Goal: Information Seeking & Learning: Learn about a topic

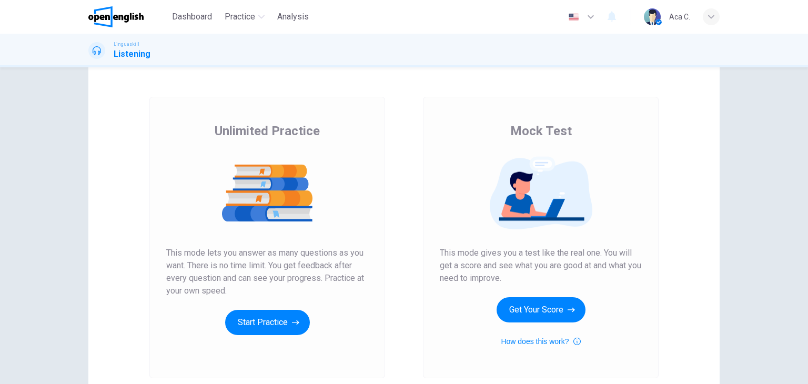
scroll to position [53, 0]
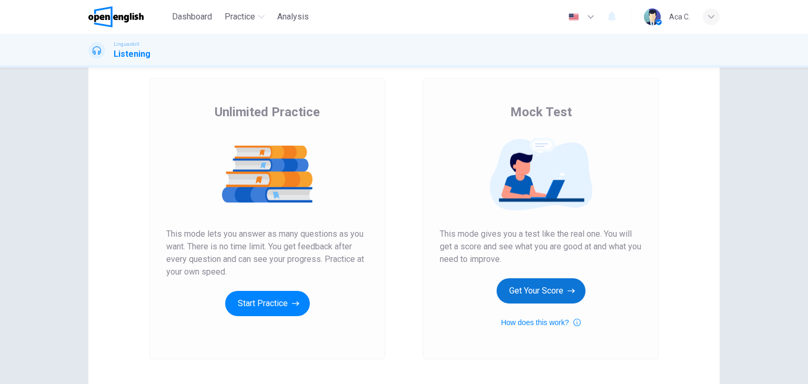
click at [543, 291] on button "Get Your Score" at bounding box center [541, 290] width 89 height 25
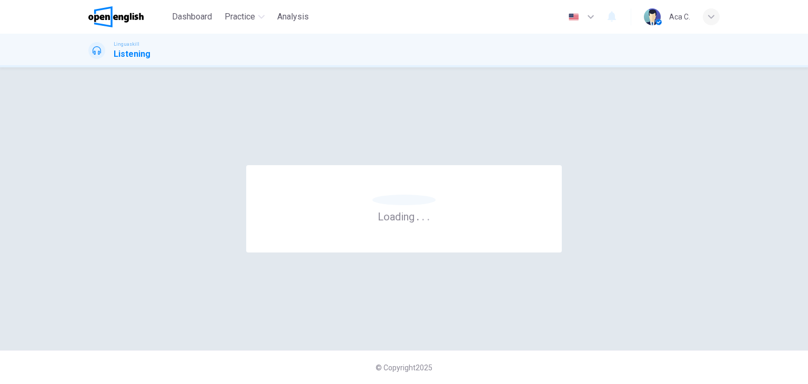
scroll to position [0, 0]
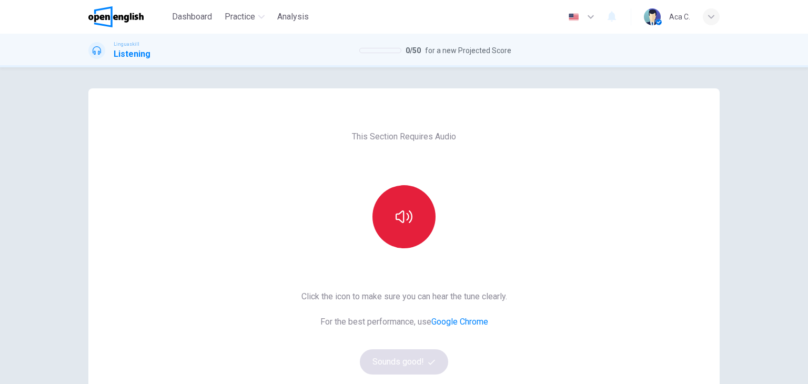
click at [407, 217] on icon "button" at bounding box center [404, 216] width 17 height 17
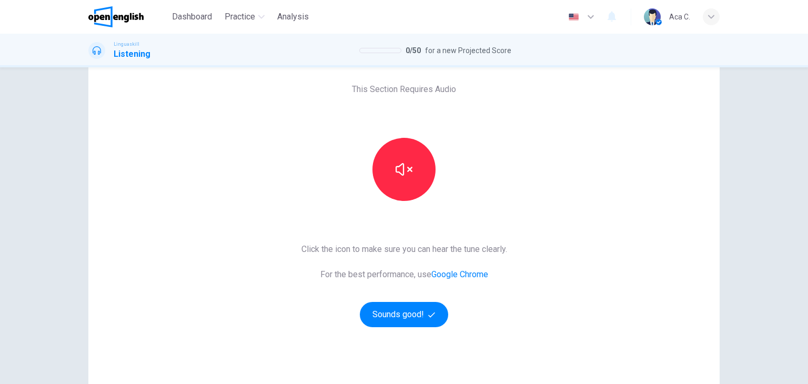
scroll to position [125, 0]
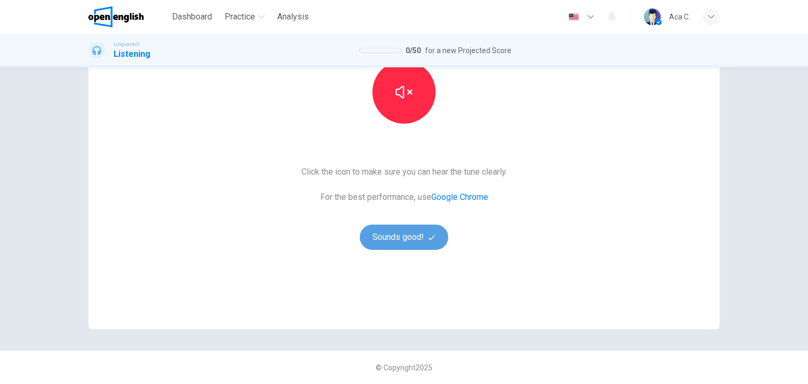
click at [391, 245] on button "Sounds good!" at bounding box center [404, 237] width 88 height 25
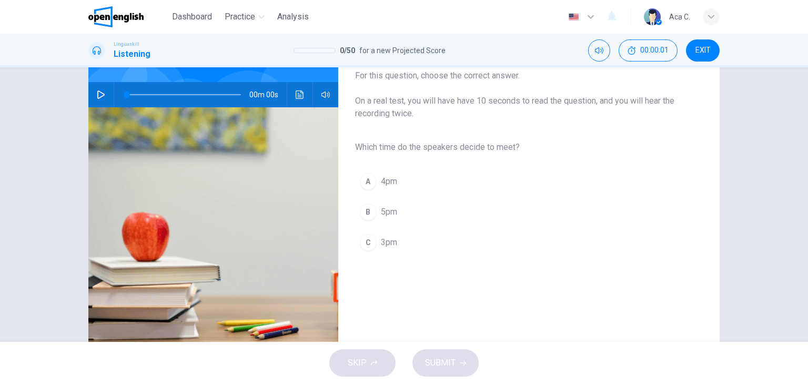
scroll to position [19, 0]
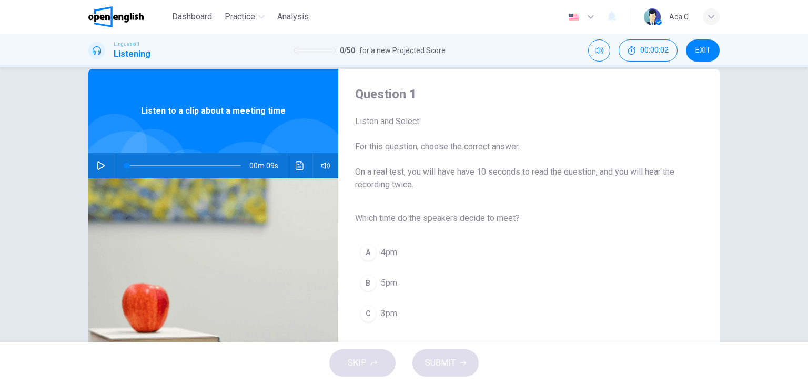
click at [93, 165] on button "button" at bounding box center [101, 165] width 17 height 25
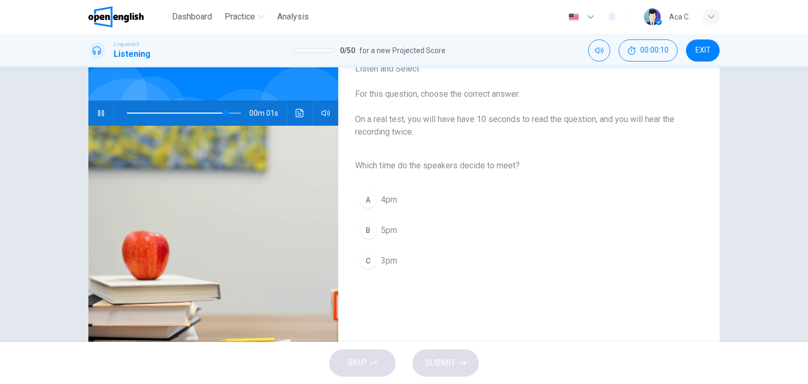
click at [385, 263] on span "3pm" at bounding box center [389, 261] width 16 height 13
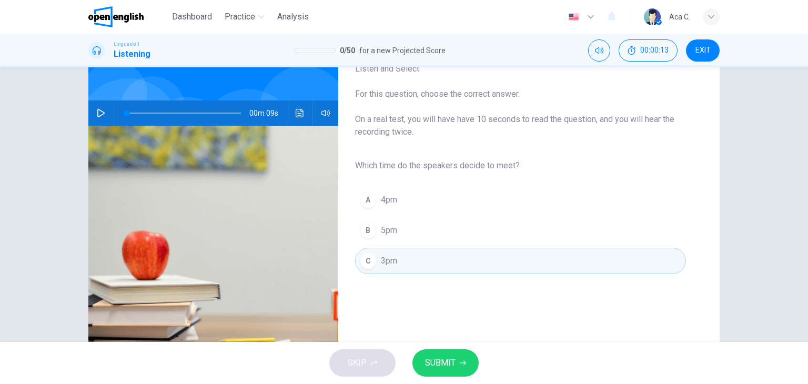
click at [442, 356] on span "SUBMIT" at bounding box center [440, 363] width 31 height 15
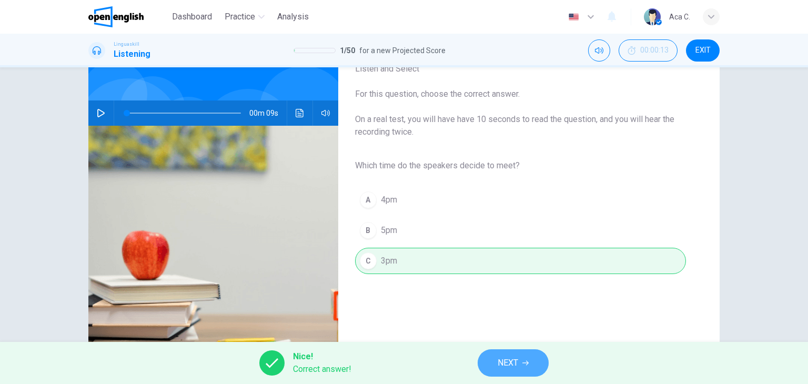
click at [501, 367] on span "NEXT" at bounding box center [508, 363] width 21 height 15
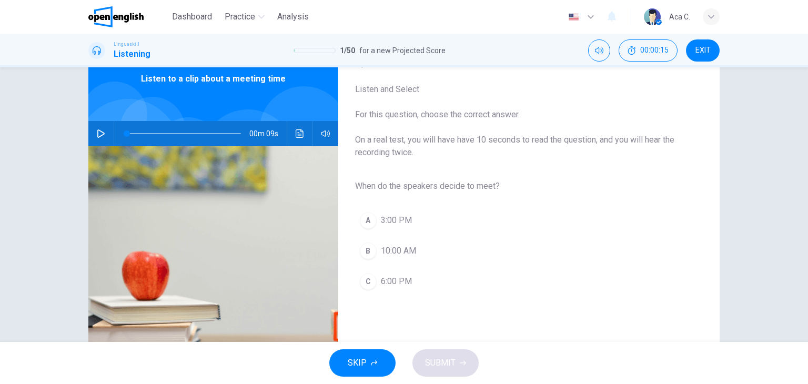
scroll to position [19, 0]
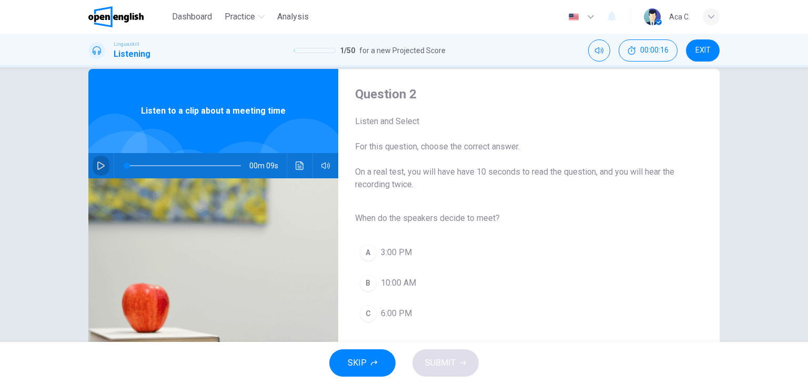
click at [101, 164] on icon "button" at bounding box center [101, 166] width 8 height 8
click at [385, 247] on span "3:00 PM" at bounding box center [396, 252] width 31 height 13
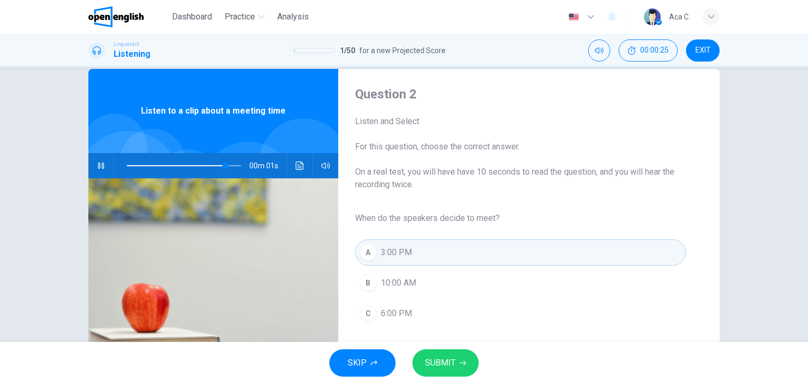
type input "*"
click at [451, 355] on button "SUBMIT" at bounding box center [446, 362] width 66 height 27
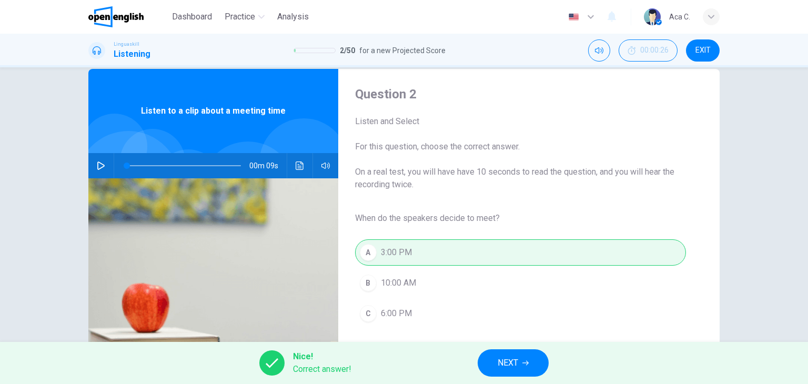
click at [513, 365] on span "NEXT" at bounding box center [508, 363] width 21 height 15
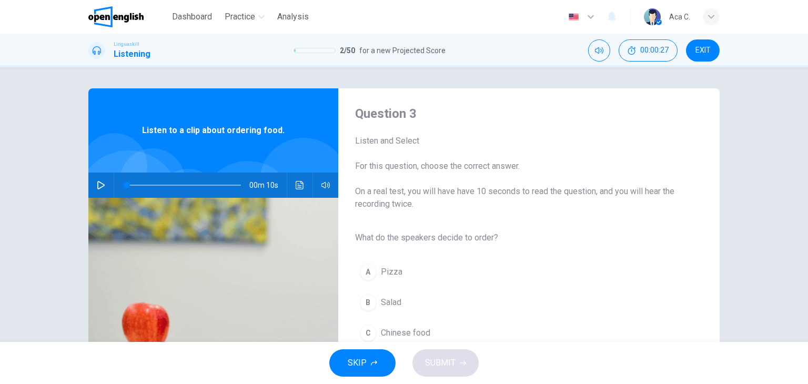
click at [97, 182] on icon "button" at bounding box center [101, 185] width 8 height 8
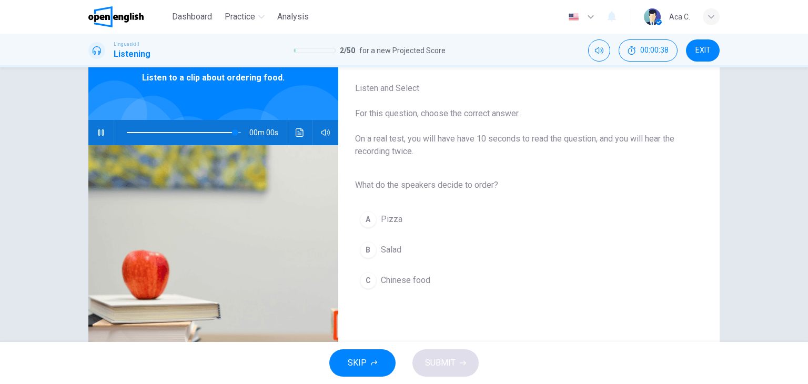
type input "*"
click at [361, 254] on div "B" at bounding box center [368, 250] width 17 height 17
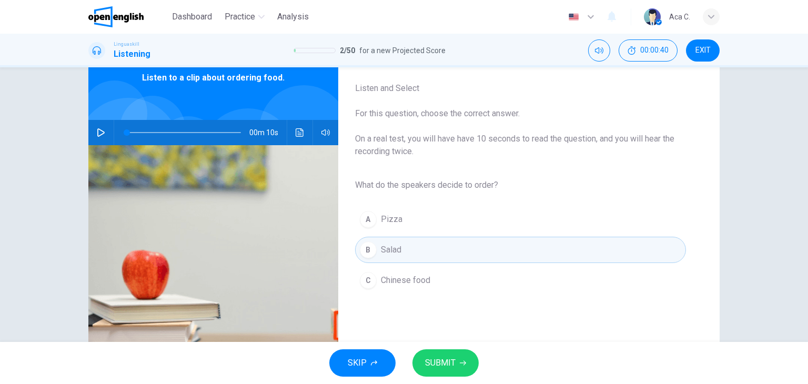
click at [436, 363] on span "SUBMIT" at bounding box center [440, 363] width 31 height 15
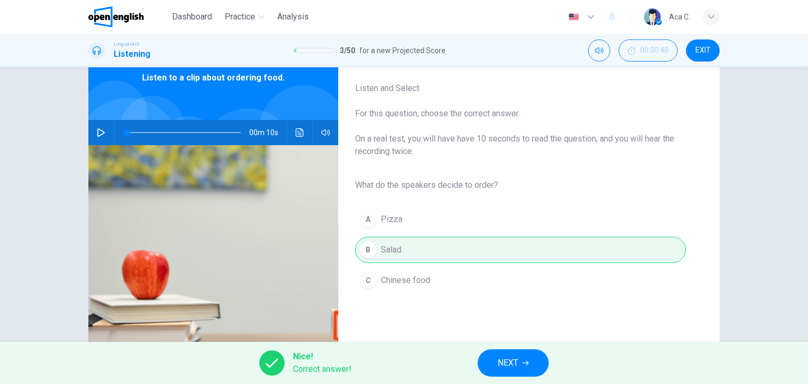
click at [504, 365] on span "NEXT" at bounding box center [508, 363] width 21 height 15
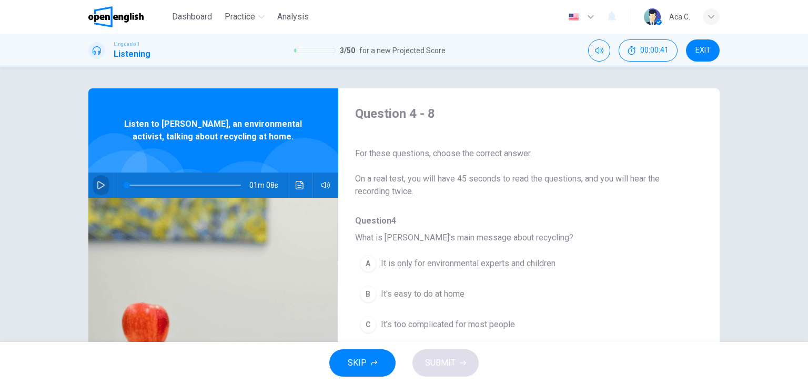
click at [97, 182] on icon "button" at bounding box center [100, 185] width 7 height 8
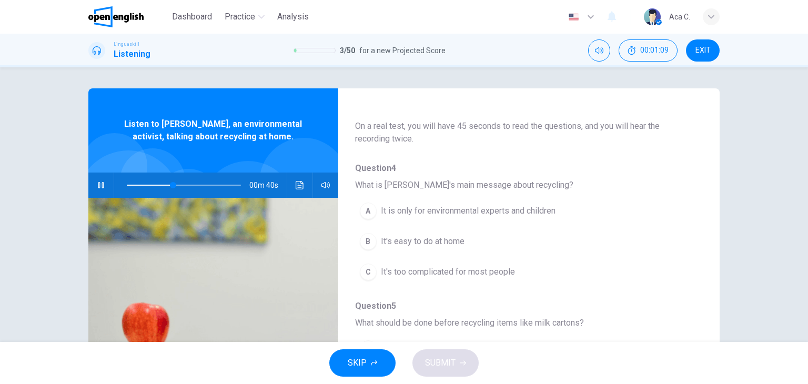
click at [98, 184] on icon "button" at bounding box center [101, 185] width 6 height 6
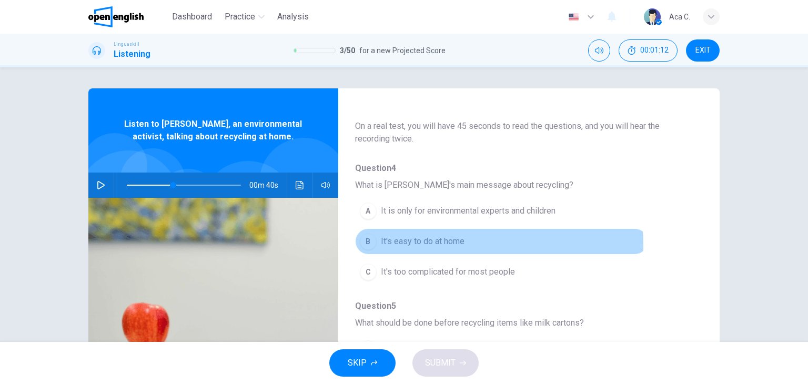
drag, startPoint x: 424, startPoint y: 245, endPoint x: 443, endPoint y: 243, distance: 19.0
click at [423, 243] on span "It's easy to do at home" at bounding box center [423, 241] width 84 height 13
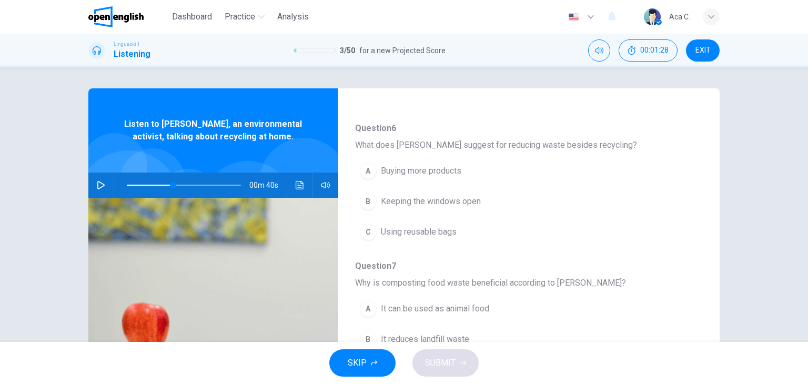
scroll to position [421, 0]
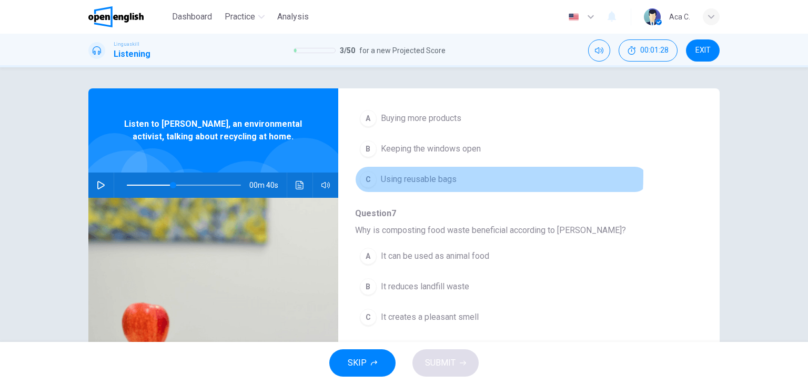
drag, startPoint x: 392, startPoint y: 174, endPoint x: 419, endPoint y: 181, distance: 28.2
click at [392, 173] on span "Using reusable bags" at bounding box center [419, 179] width 76 height 13
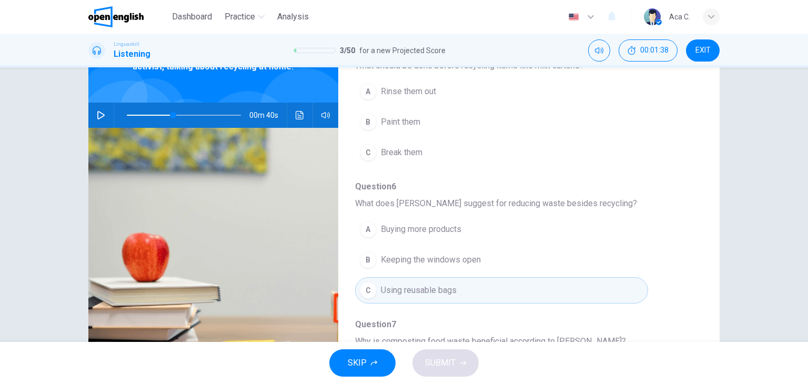
scroll to position [0, 0]
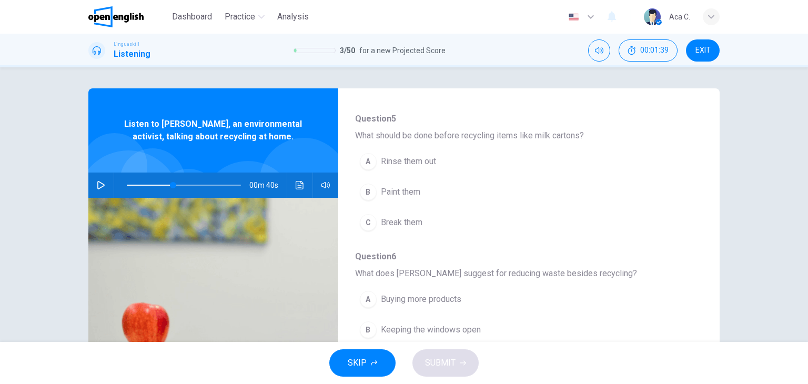
drag, startPoint x: 98, startPoint y: 184, endPoint x: 125, endPoint y: 191, distance: 27.3
click at [98, 183] on icon "button" at bounding box center [101, 185] width 8 height 8
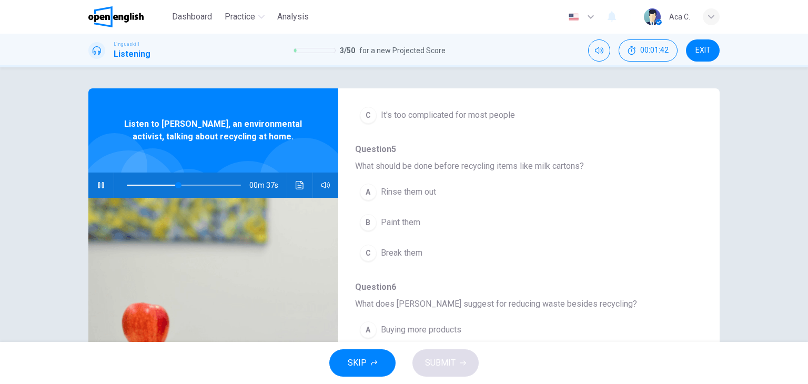
scroll to position [211, 0]
drag, startPoint x: 416, startPoint y: 188, endPoint x: 440, endPoint y: 194, distance: 24.5
click at [416, 187] on span "Rinse them out" at bounding box center [408, 191] width 55 height 13
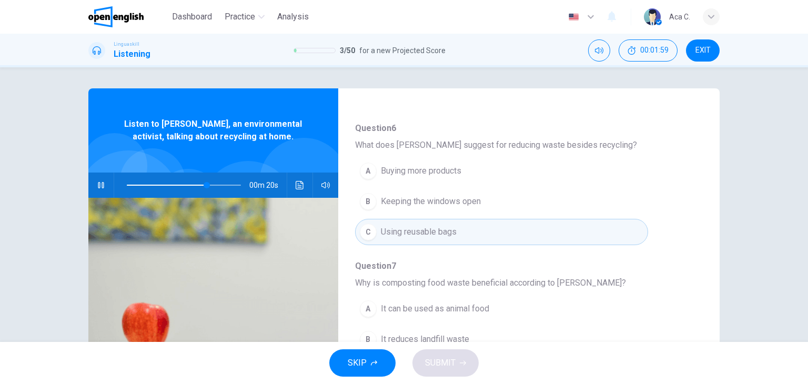
scroll to position [421, 0]
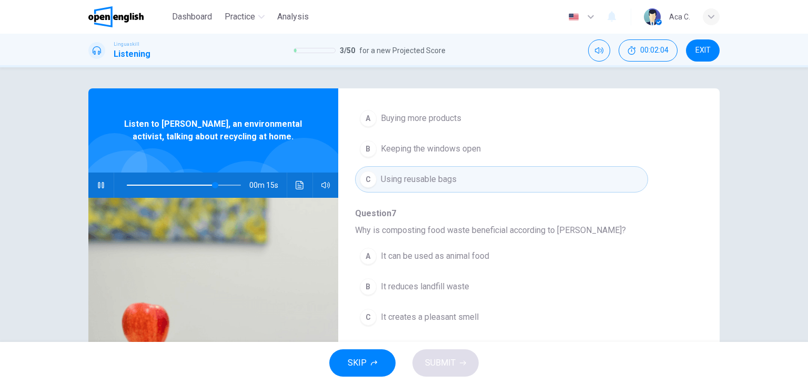
click at [443, 287] on span "It reduces landfill waste" at bounding box center [425, 287] width 88 height 13
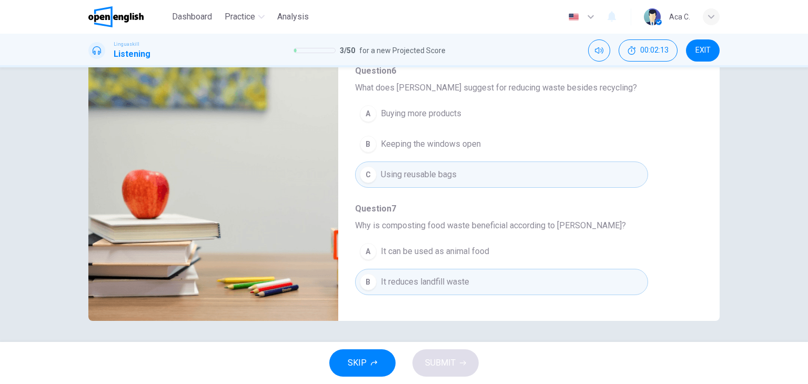
scroll to position [451, 0]
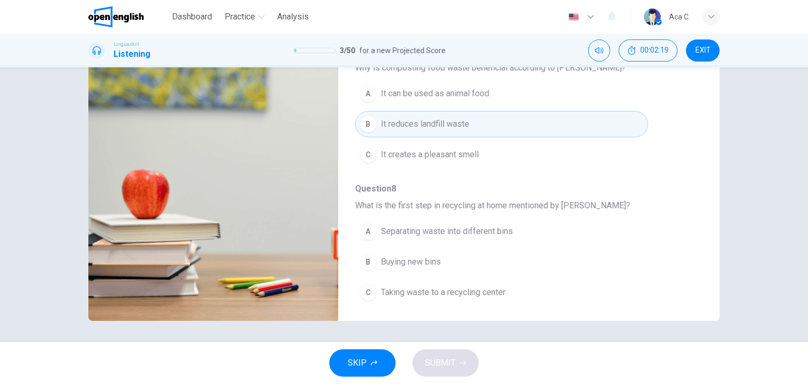
type input "*"
click at [424, 226] on span "Separating waste into different bins" at bounding box center [447, 231] width 132 height 13
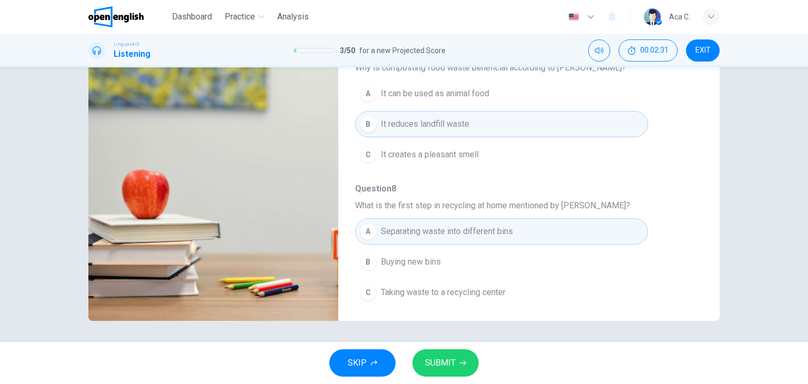
click at [442, 368] on span "SUBMIT" at bounding box center [440, 363] width 31 height 15
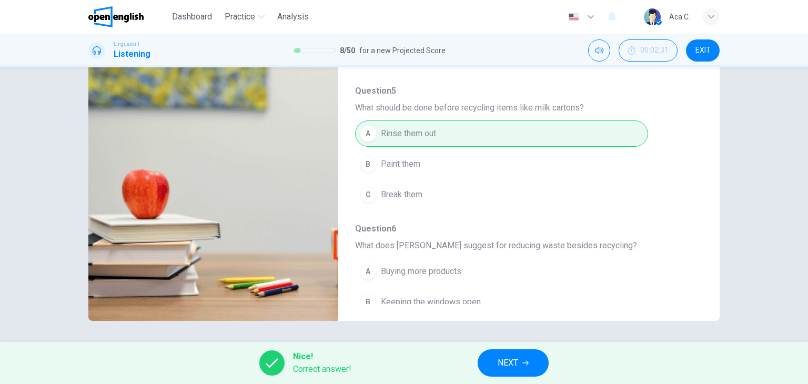
scroll to position [0, 0]
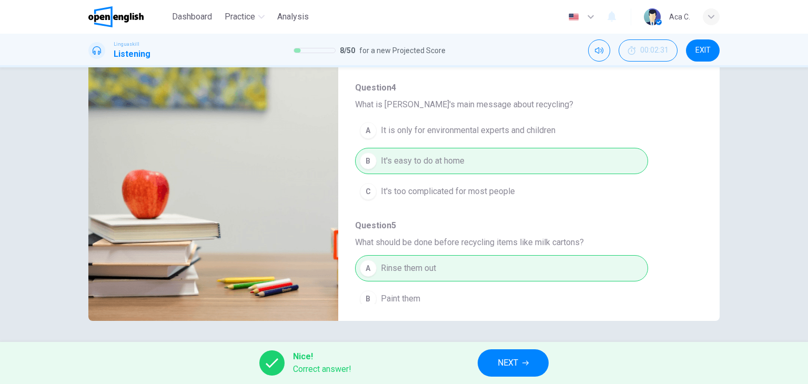
click at [503, 364] on span "NEXT" at bounding box center [508, 363] width 21 height 15
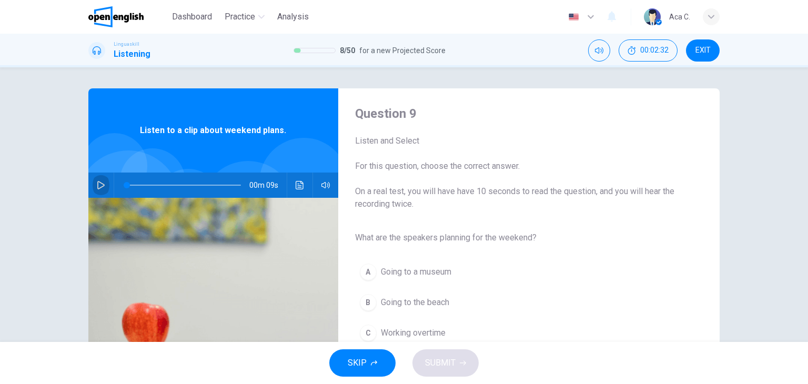
click at [101, 185] on icon "button" at bounding box center [100, 185] width 7 height 8
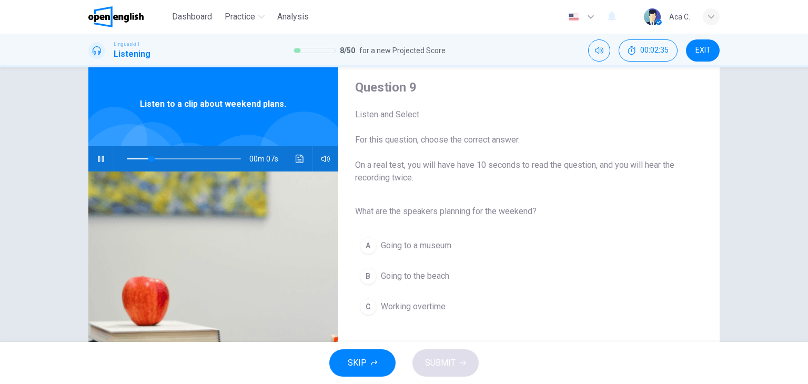
scroll to position [53, 0]
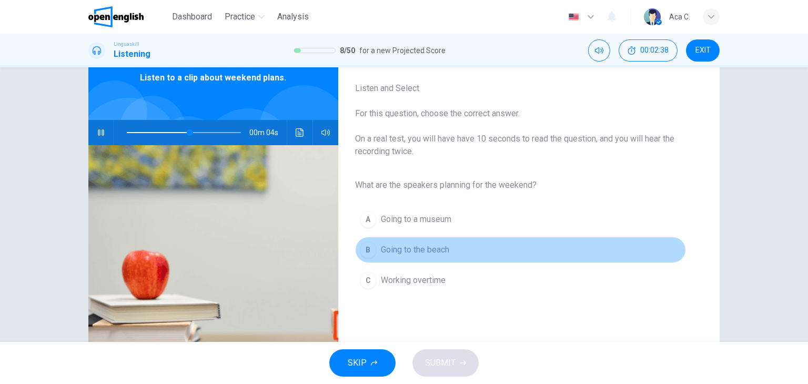
click at [407, 247] on span "Going to the beach" at bounding box center [415, 250] width 68 height 13
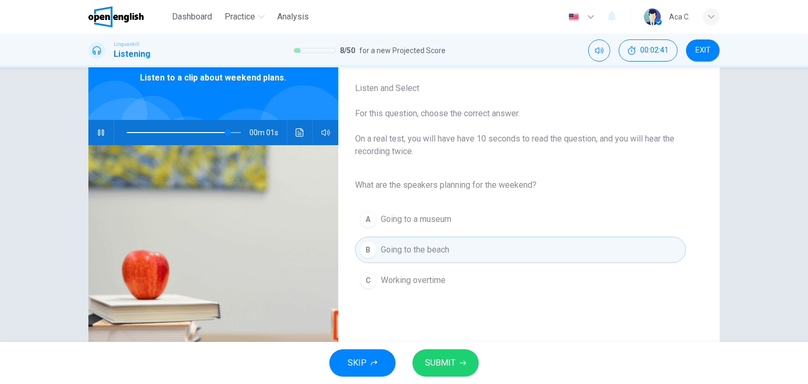
type input "*"
click at [441, 364] on span "SUBMIT" at bounding box center [440, 363] width 31 height 15
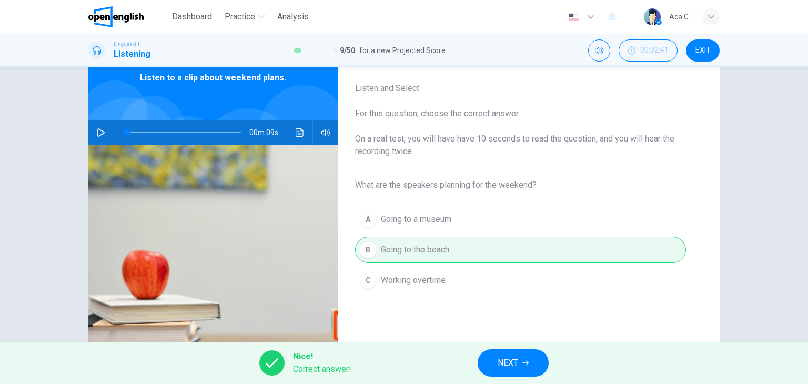
click at [508, 361] on span "NEXT" at bounding box center [508, 363] width 21 height 15
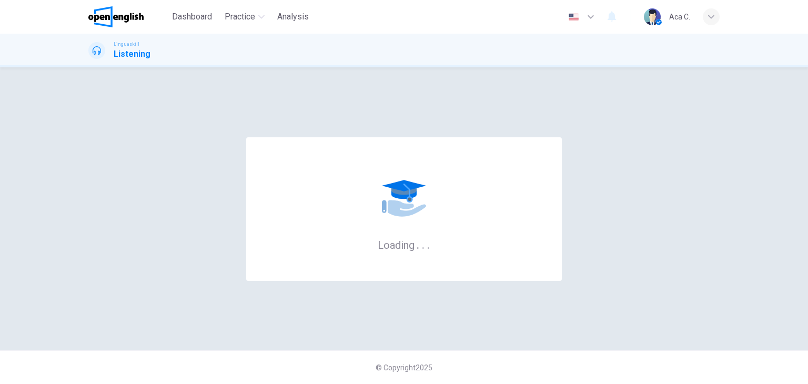
scroll to position [0, 0]
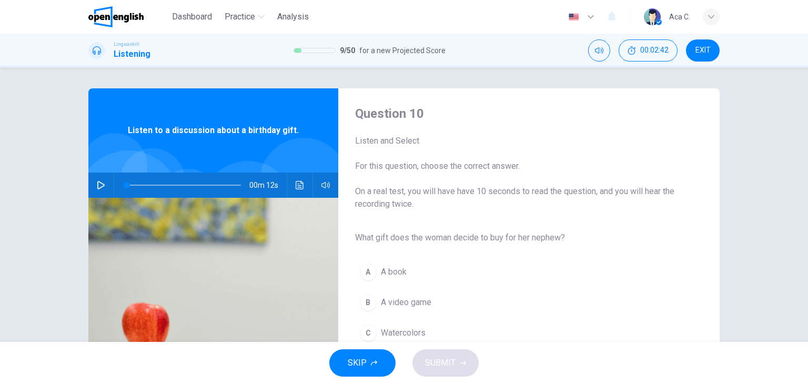
click at [97, 189] on icon "button" at bounding box center [101, 185] width 8 height 8
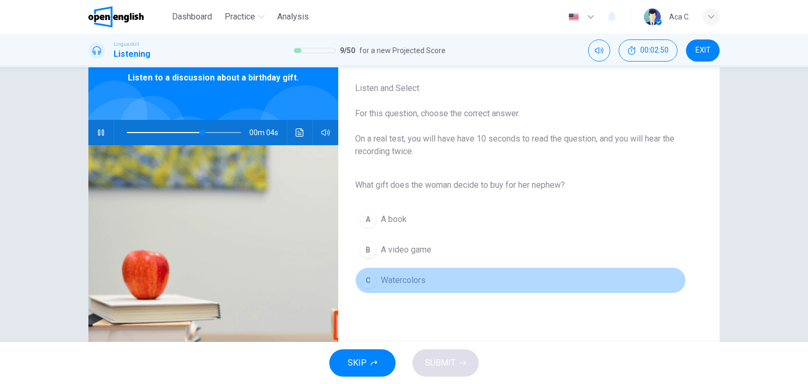
click at [403, 281] on span "Watercolors" at bounding box center [403, 280] width 45 height 13
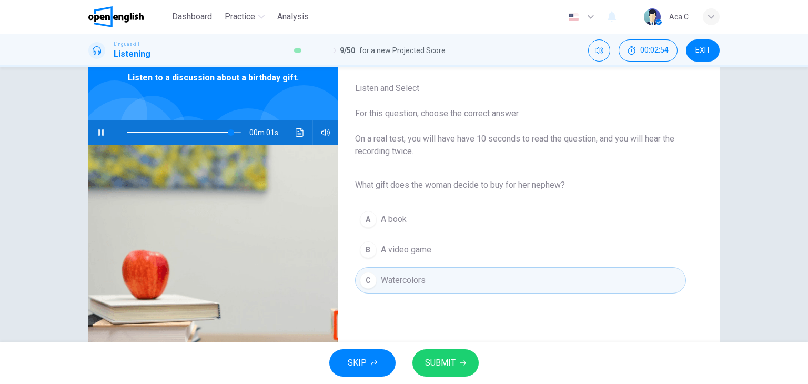
type input "*"
drag, startPoint x: 439, startPoint y: 368, endPoint x: 473, endPoint y: 354, distance: 36.6
click at [439, 367] on span "SUBMIT" at bounding box center [440, 363] width 31 height 15
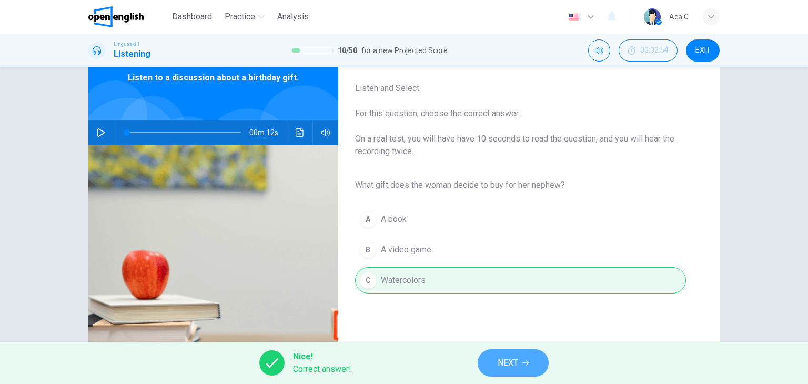
click at [505, 364] on span "NEXT" at bounding box center [508, 363] width 21 height 15
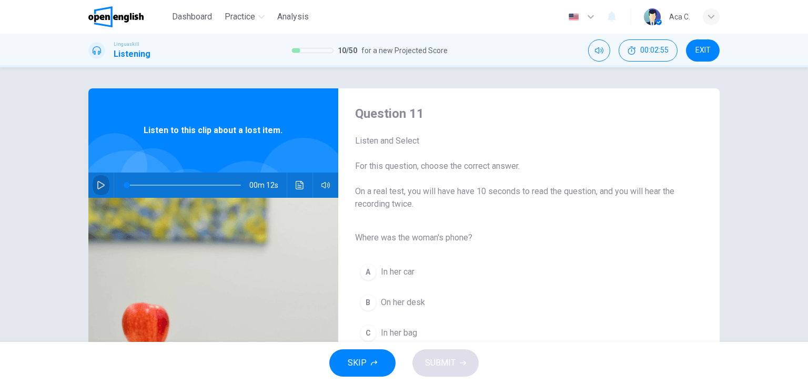
click at [97, 181] on icon "button" at bounding box center [101, 185] width 8 height 8
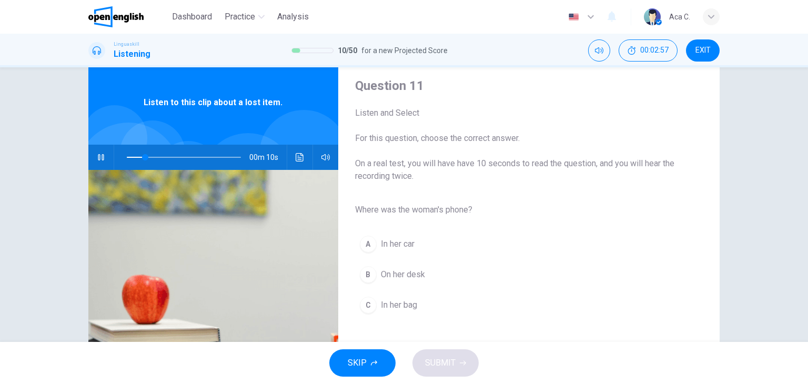
scroll to position [53, 0]
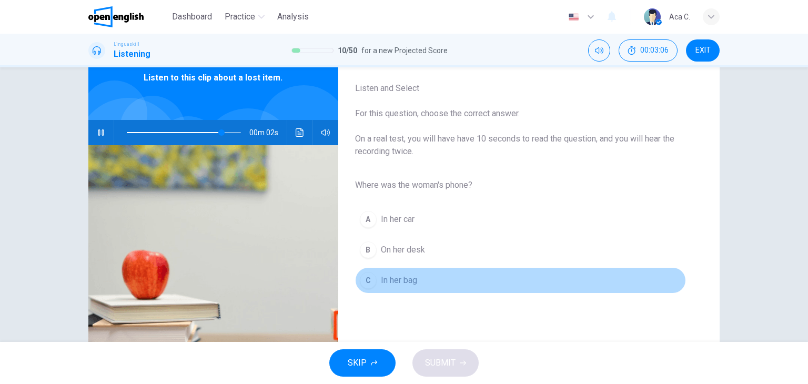
click at [396, 281] on span "In her bag" at bounding box center [399, 280] width 36 height 13
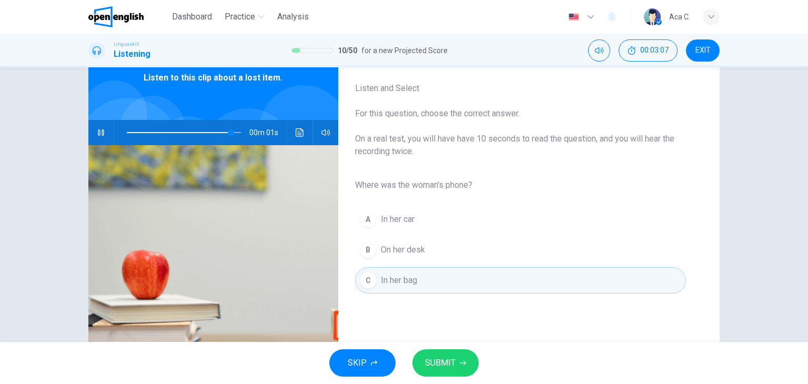
type input "*"
click at [454, 355] on button "SUBMIT" at bounding box center [446, 362] width 66 height 27
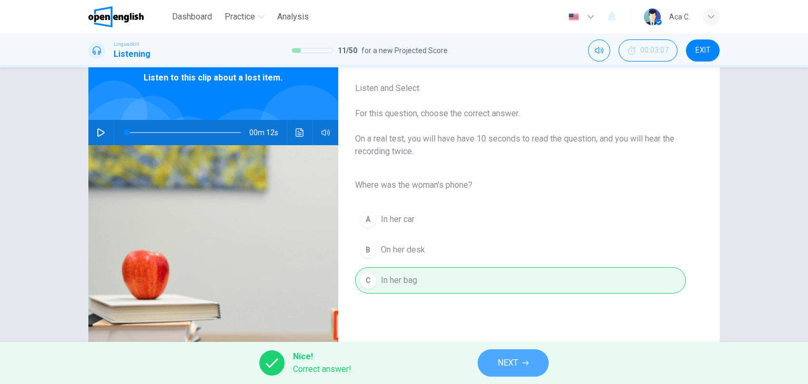
click at [515, 362] on span "NEXT" at bounding box center [508, 363] width 21 height 15
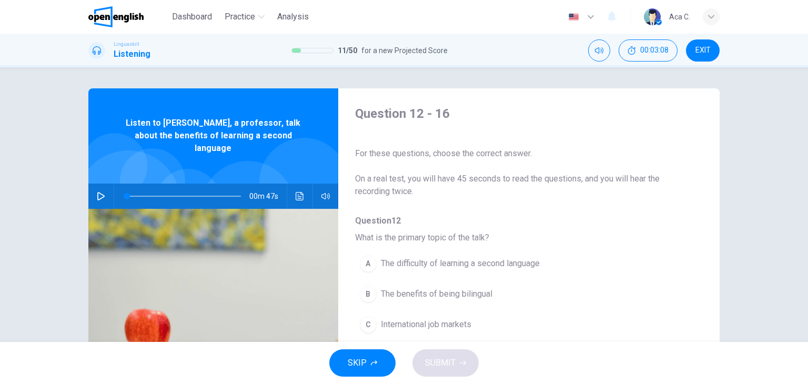
click at [97, 192] on icon "button" at bounding box center [101, 196] width 8 height 8
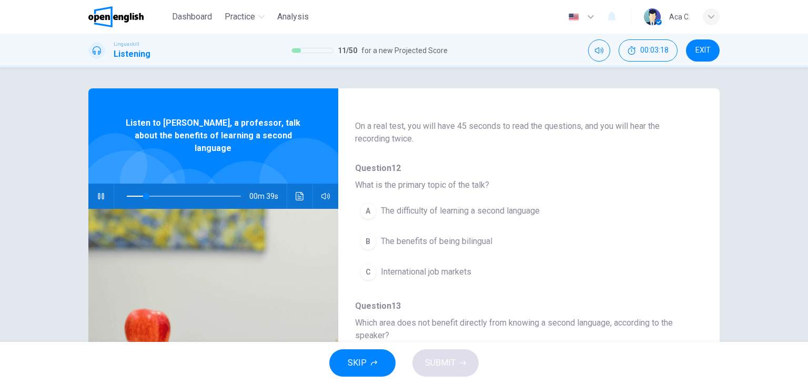
click at [478, 241] on span "The benefits of being bilingual" at bounding box center [437, 241] width 112 height 13
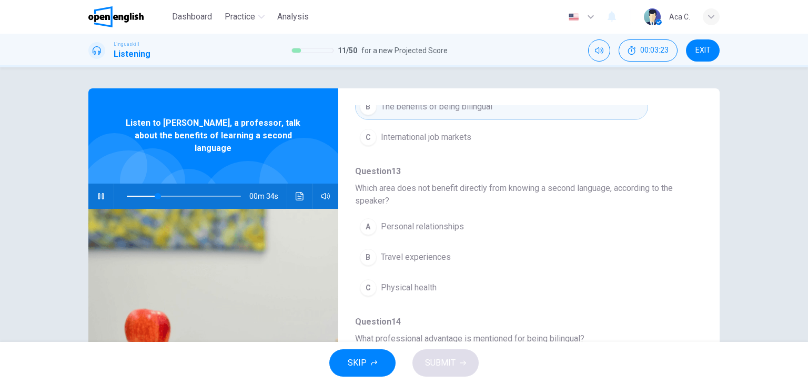
scroll to position [211, 0]
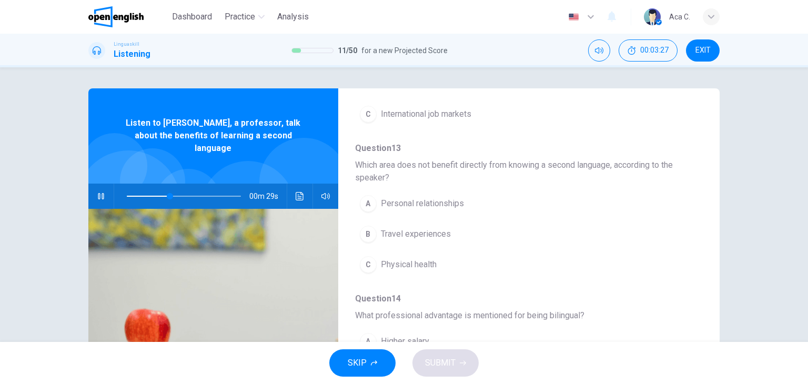
click at [428, 234] on span "Travel experiences" at bounding box center [416, 234] width 70 height 13
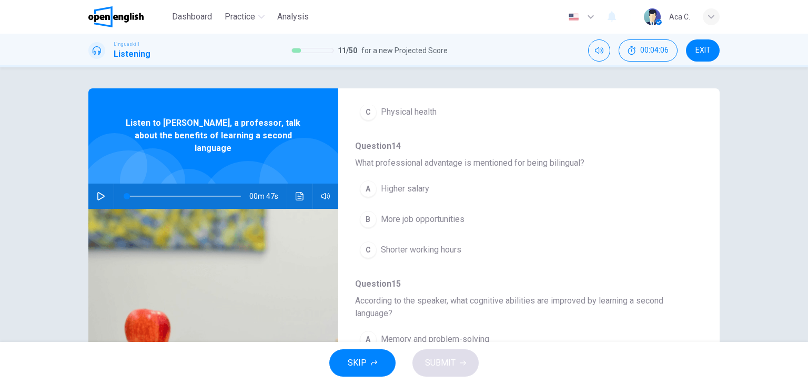
scroll to position [368, 0]
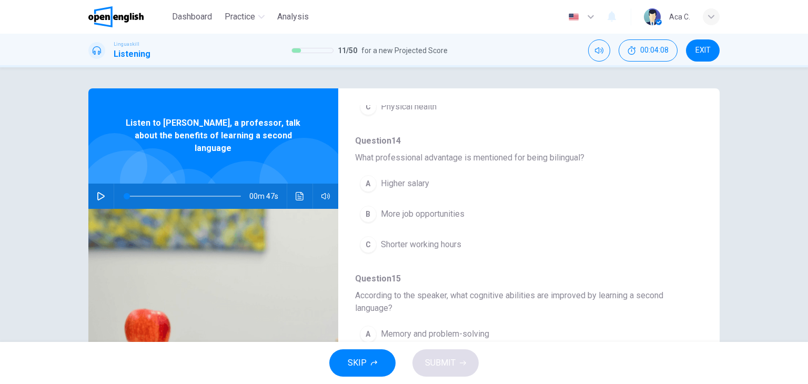
click at [93, 184] on button "button" at bounding box center [101, 196] width 17 height 25
drag, startPoint x: 367, startPoint y: 212, endPoint x: 389, endPoint y: 215, distance: 21.7
click at [367, 211] on div "B" at bounding box center [368, 214] width 17 height 17
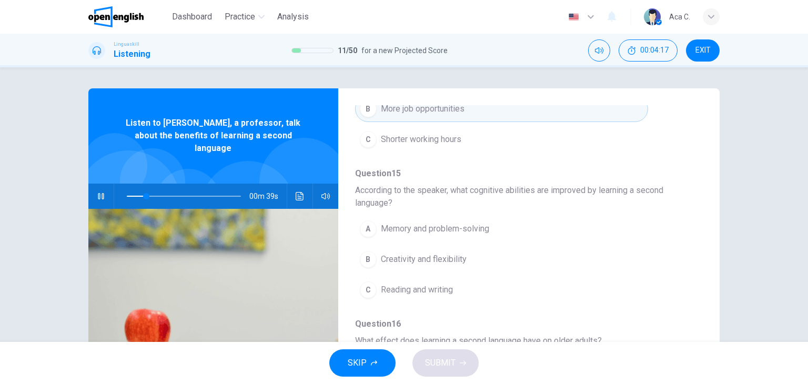
scroll to position [476, 0]
click at [578, 228] on button "A Memory and problem-solving" at bounding box center [501, 227] width 293 height 26
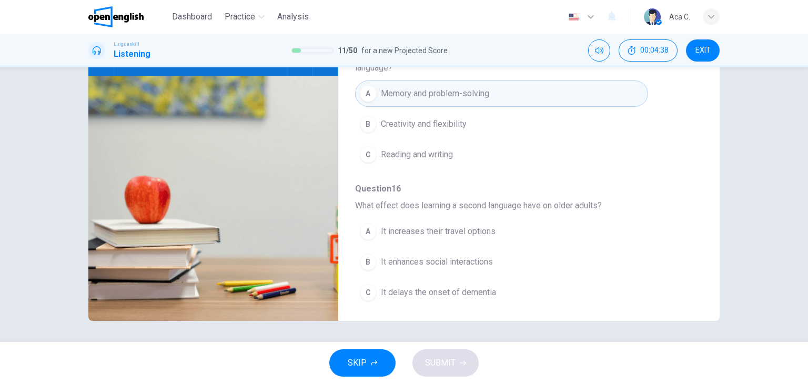
click at [479, 229] on span "It increases their travel options" at bounding box center [438, 231] width 115 height 13
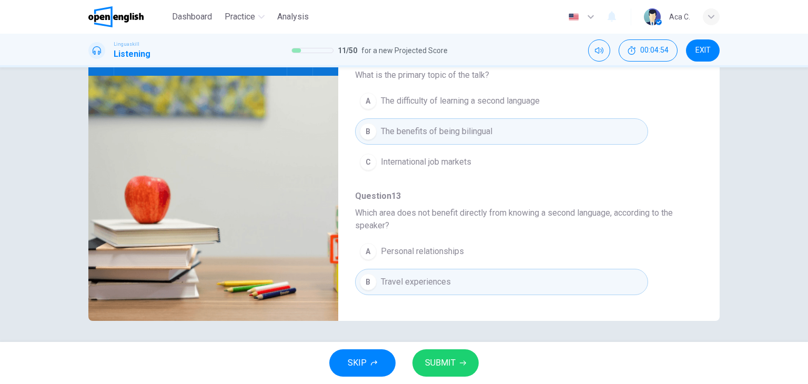
scroll to position [53, 0]
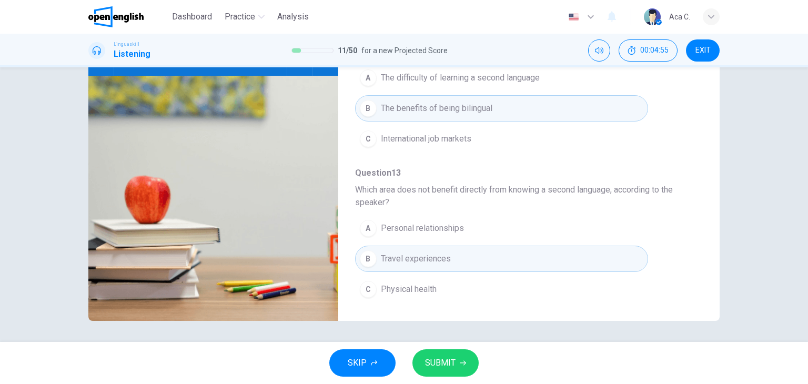
drag, startPoint x: 451, startPoint y: 230, endPoint x: 483, endPoint y: 231, distance: 32.6
click at [451, 228] on span "Personal relationships" at bounding box center [422, 228] width 83 height 13
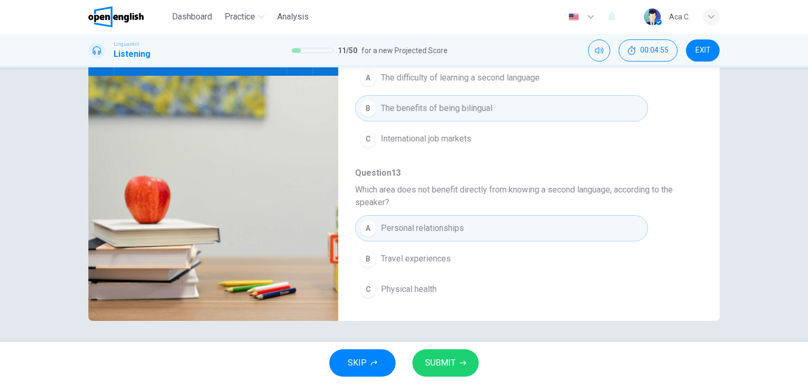
type input "*"
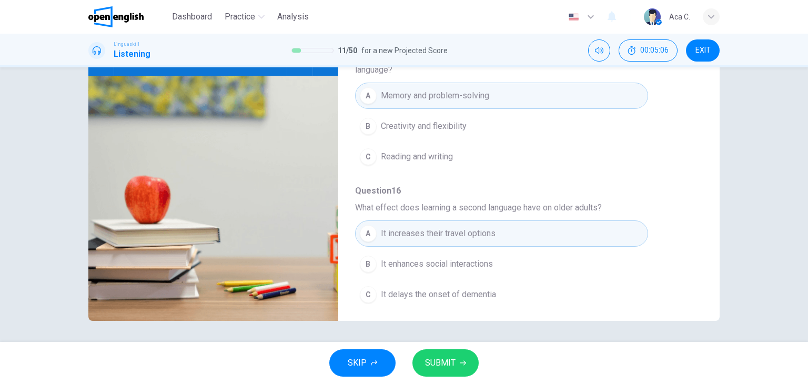
scroll to position [476, 0]
click at [452, 359] on span "SUBMIT" at bounding box center [440, 363] width 31 height 15
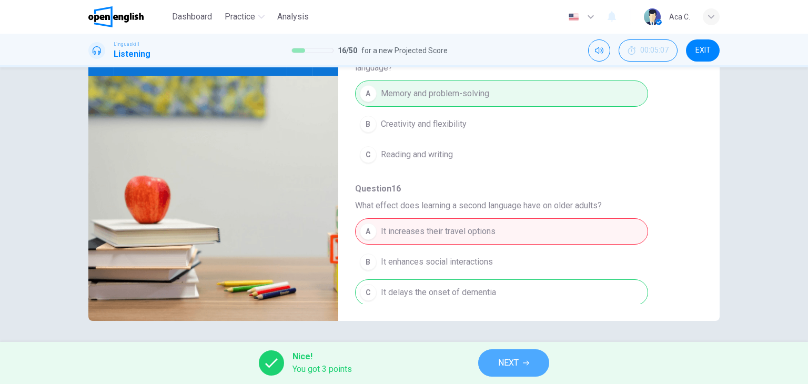
click at [515, 362] on span "NEXT" at bounding box center [508, 363] width 21 height 15
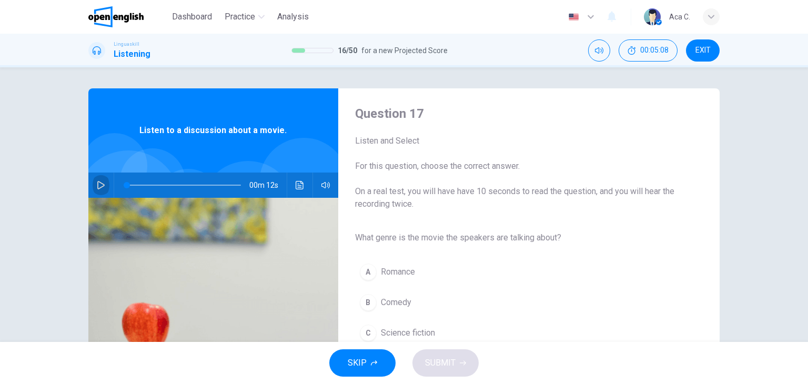
click at [96, 191] on button "button" at bounding box center [101, 185] width 17 height 25
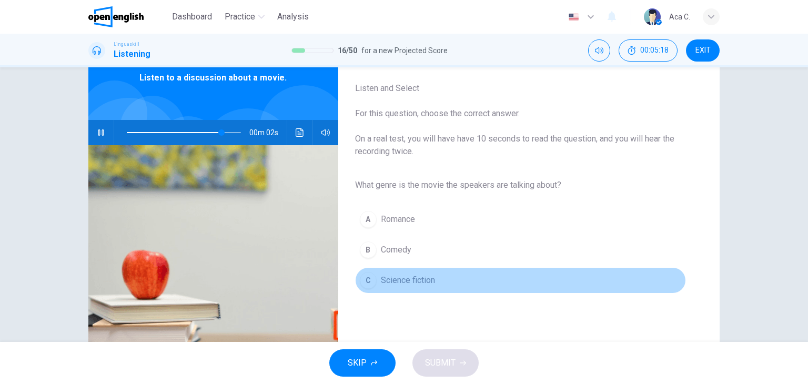
click at [421, 279] on span "Science fiction" at bounding box center [408, 280] width 54 height 13
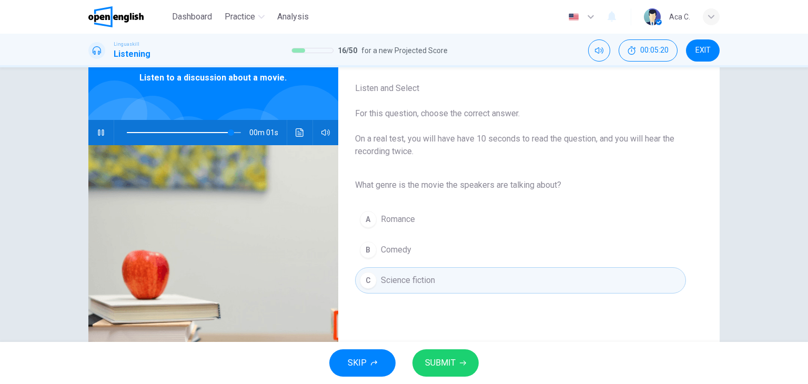
type input "*"
click at [447, 364] on span "SUBMIT" at bounding box center [440, 363] width 31 height 15
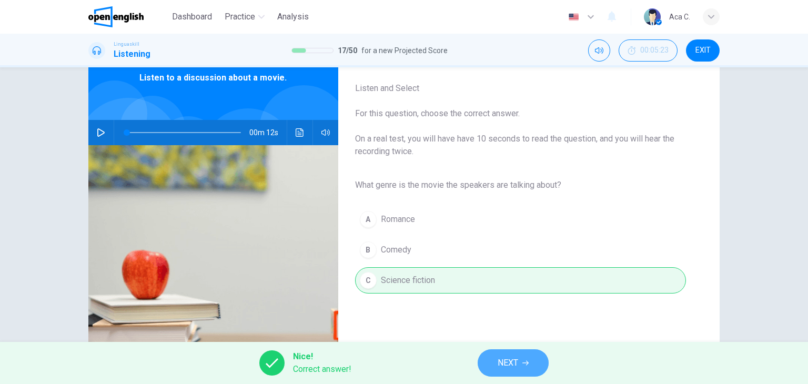
click at [502, 368] on span "NEXT" at bounding box center [508, 363] width 21 height 15
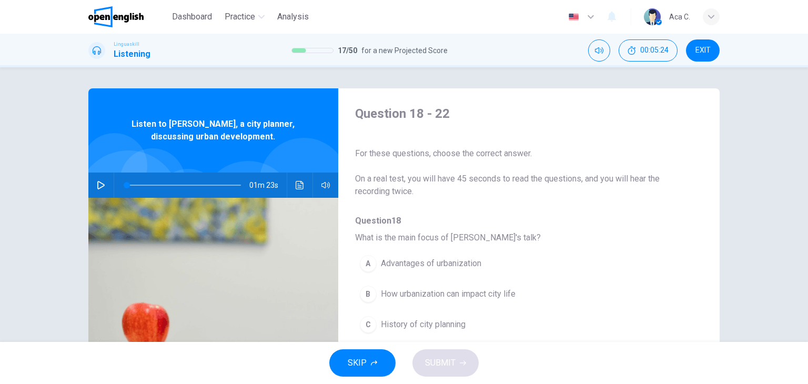
click at [104, 182] on button "button" at bounding box center [101, 185] width 17 height 25
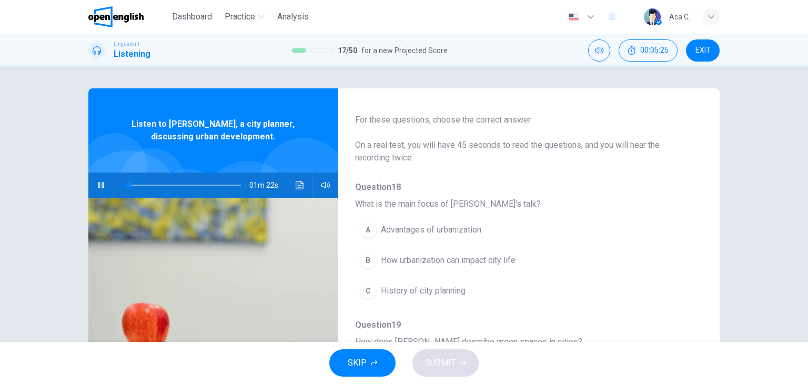
scroll to position [53, 0]
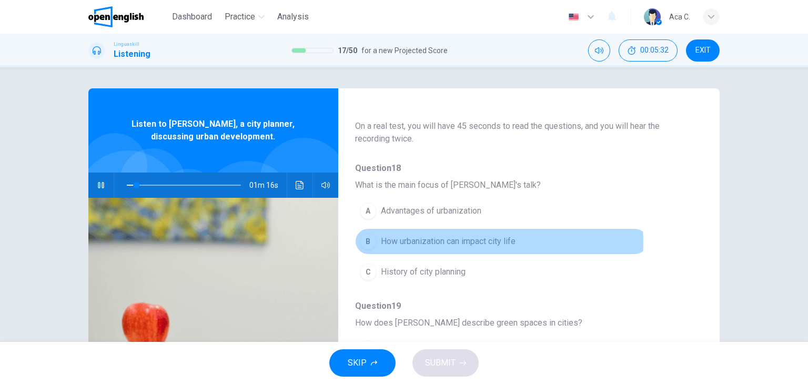
click at [486, 242] on span "How urbanization can impact city life" at bounding box center [448, 241] width 135 height 13
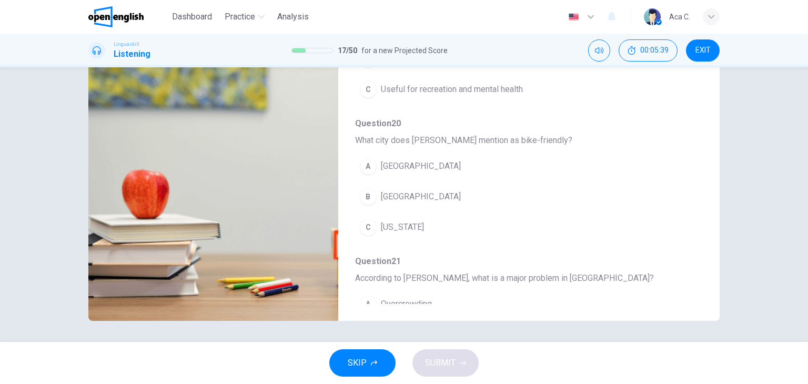
scroll to position [0, 0]
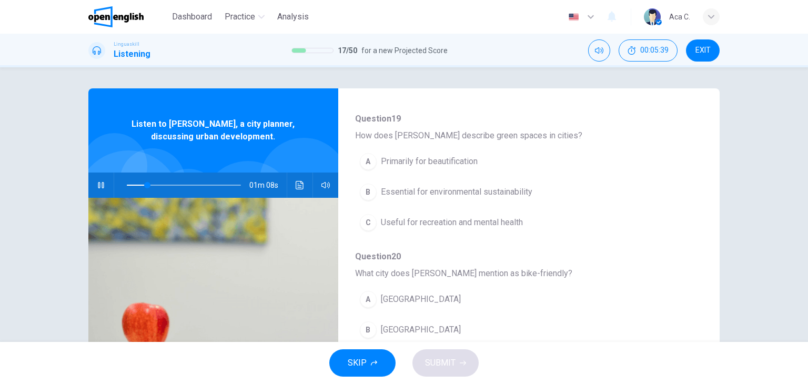
click at [101, 184] on icon "button" at bounding box center [101, 185] width 6 height 6
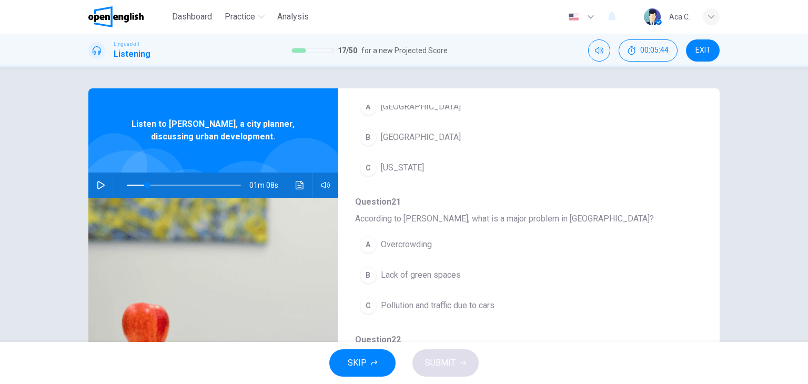
scroll to position [451, 0]
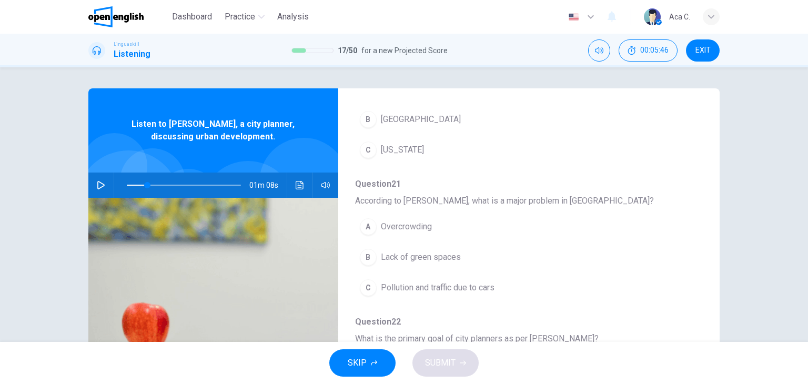
click at [568, 264] on button "B Lack of green spaces" at bounding box center [501, 257] width 293 height 26
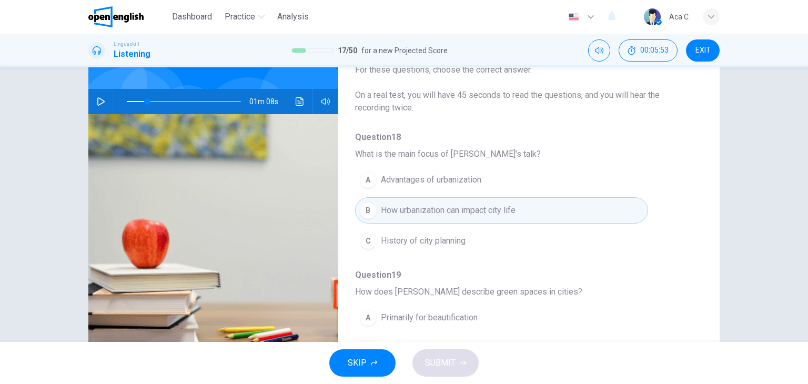
scroll to position [0, 0]
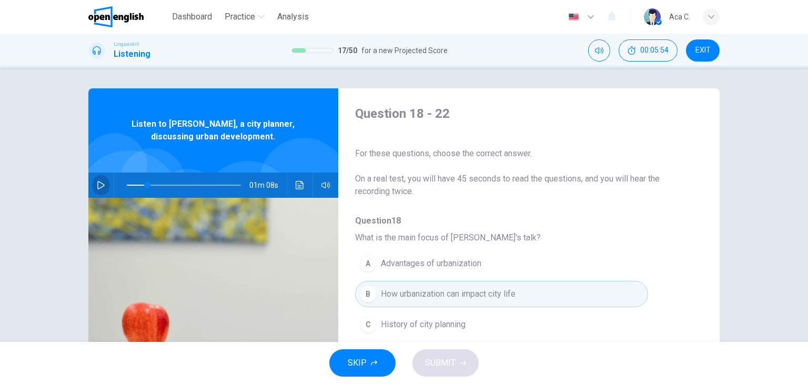
click at [97, 184] on icon "button" at bounding box center [100, 185] width 7 height 8
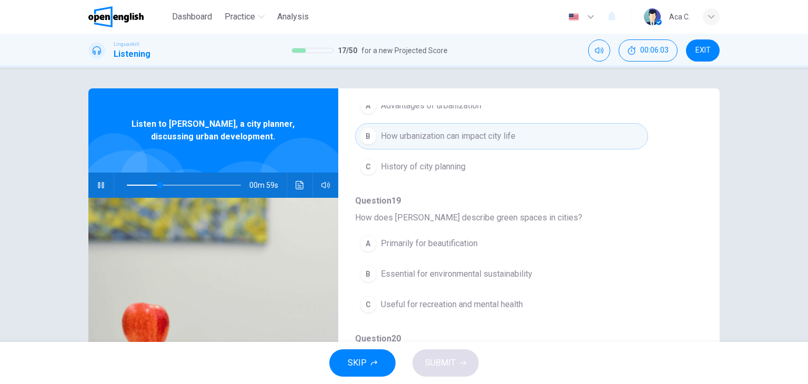
scroll to position [211, 0]
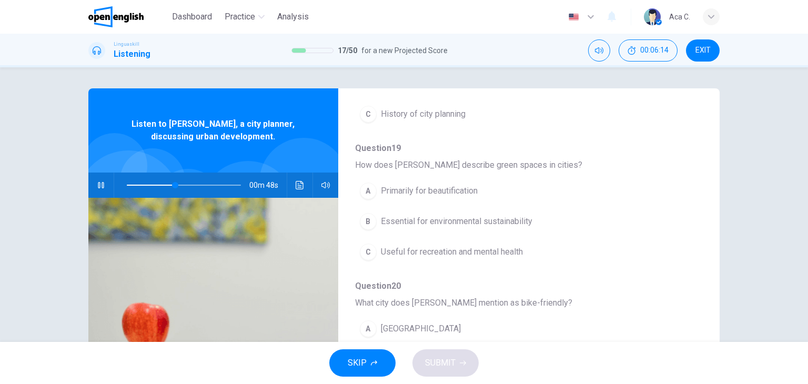
click at [519, 249] on span "Useful for recreation and mental health" at bounding box center [452, 252] width 142 height 13
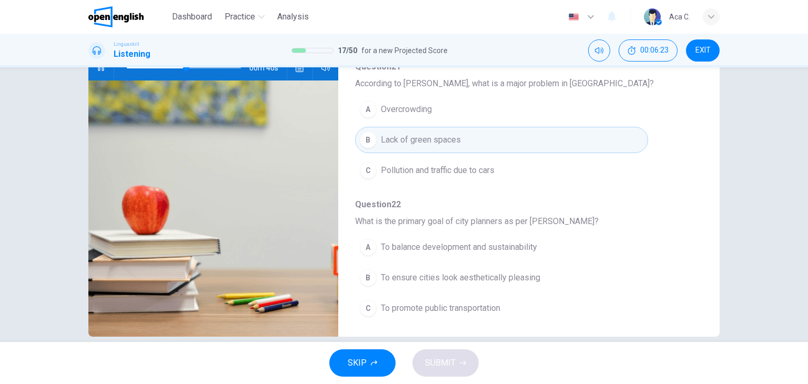
scroll to position [133, 0]
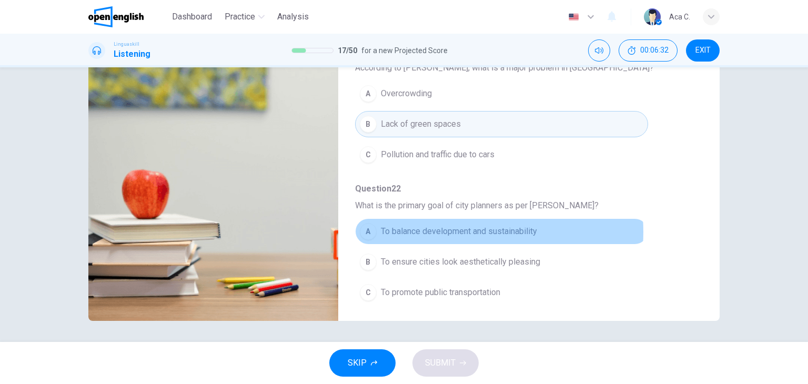
click at [444, 229] on span "To balance development and sustainability" at bounding box center [459, 231] width 156 height 13
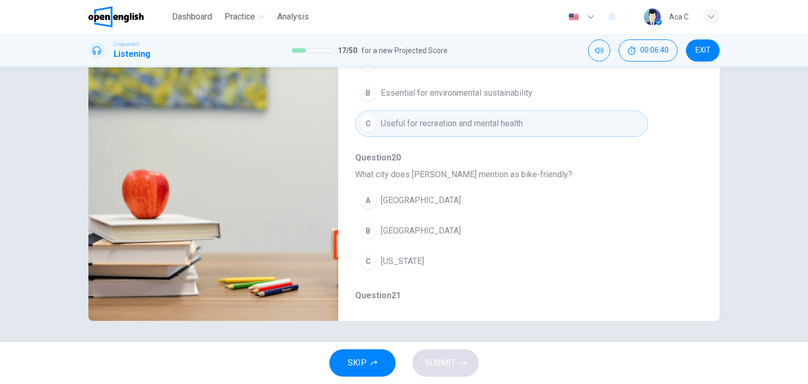
scroll to position [187, 0]
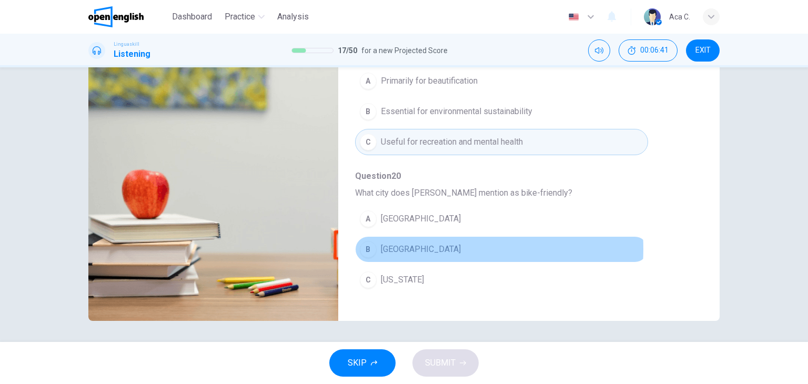
drag, startPoint x: 416, startPoint y: 247, endPoint x: 532, endPoint y: 249, distance: 116.3
click at [417, 246] on span "Copenhagen" at bounding box center [421, 249] width 80 height 13
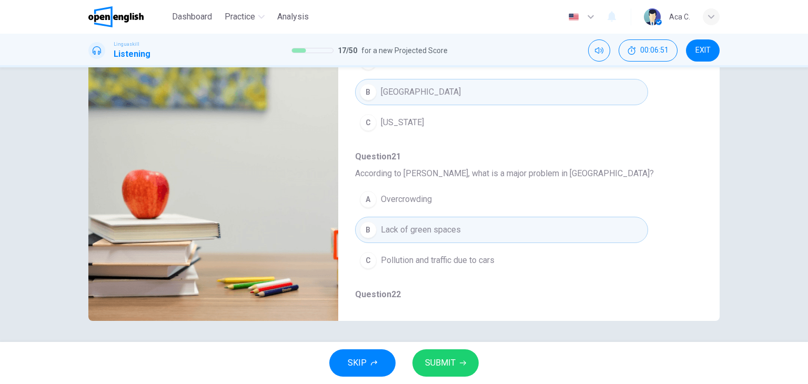
scroll to position [368, 0]
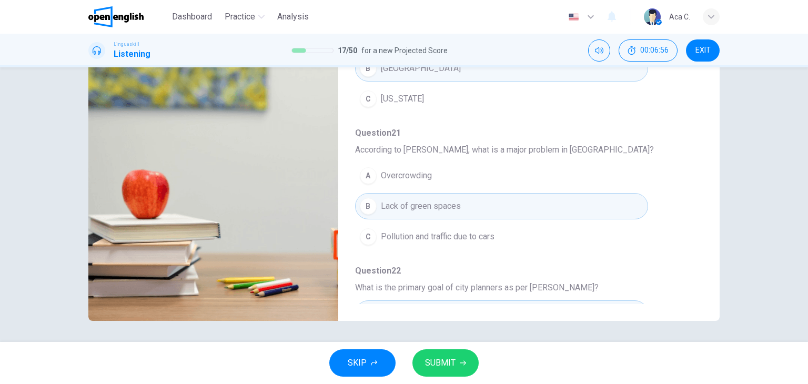
click at [474, 234] on span "Pollution and traffic due to cars" at bounding box center [438, 237] width 114 height 13
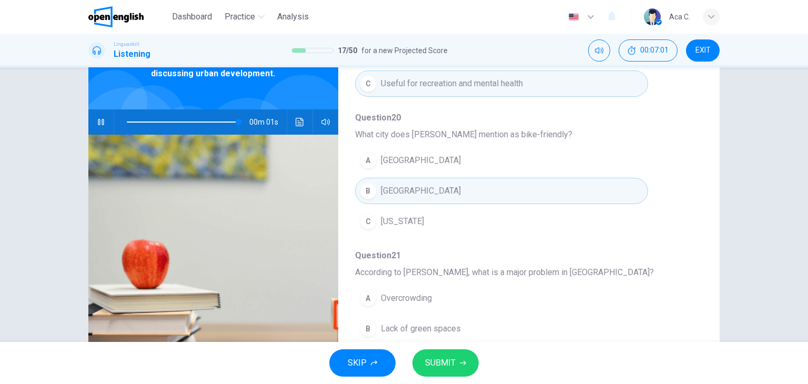
scroll to position [0, 0]
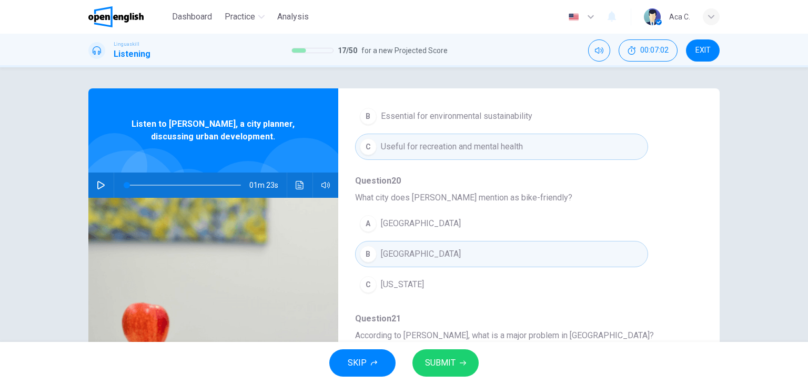
click at [203, 184] on span at bounding box center [184, 185] width 114 height 15
click at [93, 189] on button "button" at bounding box center [101, 185] width 17 height 25
click at [192, 185] on span at bounding box center [194, 185] width 6 height 6
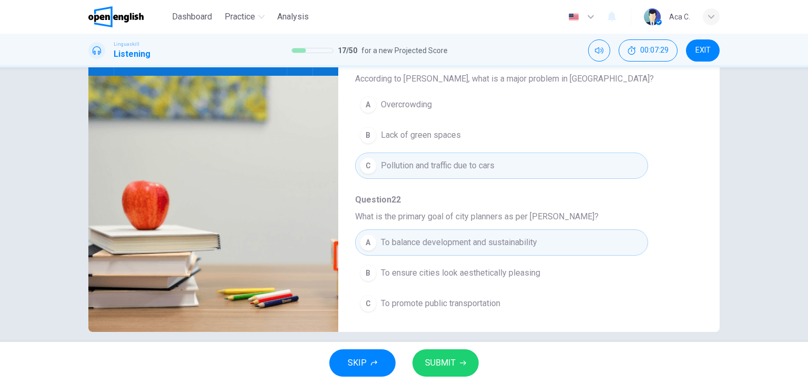
scroll to position [133, 0]
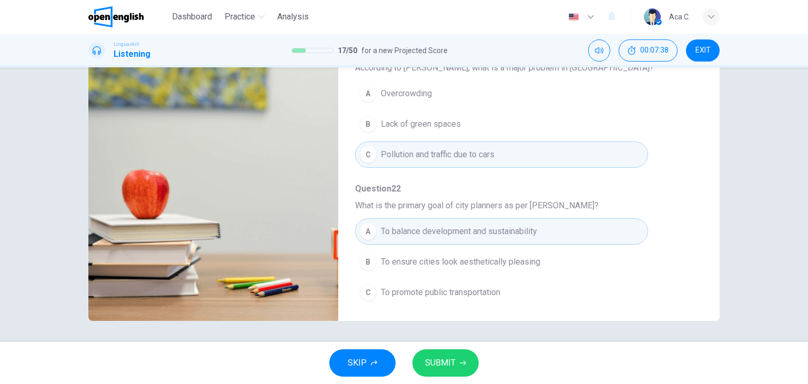
type input "*"
click at [444, 368] on span "SUBMIT" at bounding box center [440, 363] width 31 height 15
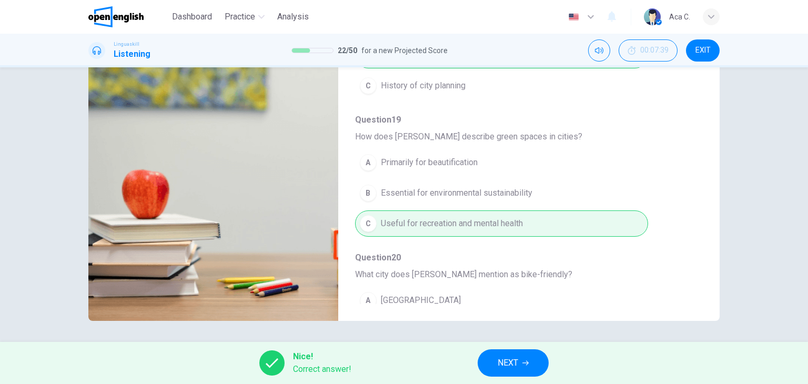
scroll to position [0, 0]
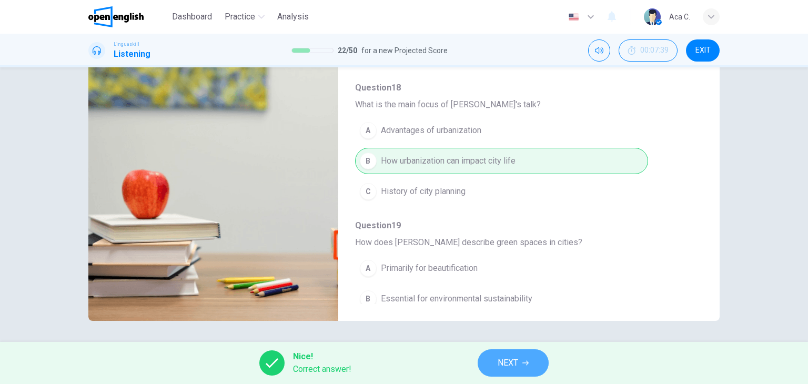
click at [516, 363] on span "NEXT" at bounding box center [508, 363] width 21 height 15
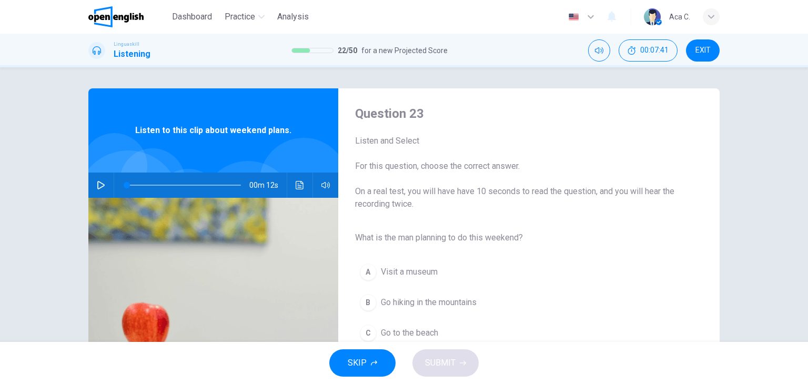
click at [99, 183] on icon "button" at bounding box center [101, 185] width 8 height 8
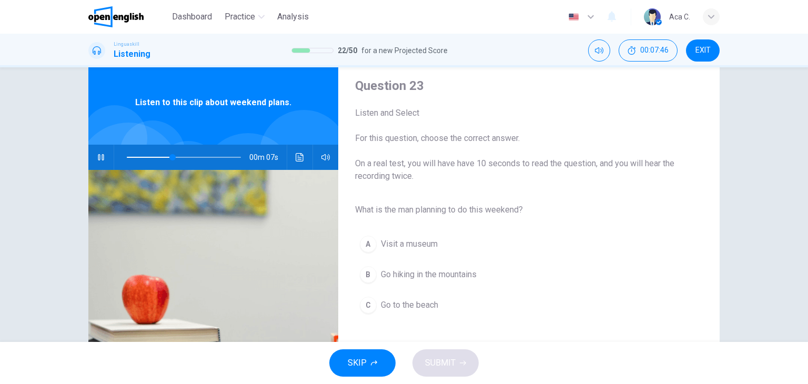
scroll to position [53, 0]
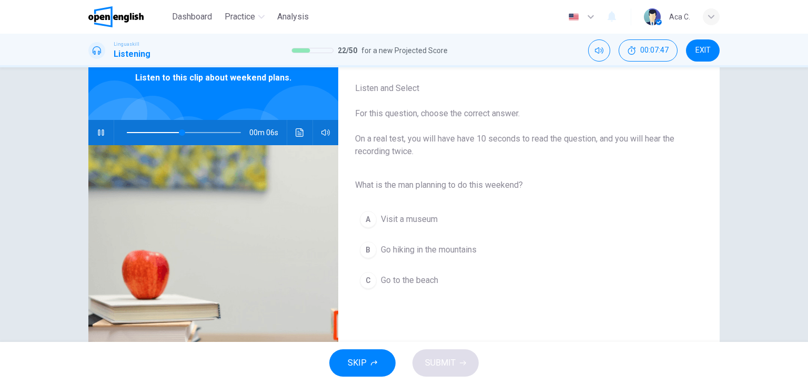
click at [415, 249] on span "Go hiking in the mountains" at bounding box center [429, 250] width 96 height 13
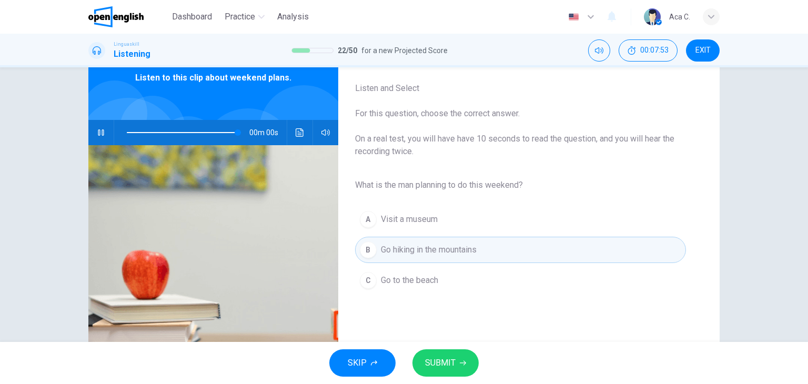
type input "*"
click at [439, 365] on span "SUBMIT" at bounding box center [440, 363] width 31 height 15
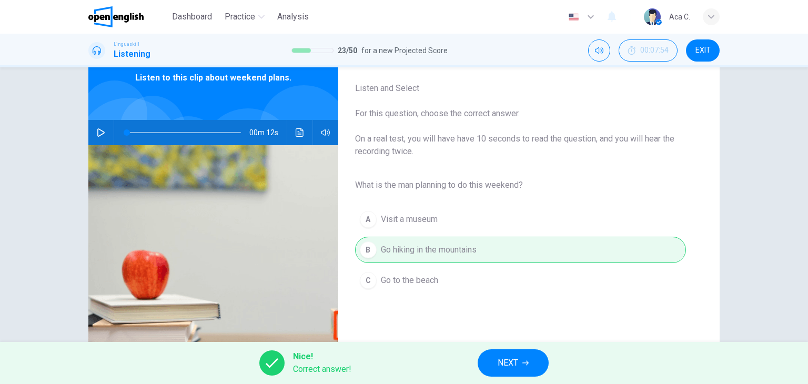
click at [510, 361] on span "NEXT" at bounding box center [508, 363] width 21 height 15
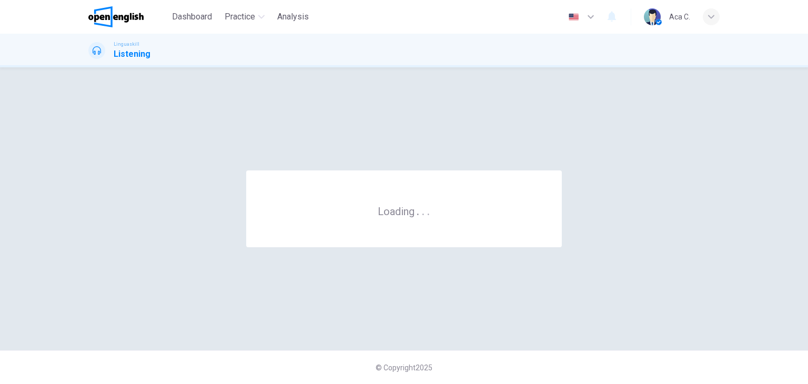
scroll to position [0, 0]
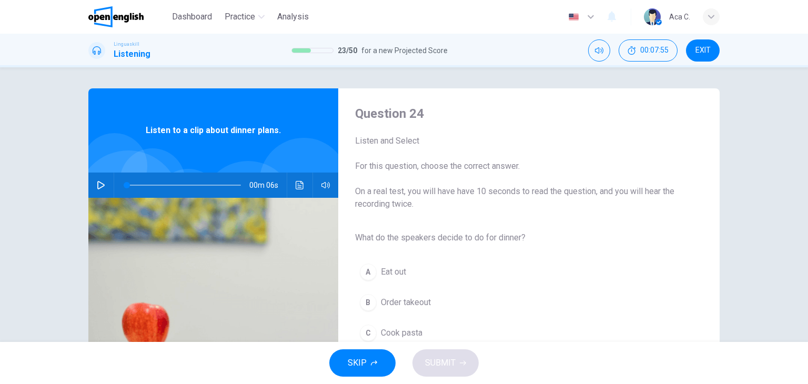
click at [98, 185] on icon "button" at bounding box center [101, 185] width 8 height 8
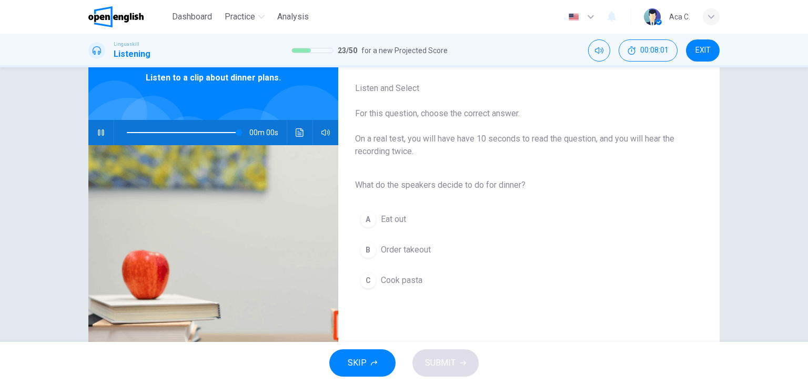
type input "*"
click at [406, 278] on span "Cook pasta" at bounding box center [402, 280] width 42 height 13
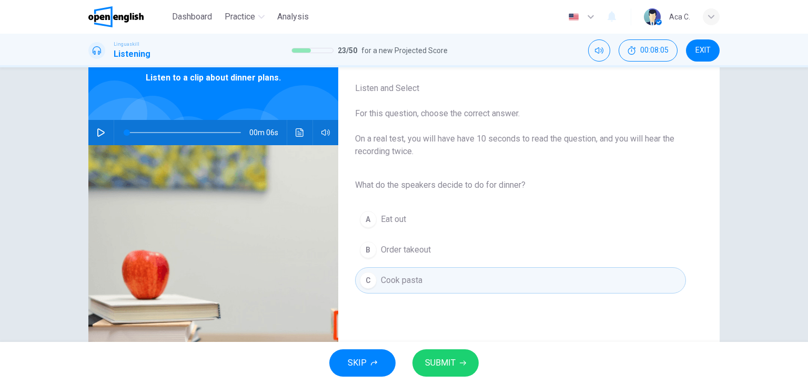
drag, startPoint x: 453, startPoint y: 363, endPoint x: 488, endPoint y: 354, distance: 36.3
click at [453, 361] on span "SUBMIT" at bounding box center [440, 363] width 31 height 15
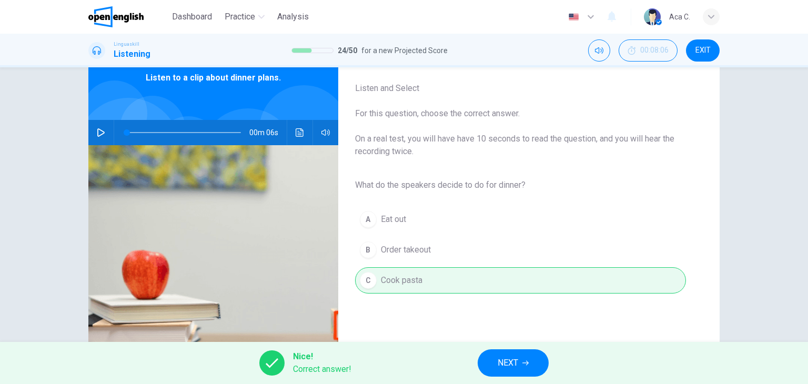
click at [513, 365] on span "NEXT" at bounding box center [508, 363] width 21 height 15
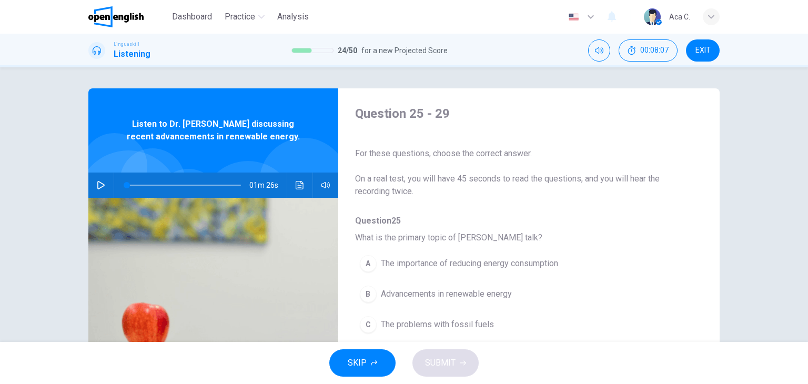
click at [93, 187] on button "button" at bounding box center [101, 185] width 17 height 25
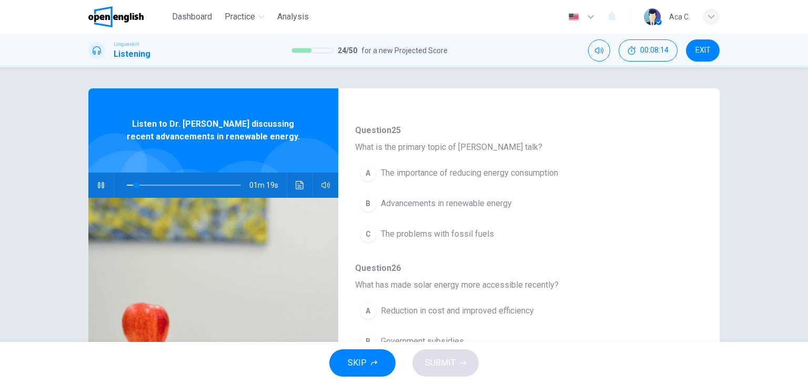
scroll to position [42, 0]
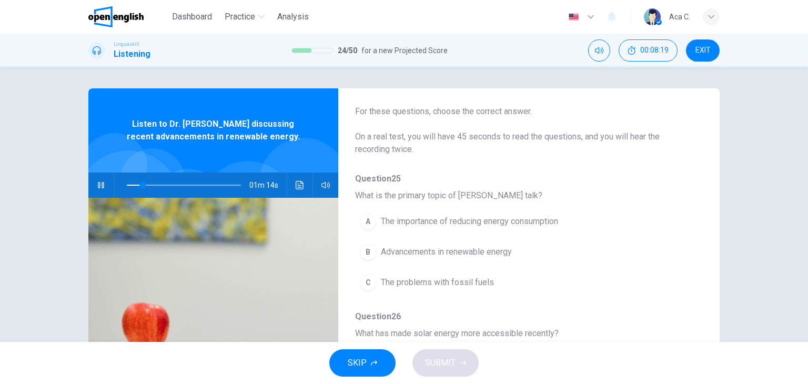
click at [487, 249] on span "Advancements in renewable energy" at bounding box center [446, 252] width 131 height 13
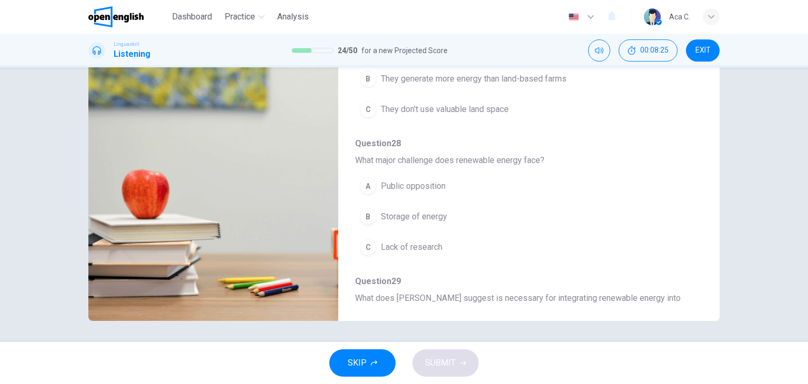
scroll to position [0, 0]
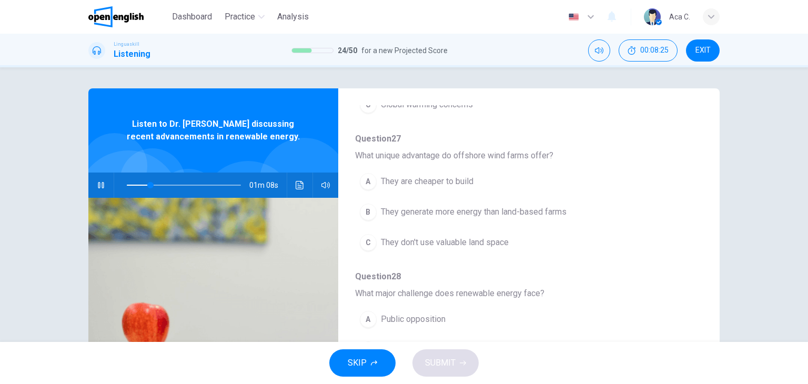
click at [101, 185] on icon "button" at bounding box center [101, 185] width 8 height 8
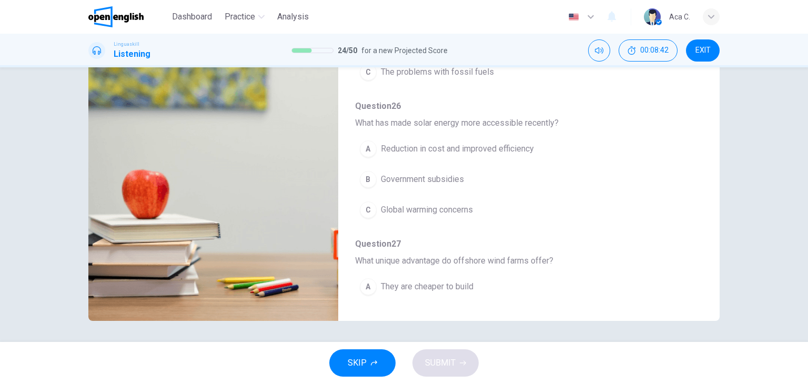
scroll to position [95, 0]
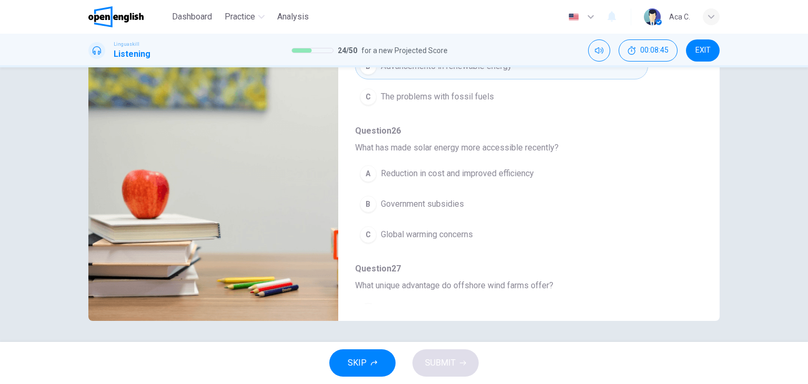
click at [471, 173] on span "Reduction in cost and improved efficiency" at bounding box center [457, 173] width 153 height 13
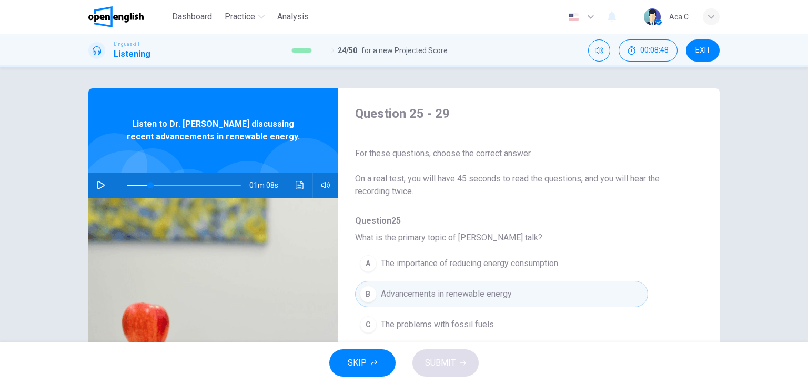
scroll to position [53, 0]
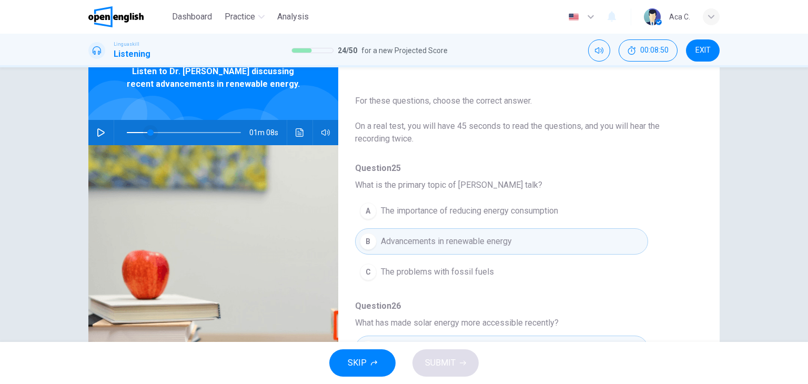
click at [147, 133] on span at bounding box center [150, 132] width 6 height 6
click at [101, 132] on icon "button" at bounding box center [100, 132] width 7 height 8
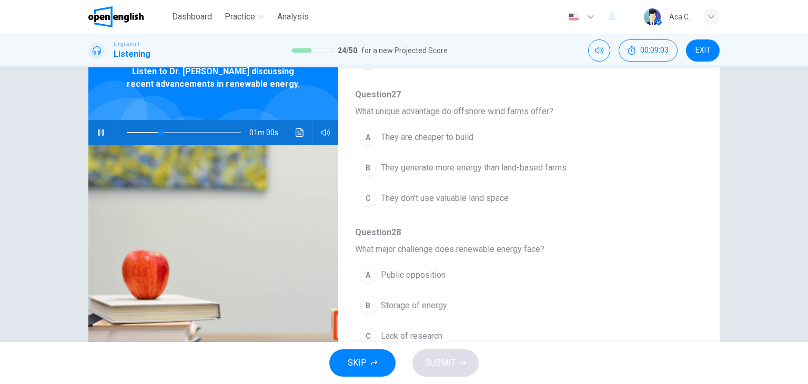
scroll to position [368, 0]
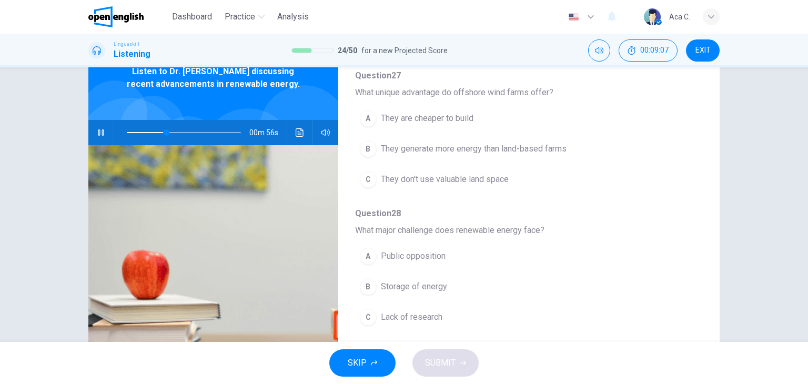
type input "**"
click at [444, 177] on span "They don't use valuable land space" at bounding box center [445, 179] width 128 height 13
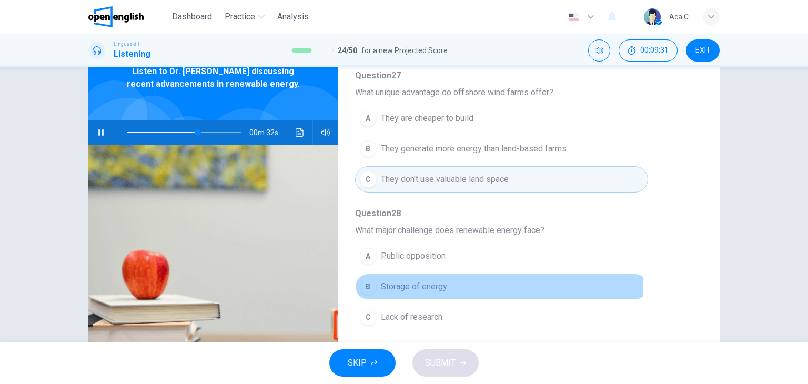
drag, startPoint x: 422, startPoint y: 288, endPoint x: 442, endPoint y: 288, distance: 20.0
click at [423, 288] on span "Storage of energy" at bounding box center [414, 287] width 66 height 13
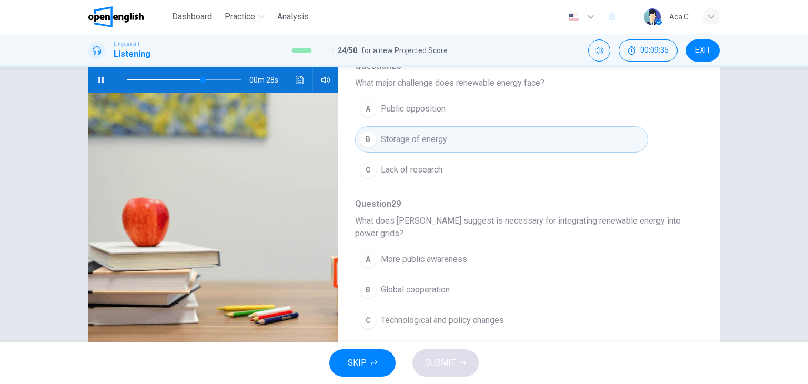
scroll to position [133, 0]
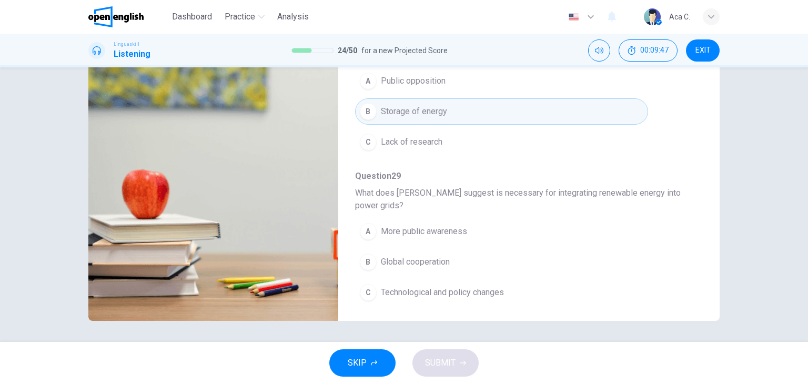
click at [481, 289] on span "Technological and policy changes" at bounding box center [442, 292] width 123 height 13
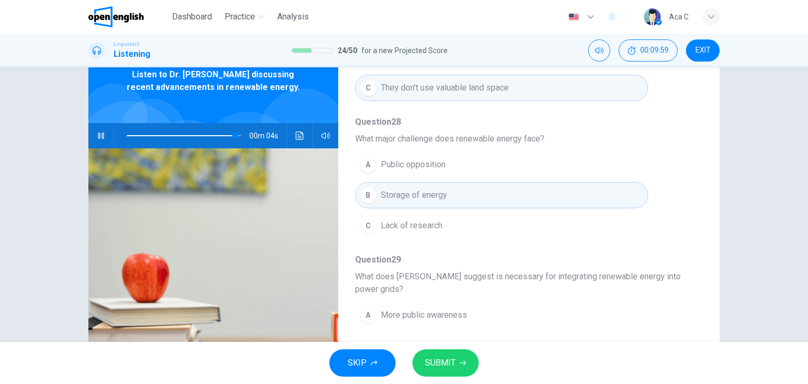
scroll to position [0, 0]
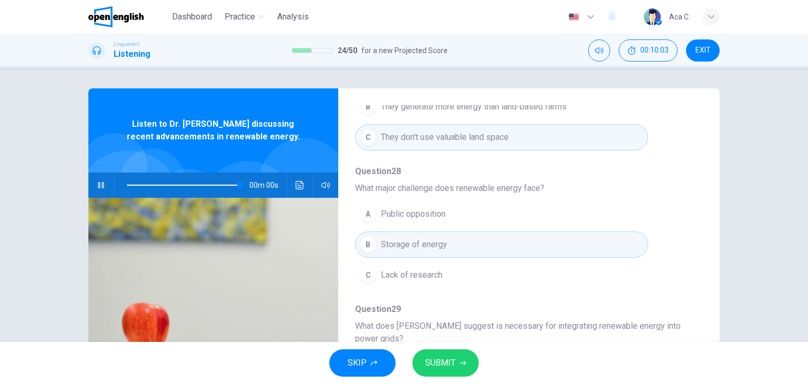
type input "*"
click at [440, 364] on span "SUBMIT" at bounding box center [440, 363] width 31 height 15
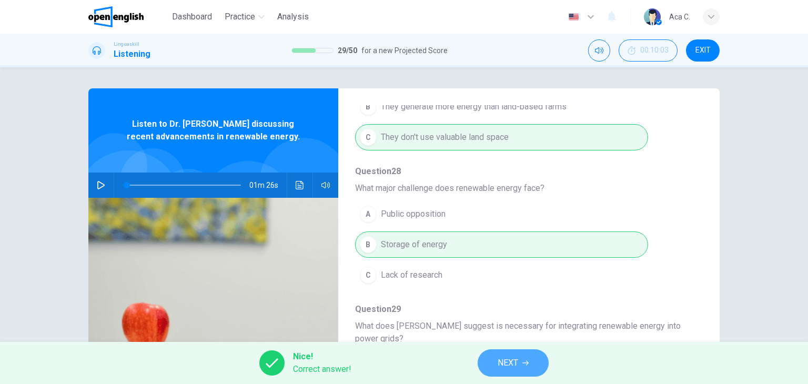
click at [511, 366] on span "NEXT" at bounding box center [508, 363] width 21 height 15
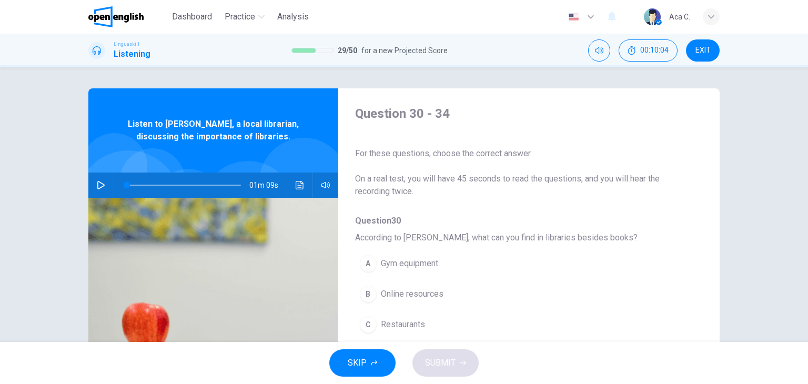
click at [93, 182] on button "button" at bounding box center [101, 185] width 17 height 25
click at [99, 183] on icon "button" at bounding box center [101, 185] width 8 height 8
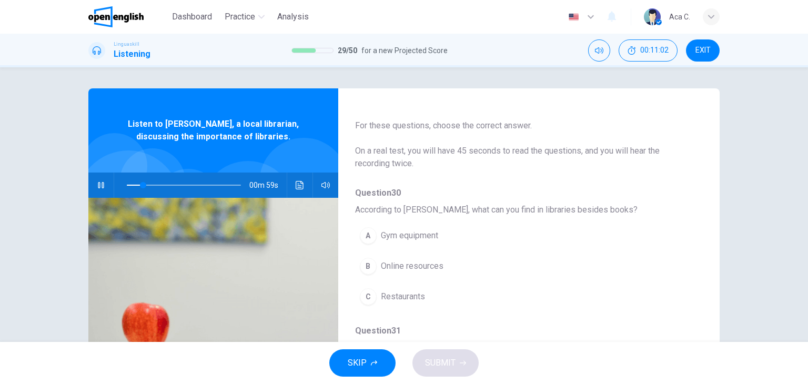
scroll to position [53, 0]
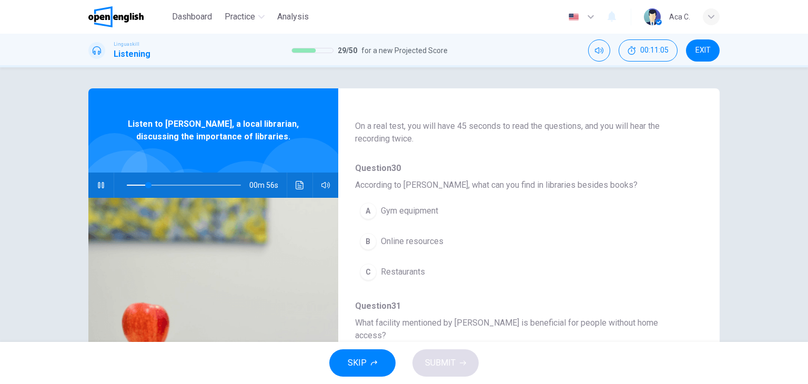
click at [417, 241] on span "Online resources" at bounding box center [412, 241] width 63 height 13
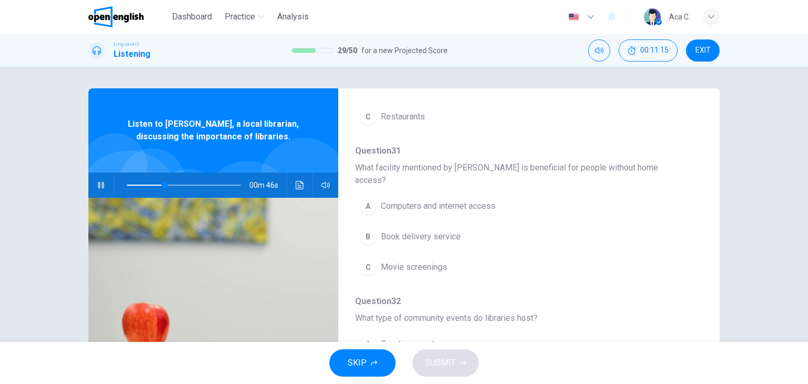
scroll to position [211, 0]
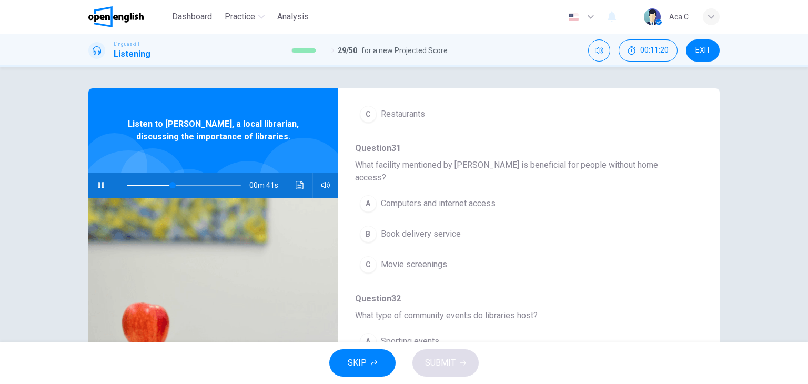
click at [461, 197] on span "Computers and internet access" at bounding box center [438, 203] width 115 height 13
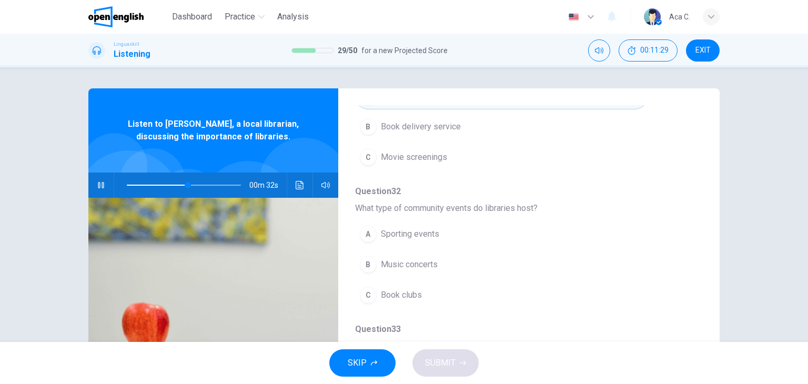
scroll to position [316, 0]
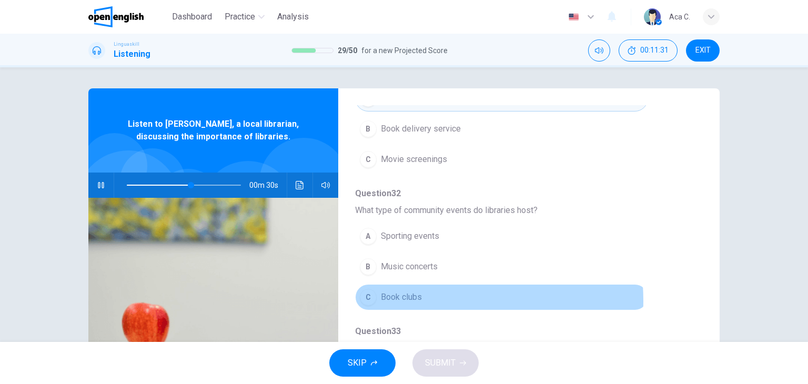
click at [397, 291] on span "Book clubs" at bounding box center [401, 297] width 41 height 13
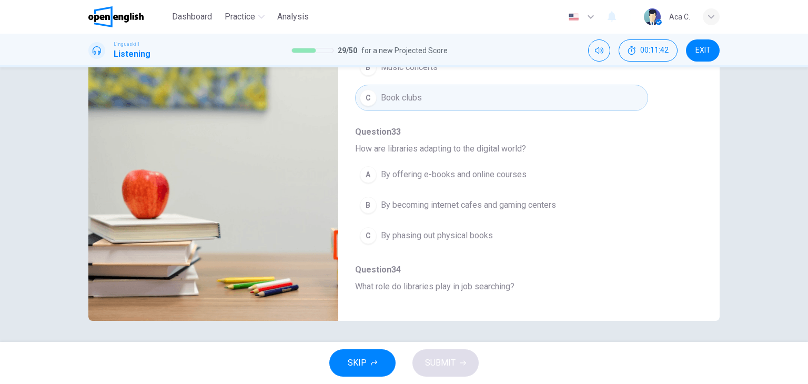
scroll to position [451, 0]
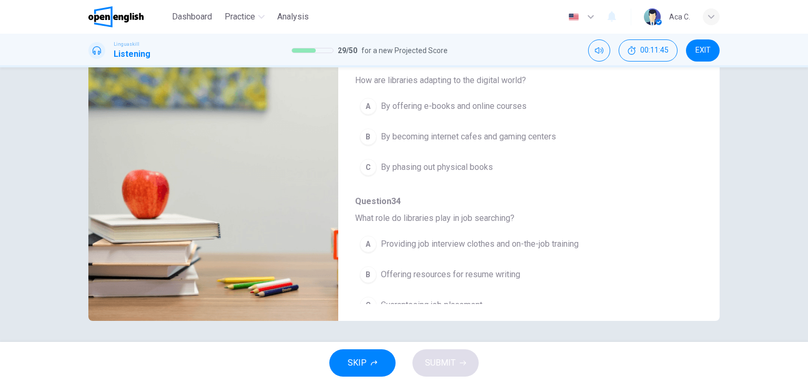
click at [457, 268] on span "Offering resources for resume writing" at bounding box center [450, 274] width 139 height 13
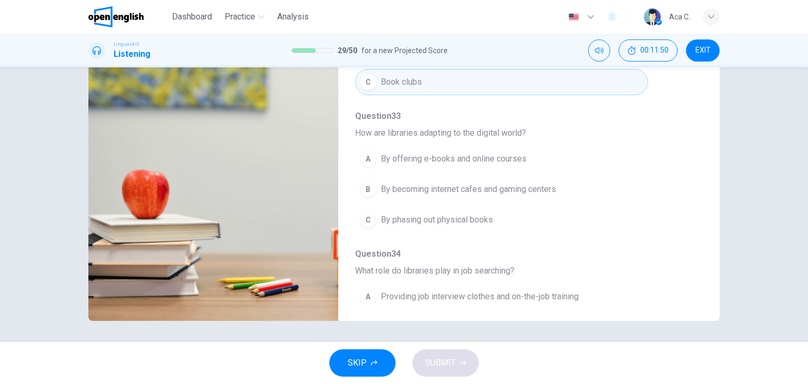
scroll to position [345, 0]
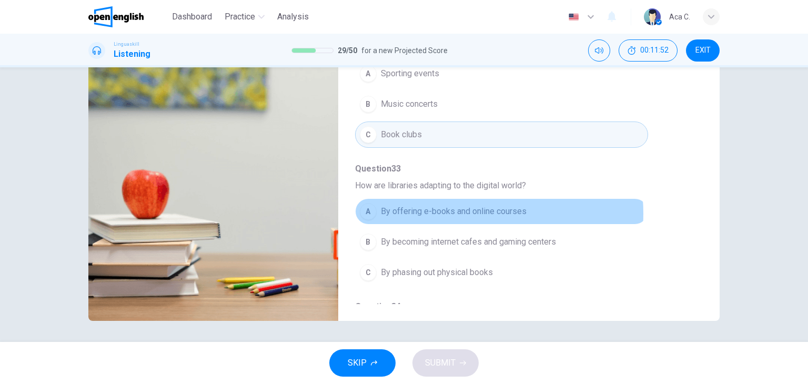
click at [449, 205] on span "By offering e-books and online courses" at bounding box center [454, 211] width 146 height 13
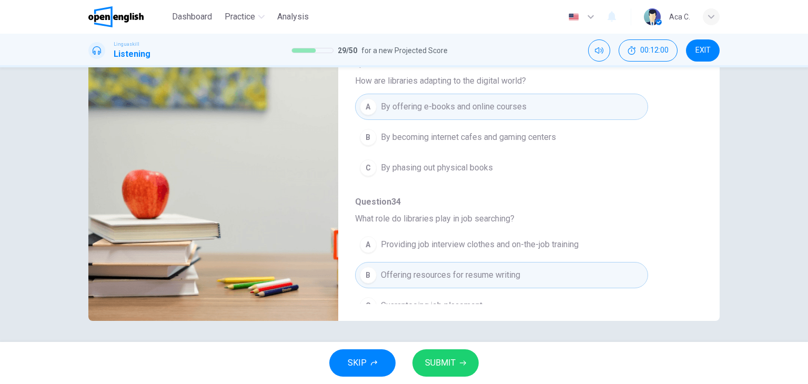
scroll to position [451, 0]
type input "*"
click at [442, 358] on span "SUBMIT" at bounding box center [440, 363] width 31 height 15
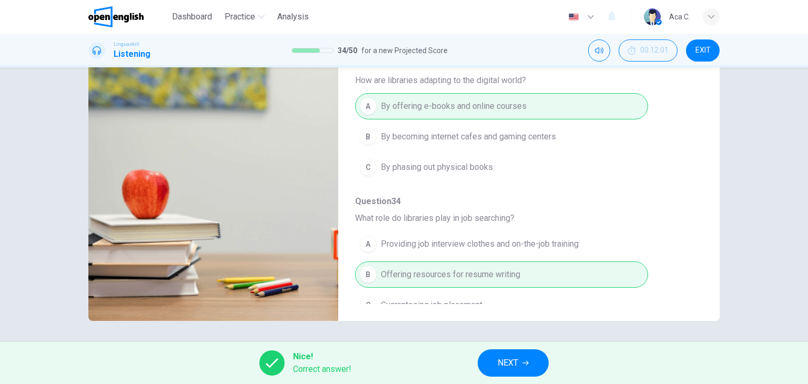
click at [511, 366] on span "NEXT" at bounding box center [508, 363] width 21 height 15
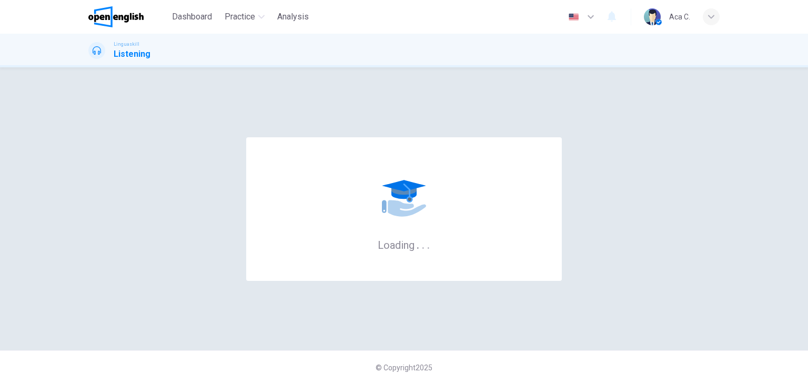
scroll to position [0, 0]
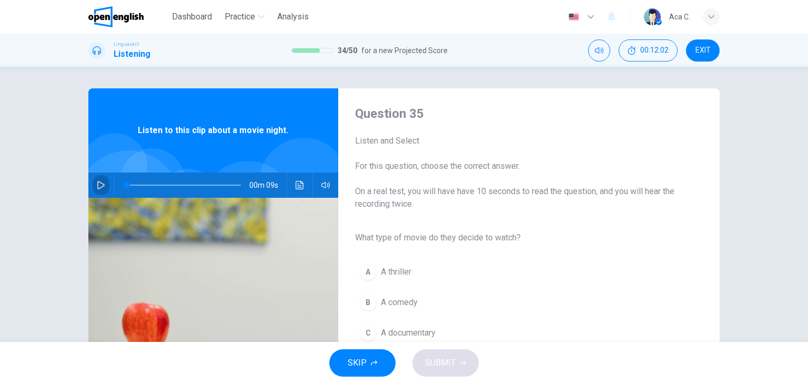
click at [93, 186] on button "button" at bounding box center [101, 185] width 17 height 25
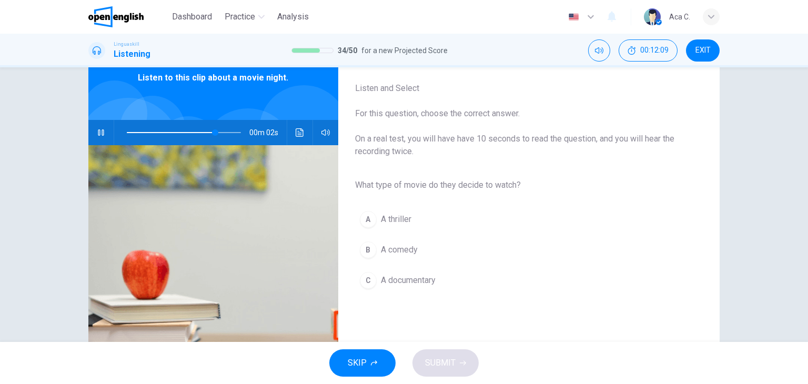
click at [413, 249] on span "A comedy" at bounding box center [399, 250] width 37 height 13
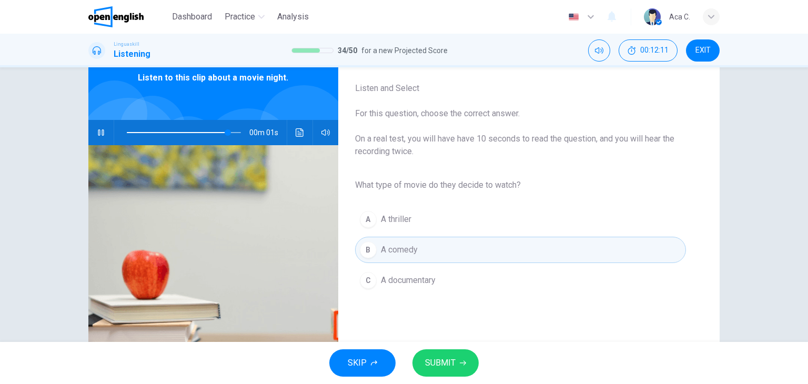
type input "*"
click at [446, 362] on span "SUBMIT" at bounding box center [440, 363] width 31 height 15
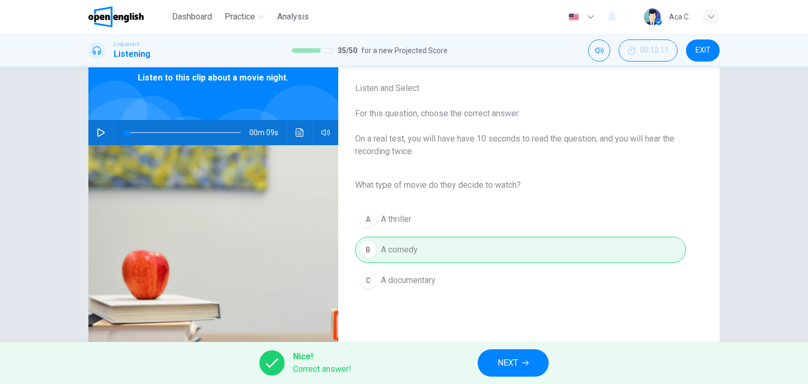
click at [515, 364] on span "NEXT" at bounding box center [508, 363] width 21 height 15
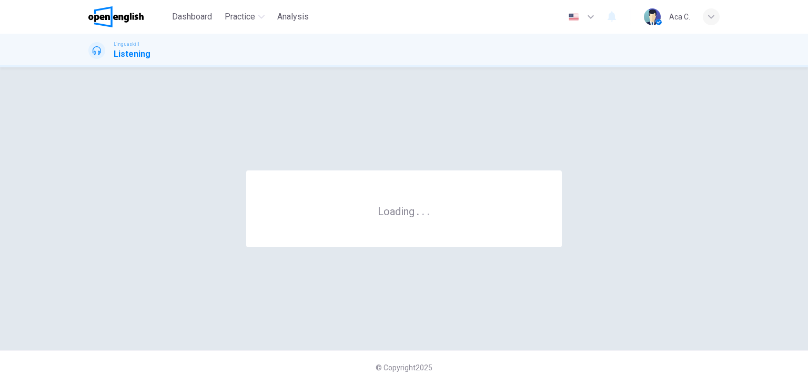
scroll to position [0, 0]
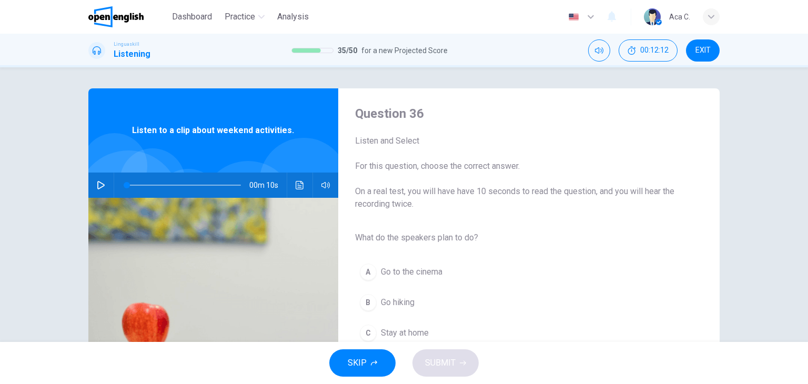
click at [101, 185] on icon "button" at bounding box center [101, 185] width 8 height 8
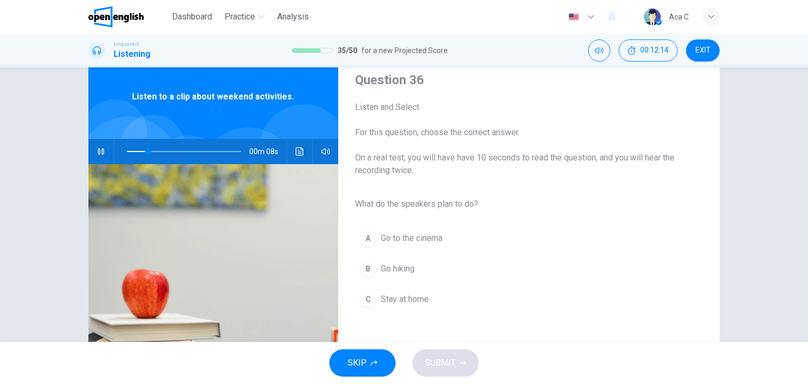
scroll to position [53, 0]
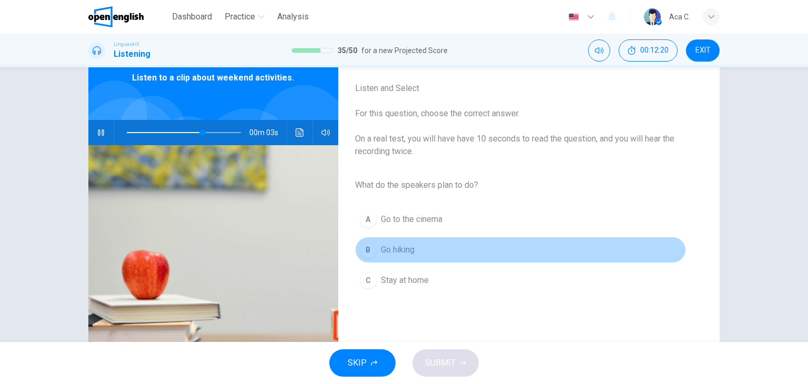
drag, startPoint x: 408, startPoint y: 252, endPoint x: 415, endPoint y: 249, distance: 6.8
click at [408, 251] on span "Go hiking" at bounding box center [398, 250] width 34 height 13
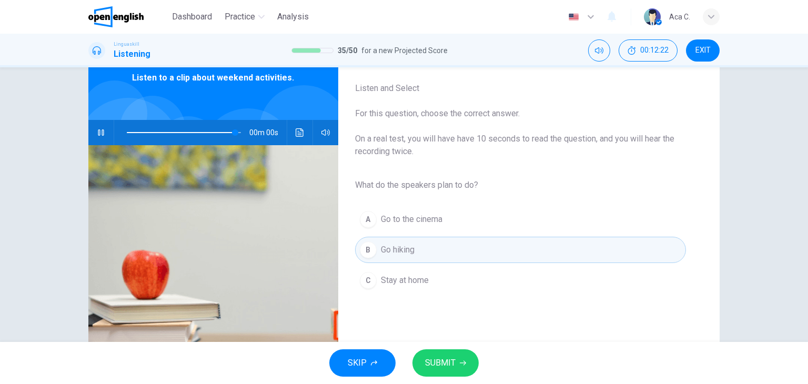
type input "*"
click at [432, 370] on span "SUBMIT" at bounding box center [440, 363] width 31 height 15
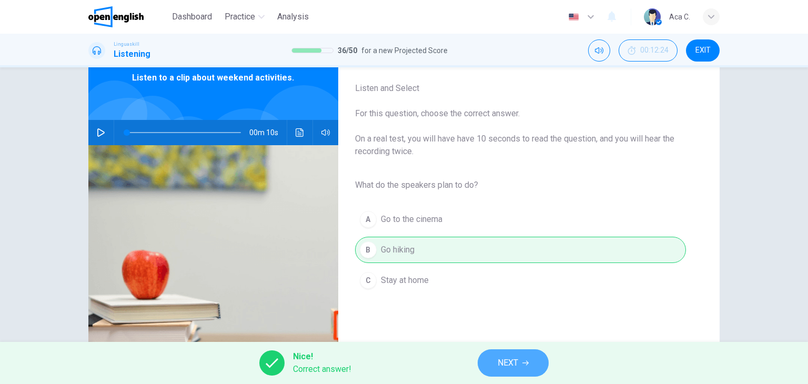
click at [521, 367] on button "NEXT" at bounding box center [513, 362] width 71 height 27
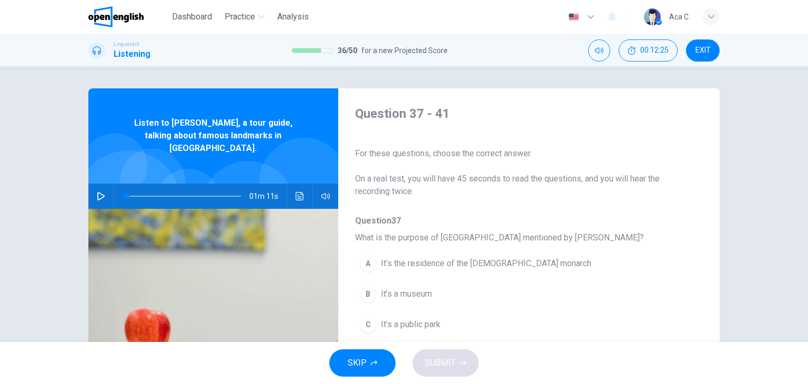
click at [97, 192] on icon "button" at bounding box center [101, 196] width 8 height 8
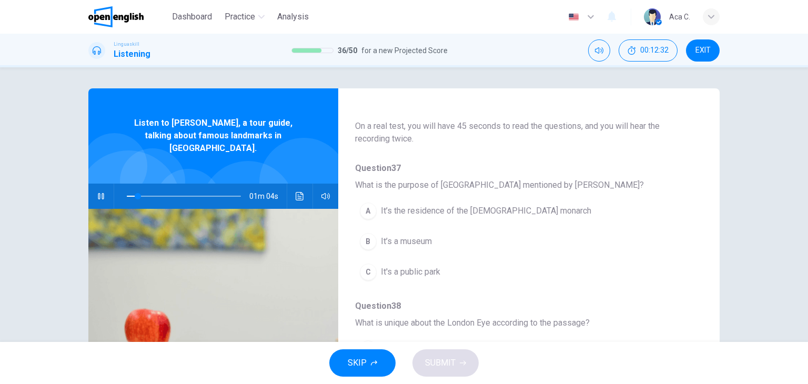
click at [101, 193] on icon "button" at bounding box center [101, 196] width 6 height 6
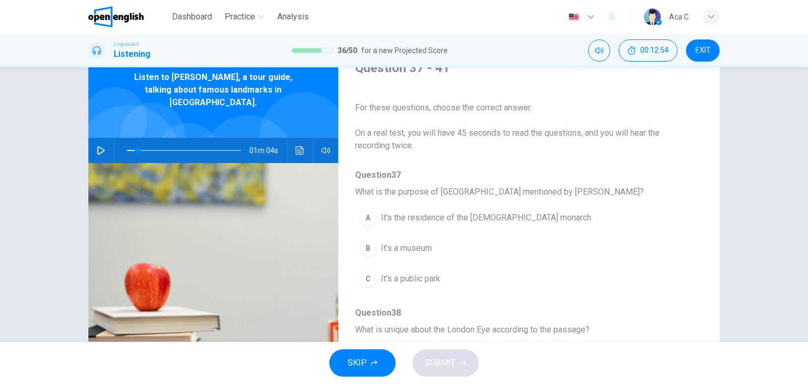
scroll to position [0, 0]
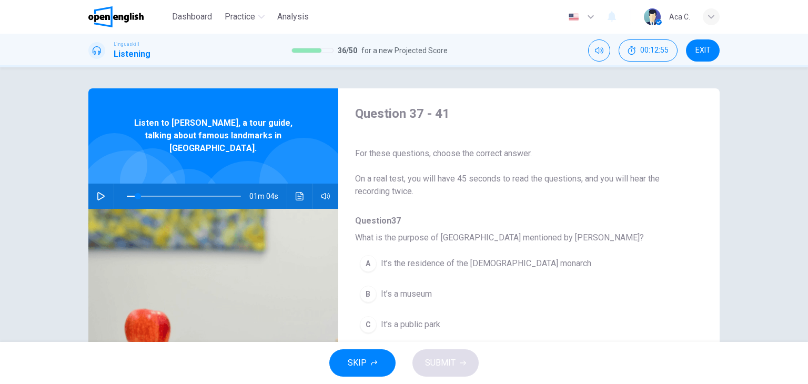
click at [97, 192] on icon "button" at bounding box center [100, 196] width 7 height 8
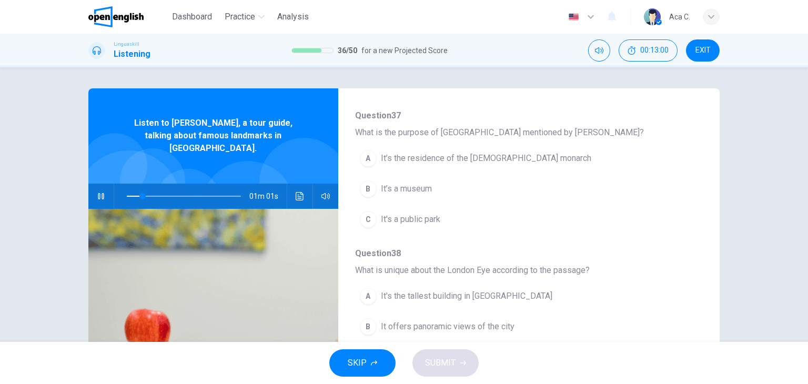
scroll to position [53, 0]
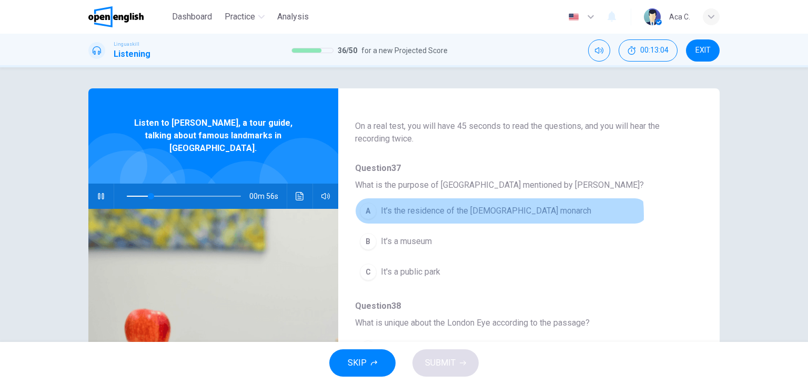
drag, startPoint x: 477, startPoint y: 216, endPoint x: 483, endPoint y: 215, distance: 6.3
click at [477, 215] on span "It’s the residence of the British monarch" at bounding box center [486, 211] width 211 height 13
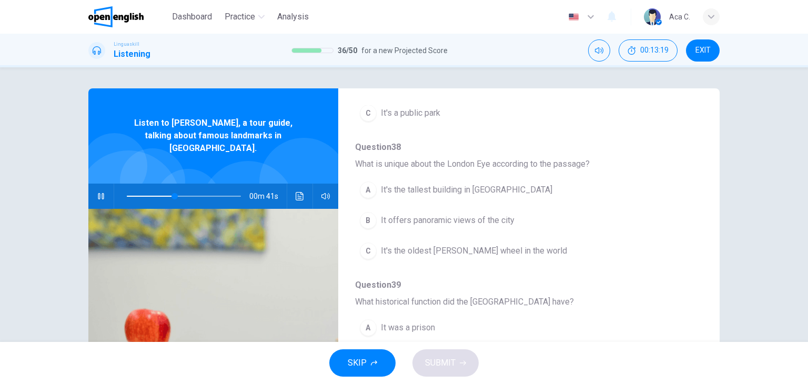
scroll to position [211, 0]
drag, startPoint x: 481, startPoint y: 222, endPoint x: 486, endPoint y: 221, distance: 5.5
click at [481, 221] on span "It offers panoramic views of the city" at bounding box center [448, 221] width 134 height 13
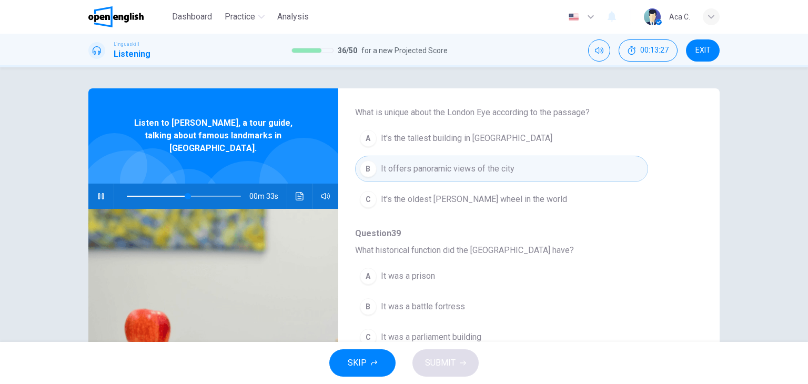
scroll to position [316, 0]
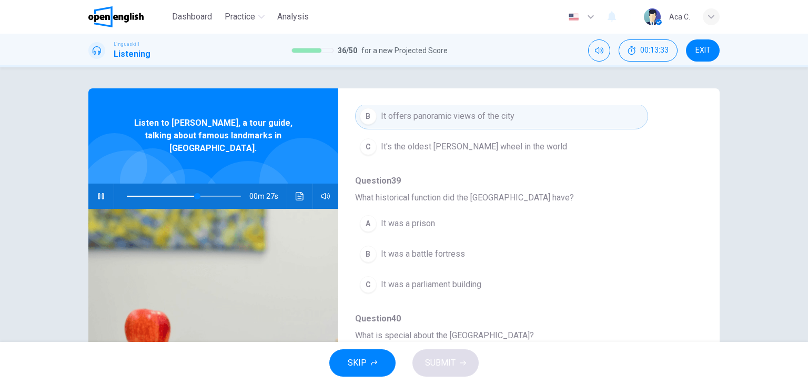
click at [408, 222] on span "It was a prison" at bounding box center [408, 223] width 54 height 13
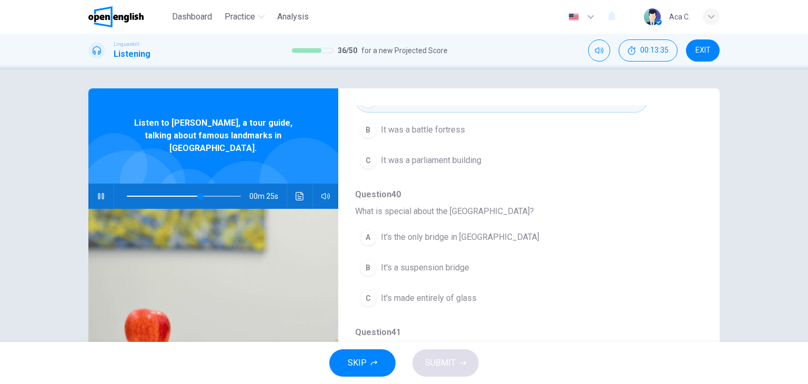
scroll to position [451, 0]
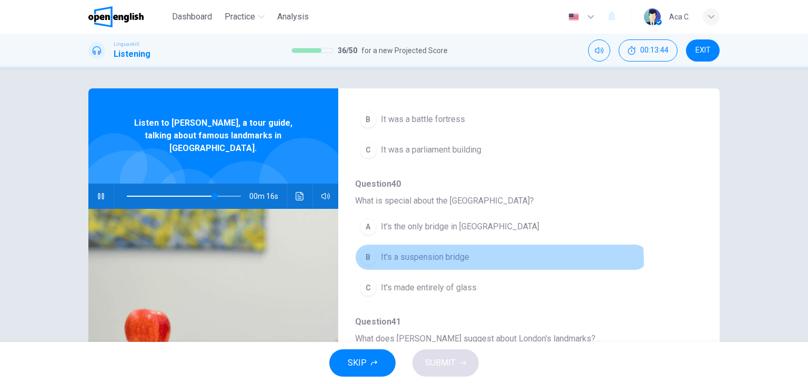
drag, startPoint x: 444, startPoint y: 259, endPoint x: 451, endPoint y: 258, distance: 6.9
click at [444, 257] on span "It's a suspension bridge" at bounding box center [425, 257] width 88 height 13
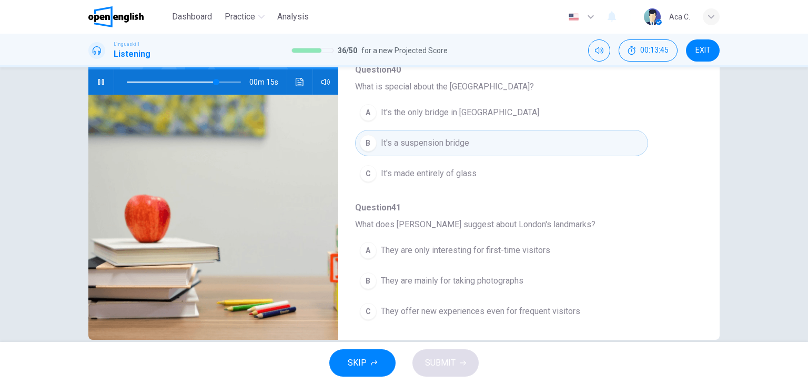
scroll to position [133, 0]
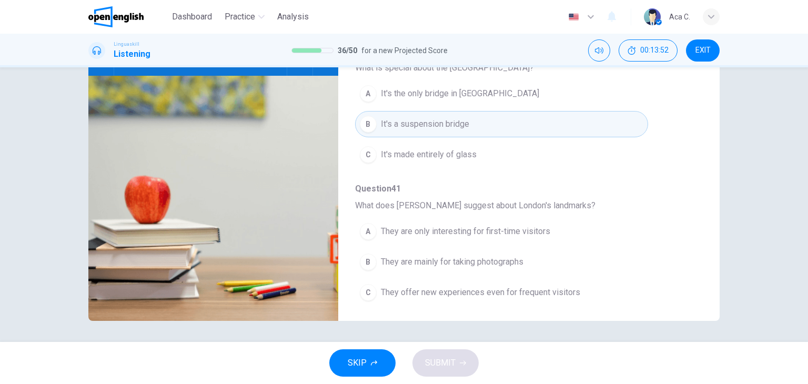
click at [468, 287] on span "They offer new experiences even for frequent visitors" at bounding box center [480, 292] width 199 height 13
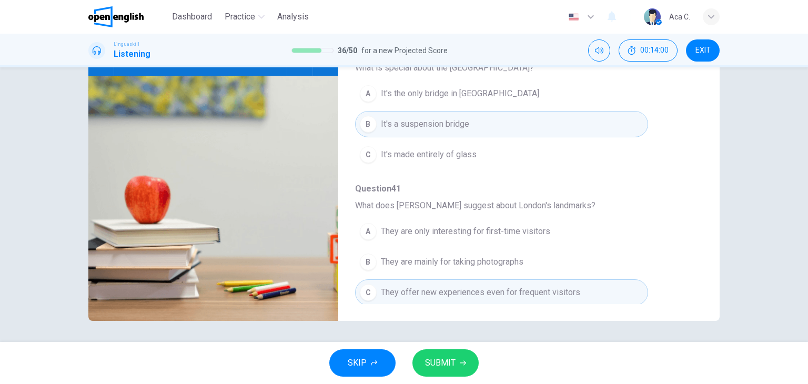
type input "*"
click at [440, 359] on span "SUBMIT" at bounding box center [440, 363] width 31 height 15
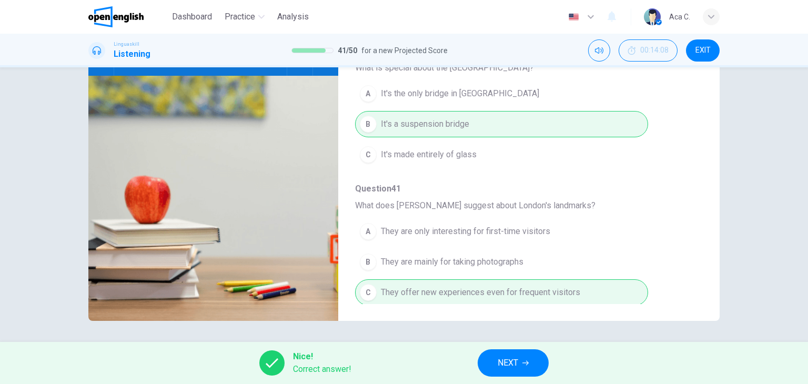
click at [507, 364] on span "NEXT" at bounding box center [508, 363] width 21 height 15
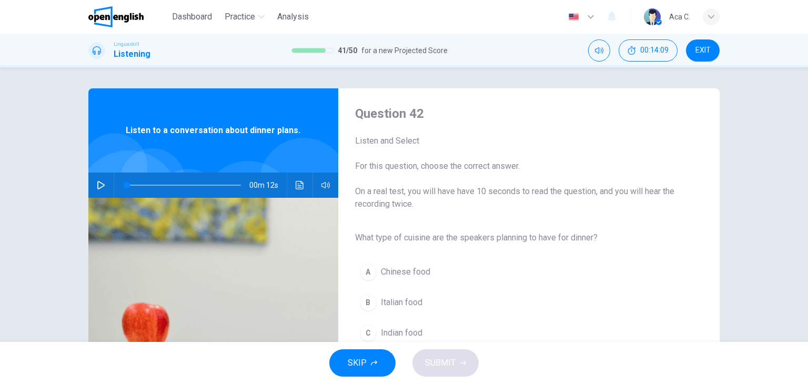
click at [89, 183] on div "00m 12s" at bounding box center [213, 185] width 250 height 25
click at [97, 186] on icon "button" at bounding box center [101, 185] width 8 height 8
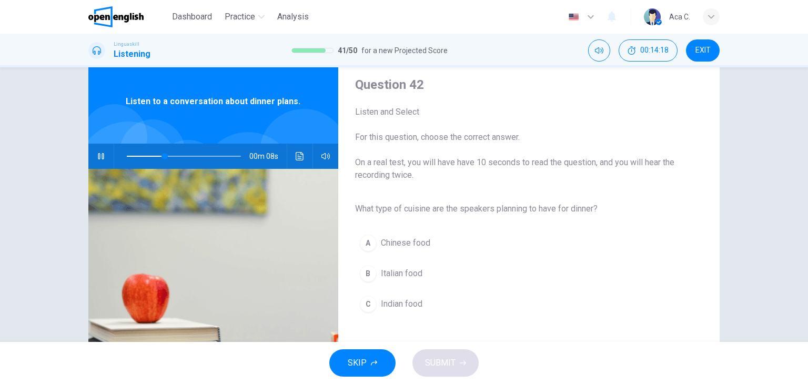
scroll to position [53, 0]
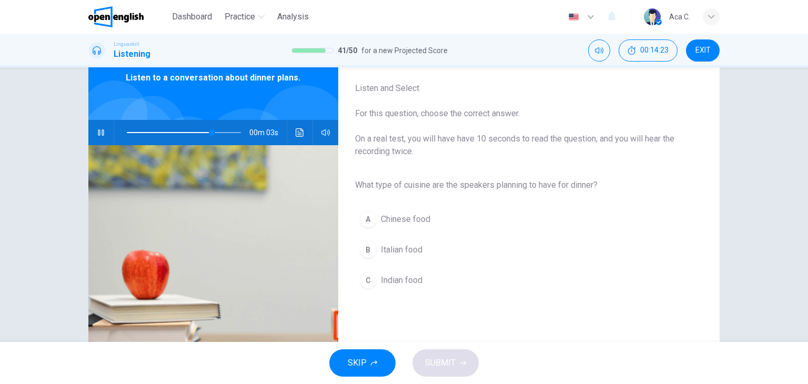
click at [403, 244] on span "Italian food" at bounding box center [402, 250] width 42 height 13
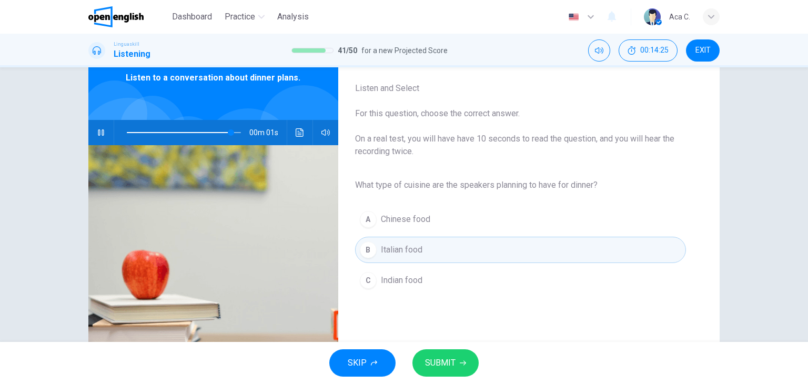
type input "*"
click at [448, 361] on span "SUBMIT" at bounding box center [440, 363] width 31 height 15
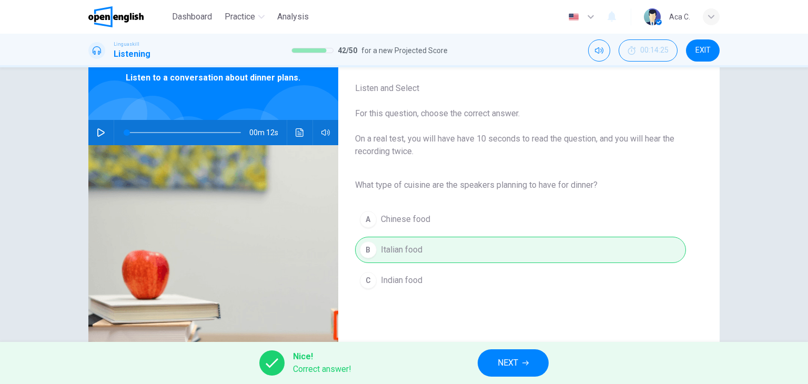
click at [514, 363] on span "NEXT" at bounding box center [508, 363] width 21 height 15
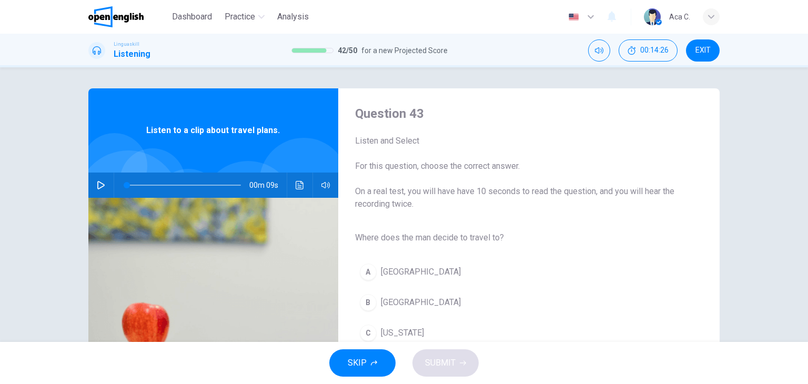
click at [103, 187] on button "button" at bounding box center [101, 185] width 17 height 25
click at [100, 182] on icon "button" at bounding box center [101, 185] width 8 height 8
click at [102, 185] on icon "button" at bounding box center [100, 185] width 7 height 8
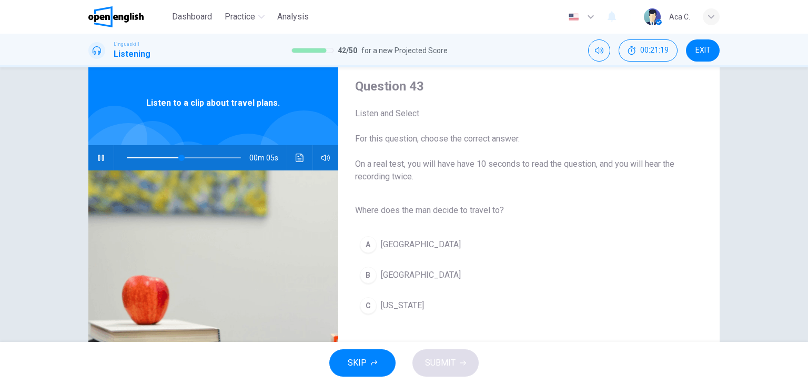
scroll to position [53, 0]
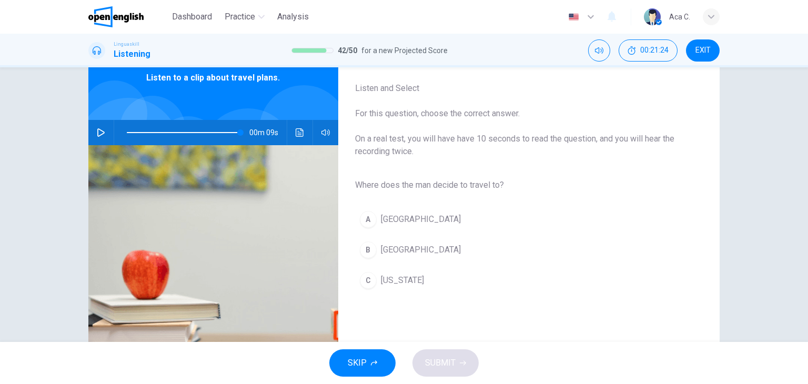
type input "*"
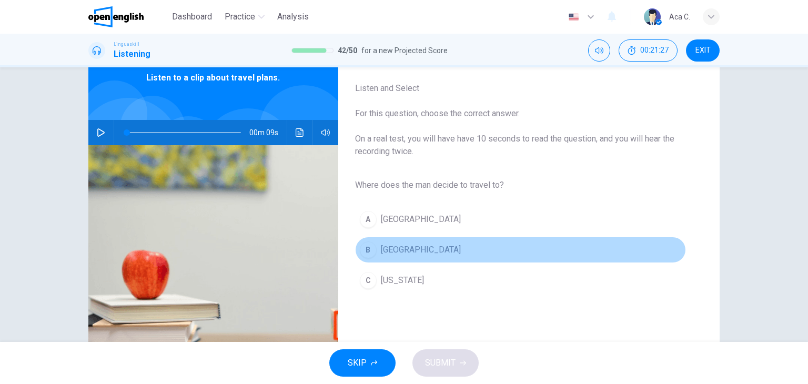
click at [389, 245] on span "Rome" at bounding box center [421, 250] width 80 height 13
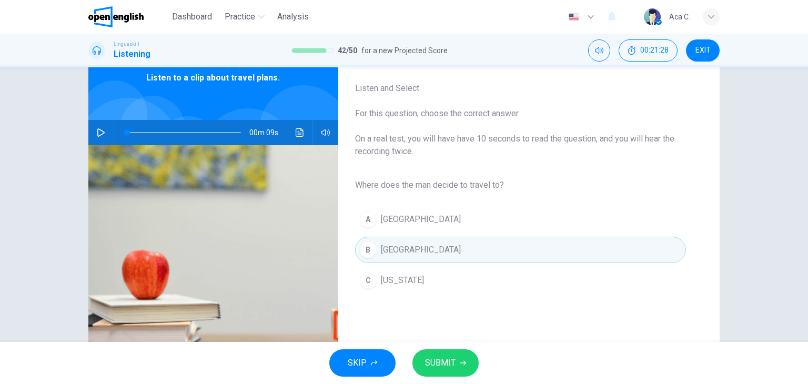
click at [449, 364] on span "SUBMIT" at bounding box center [440, 363] width 31 height 15
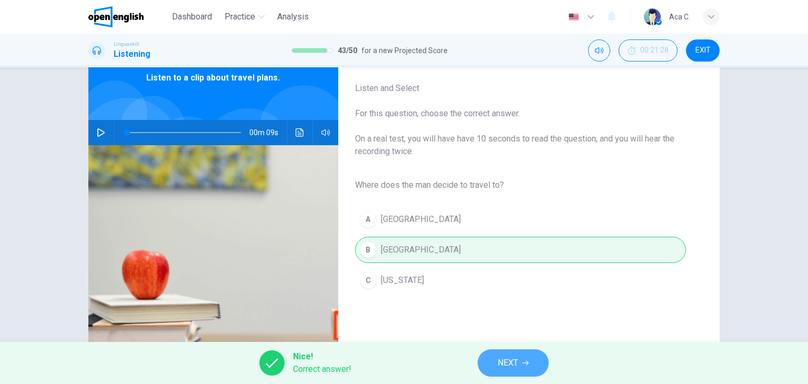
click at [512, 369] on span "NEXT" at bounding box center [508, 363] width 21 height 15
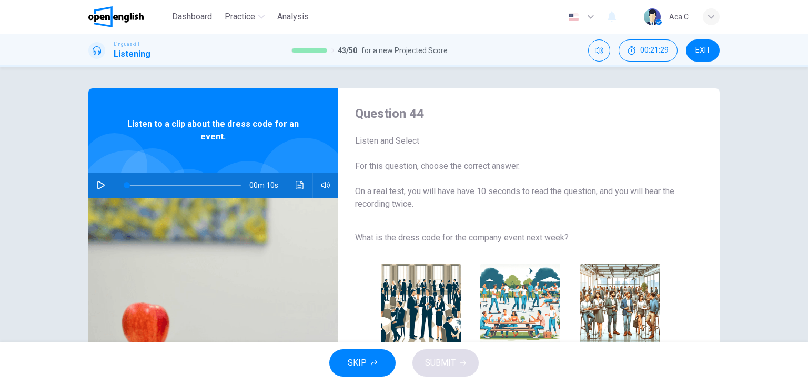
click at [101, 182] on icon "button" at bounding box center [101, 185] width 8 height 8
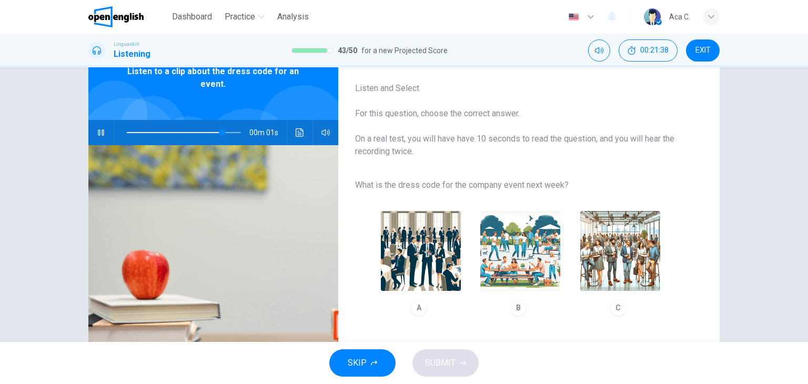
click at [618, 264] on img "button" at bounding box center [621, 251] width 80 height 80
type input "*"
click at [449, 365] on span "SUBMIT" at bounding box center [440, 363] width 31 height 15
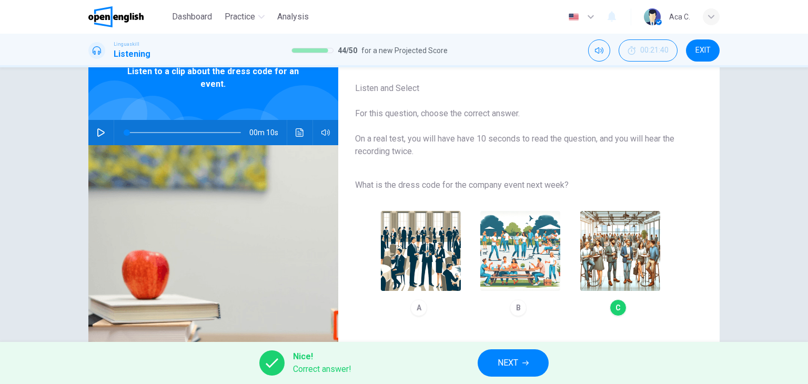
click at [506, 363] on span "NEXT" at bounding box center [508, 363] width 21 height 15
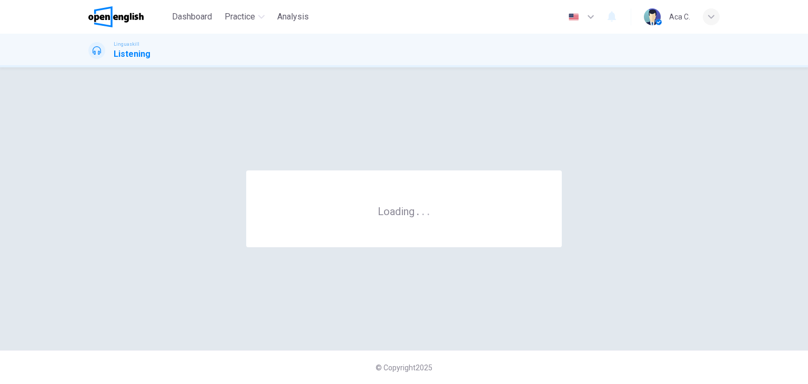
scroll to position [0, 0]
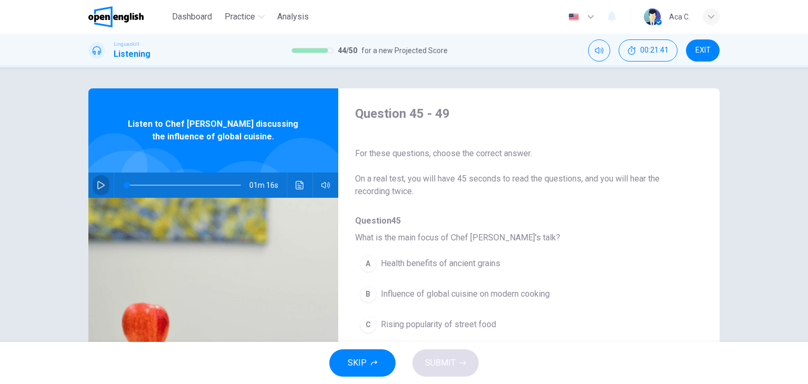
click at [93, 186] on button "button" at bounding box center [101, 185] width 17 height 25
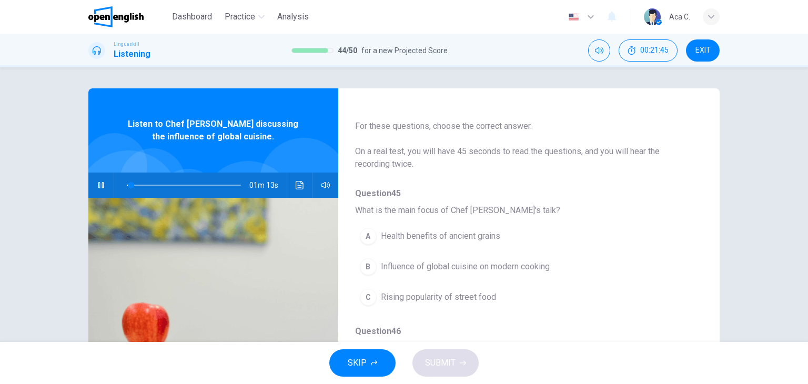
scroll to position [53, 0]
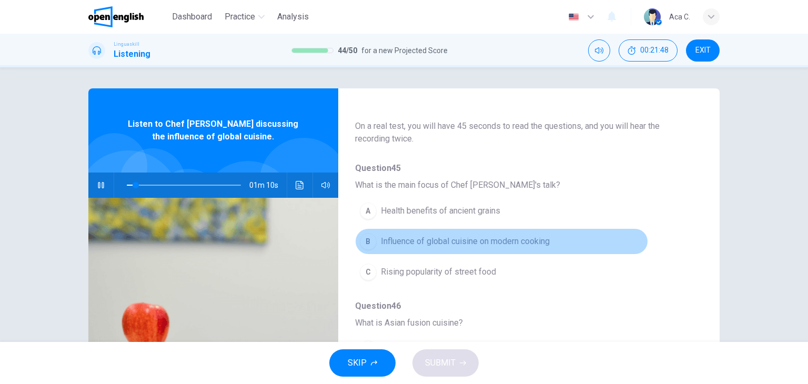
drag, startPoint x: 534, startPoint y: 238, endPoint x: 571, endPoint y: 239, distance: 36.9
click at [534, 238] on span "Influence of global cuisine on modern cooking" at bounding box center [465, 241] width 169 height 13
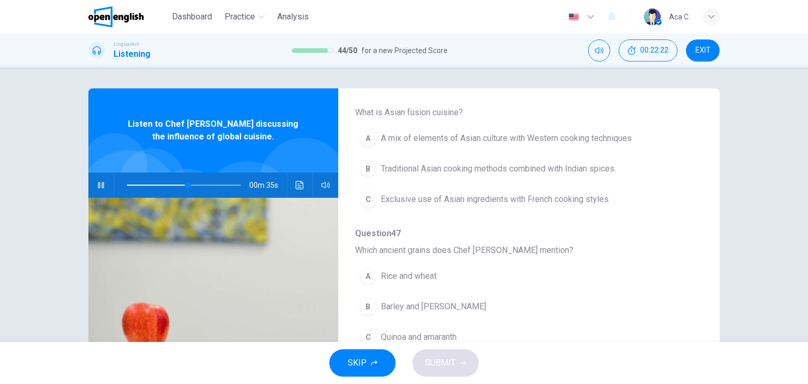
scroll to position [316, 0]
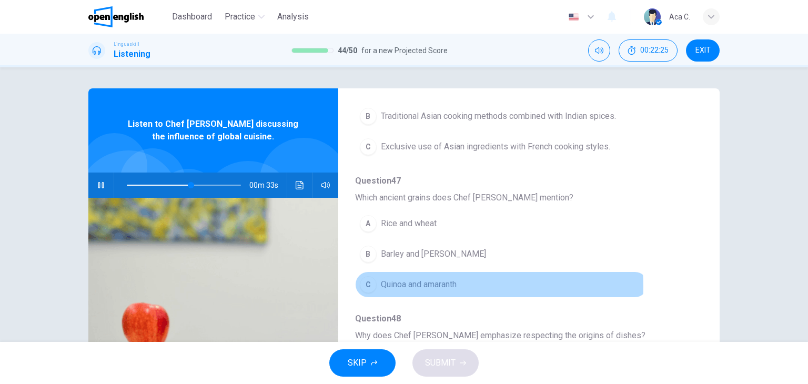
click at [429, 284] on span "Quinoa and amaranth" at bounding box center [419, 284] width 76 height 13
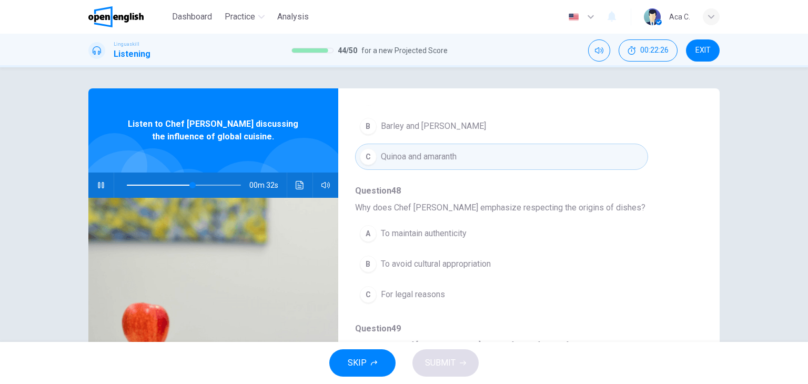
scroll to position [451, 0]
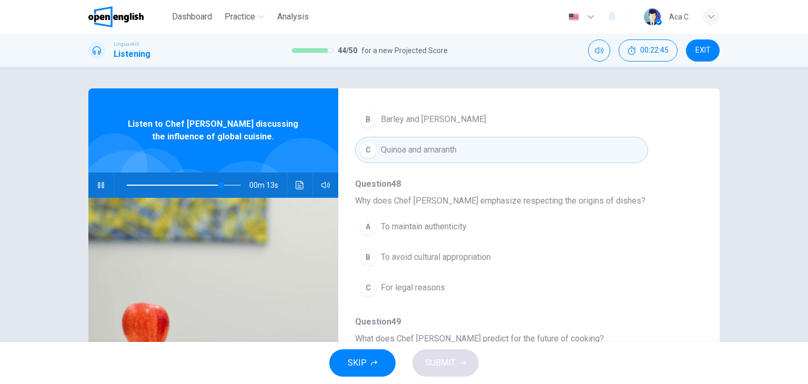
drag, startPoint x: 459, startPoint y: 254, endPoint x: 518, endPoint y: 253, distance: 59.5
click at [459, 253] on span "To avoid cultural appropriation" at bounding box center [436, 257] width 110 height 13
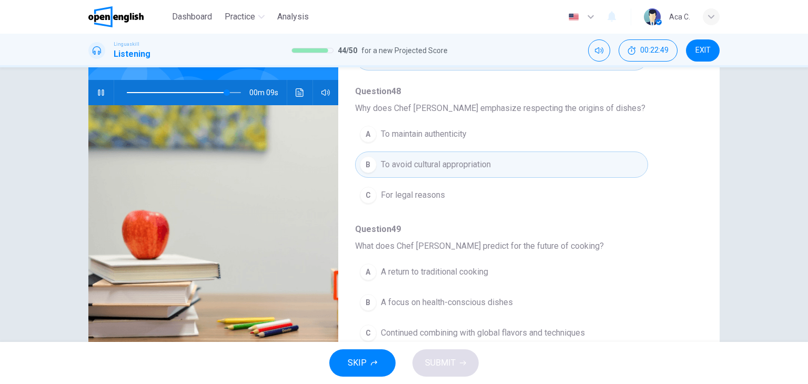
scroll to position [133, 0]
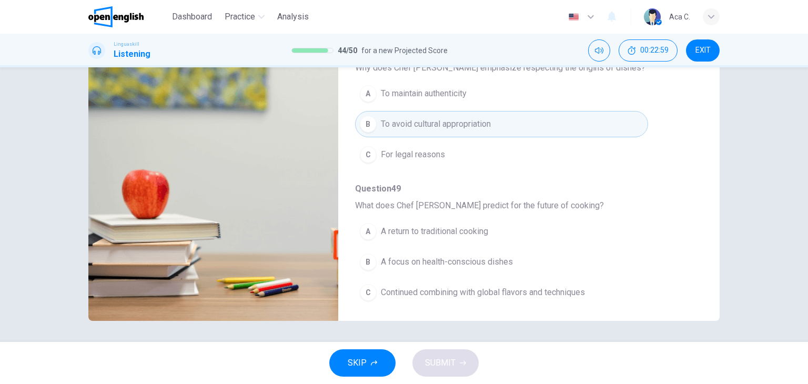
drag, startPoint x: 462, startPoint y: 286, endPoint x: 468, endPoint y: 287, distance: 6.5
click at [464, 286] on span "Continued combining with global flavors and techniques" at bounding box center [483, 292] width 204 height 13
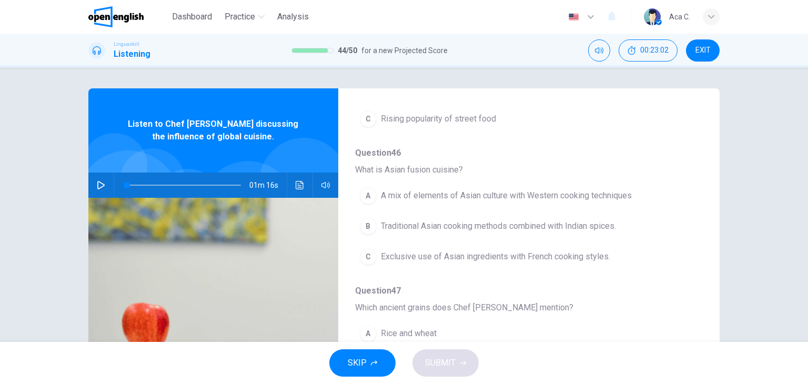
scroll to position [187, 0]
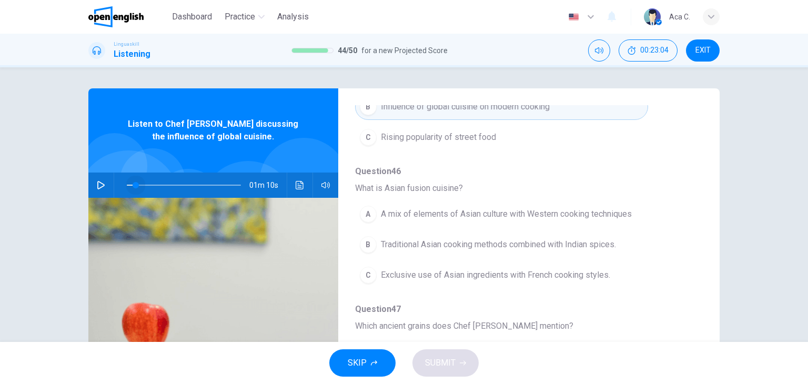
drag, startPoint x: 133, startPoint y: 185, endPoint x: 120, endPoint y: 191, distance: 14.2
click at [133, 186] on span at bounding box center [136, 185] width 6 height 6
click at [97, 184] on icon "button" at bounding box center [101, 185] width 8 height 8
click at [476, 214] on span "A mix of elements of Asian culture with Western cooking techniques" at bounding box center [506, 214] width 251 height 13
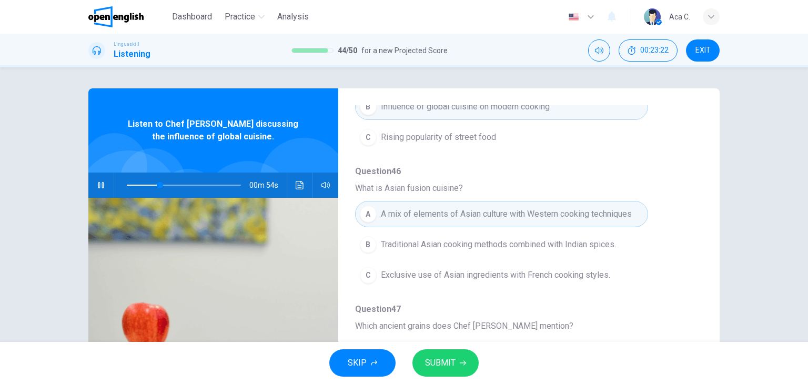
click at [109, 185] on div "00m 54s" at bounding box center [213, 185] width 250 height 25
drag, startPoint x: 97, startPoint y: 187, endPoint x: 105, endPoint y: 190, distance: 9.0
click at [98, 186] on icon "button" at bounding box center [101, 185] width 6 height 6
click at [451, 360] on span "SUBMIT" at bounding box center [440, 363] width 31 height 15
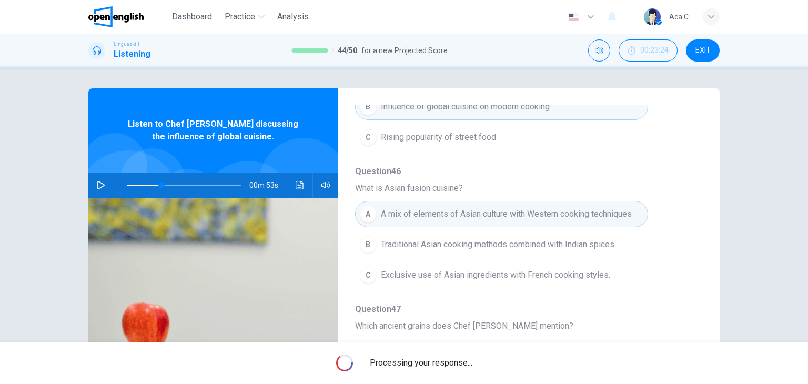
type input "**"
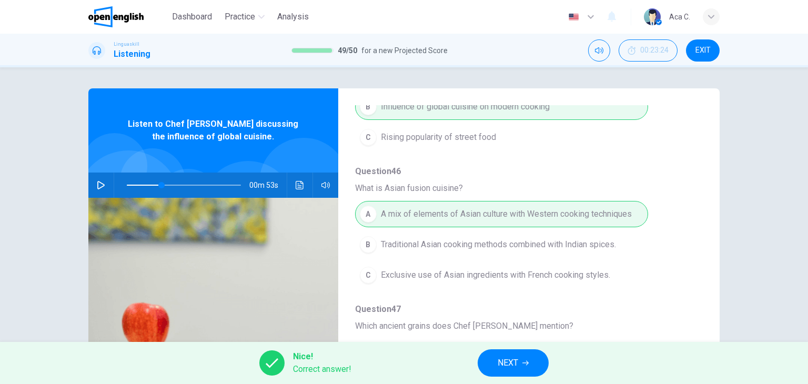
click at [515, 359] on span "NEXT" at bounding box center [508, 363] width 21 height 15
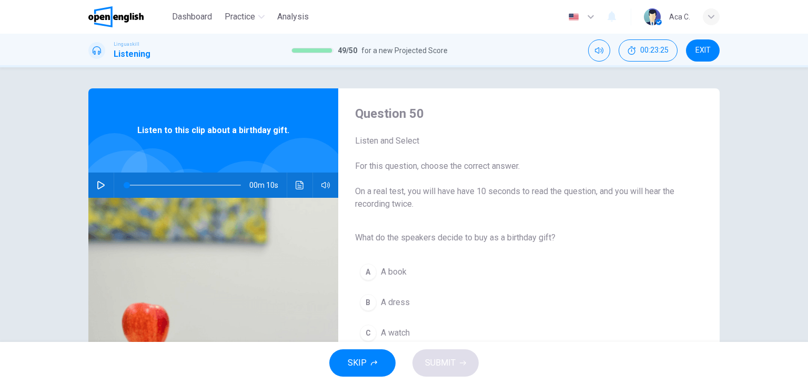
click at [93, 186] on button "button" at bounding box center [101, 185] width 17 height 25
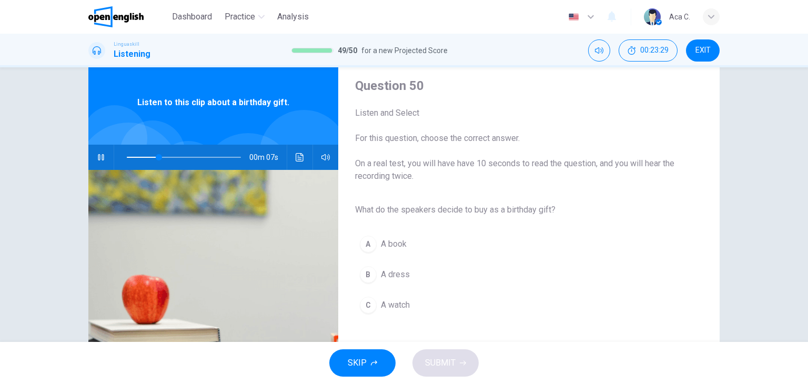
scroll to position [53, 0]
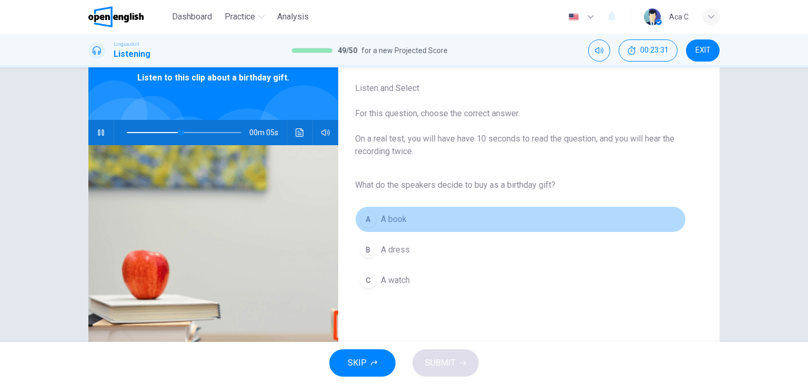
drag, startPoint x: 392, startPoint y: 219, endPoint x: 474, endPoint y: 218, distance: 82.1
click at [392, 218] on span "A book" at bounding box center [394, 219] width 26 height 13
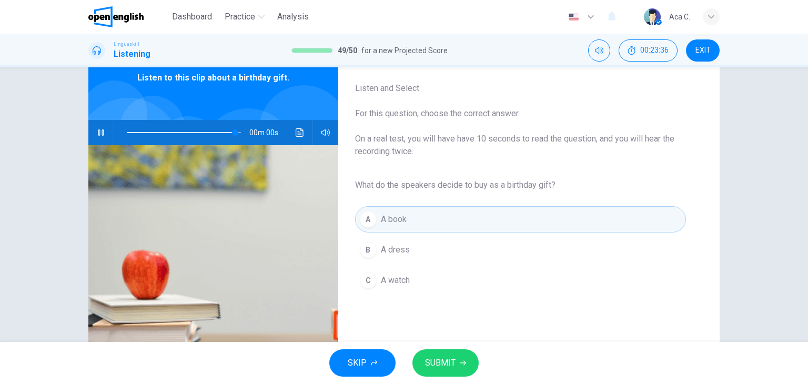
type input "*"
click at [441, 363] on span "SUBMIT" at bounding box center [440, 363] width 31 height 15
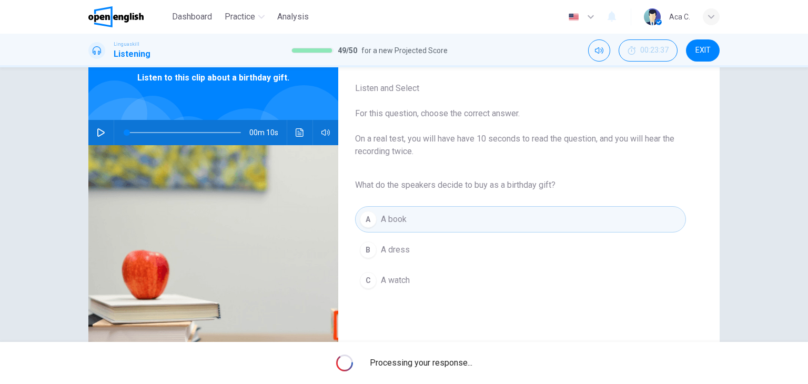
scroll to position [0, 0]
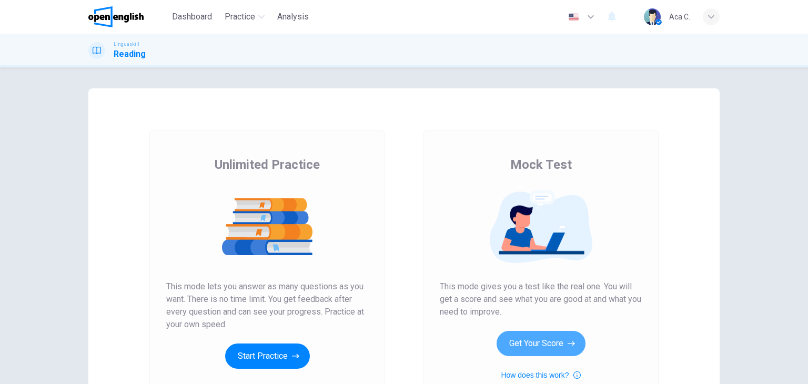
click at [527, 342] on button "Get Your Score" at bounding box center [541, 343] width 89 height 25
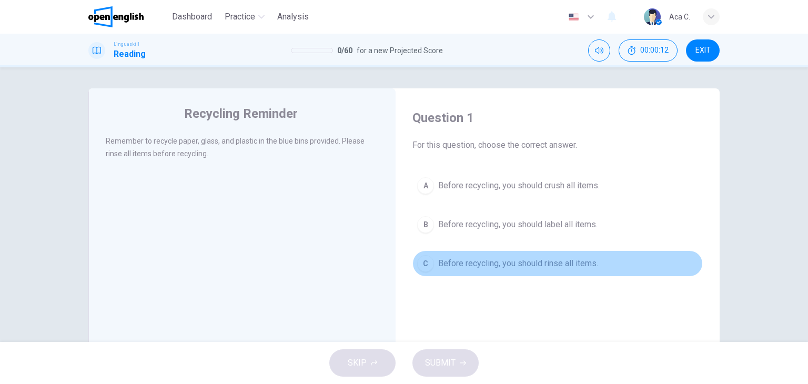
click at [539, 258] on span "Before recycling, you should rinse all items." at bounding box center [518, 263] width 160 height 13
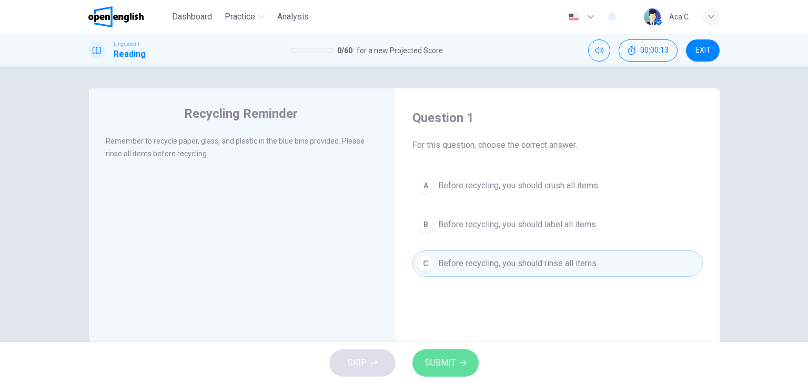
click at [449, 361] on span "SUBMIT" at bounding box center [440, 363] width 31 height 15
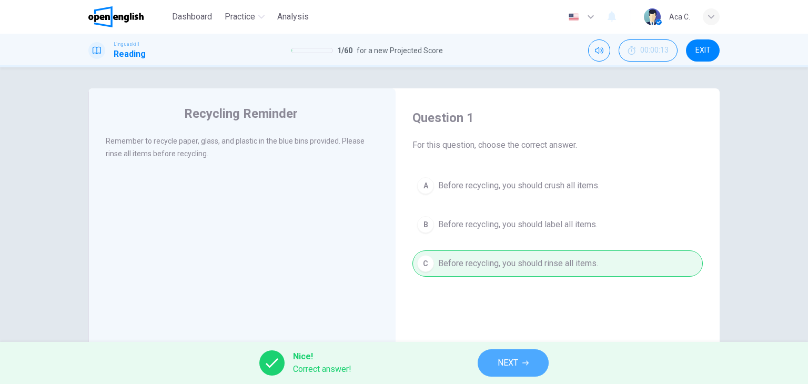
click at [511, 365] on span "NEXT" at bounding box center [508, 363] width 21 height 15
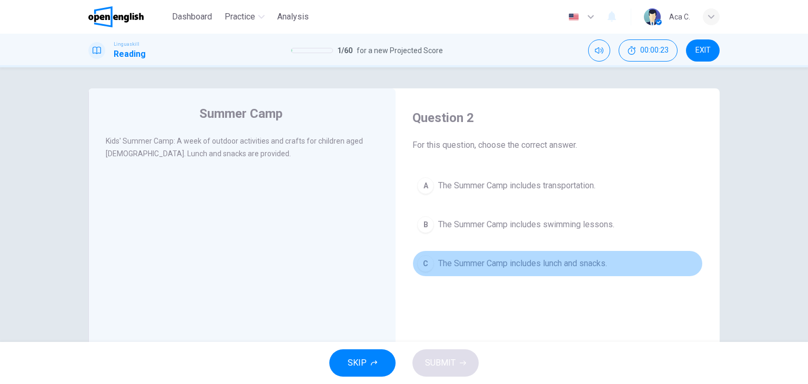
click at [558, 263] on span "The Summer Camp includes lunch and snacks." at bounding box center [522, 263] width 169 height 13
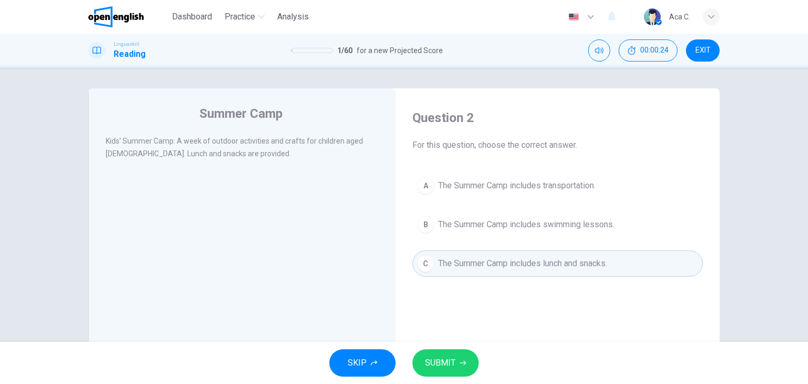
click at [449, 367] on span "SUBMIT" at bounding box center [440, 363] width 31 height 15
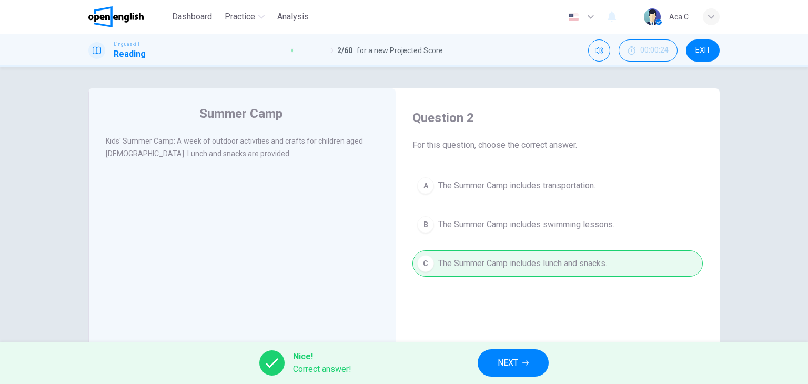
click at [509, 363] on span "NEXT" at bounding box center [508, 363] width 21 height 15
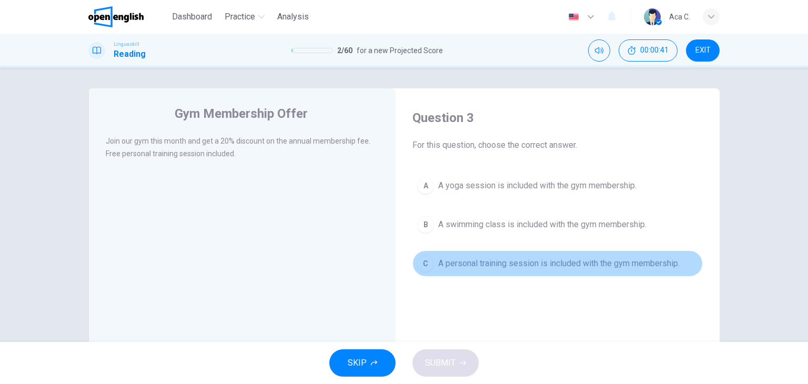
click at [474, 266] on span "A personal training session is included with the gym membership." at bounding box center [559, 263] width 242 height 13
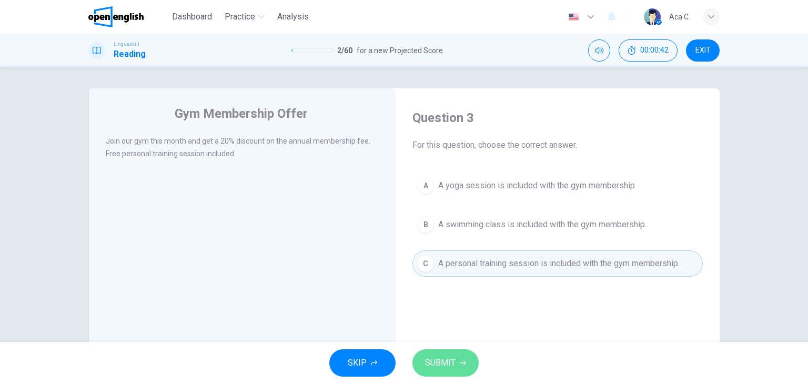
click at [430, 365] on span "SUBMIT" at bounding box center [440, 363] width 31 height 15
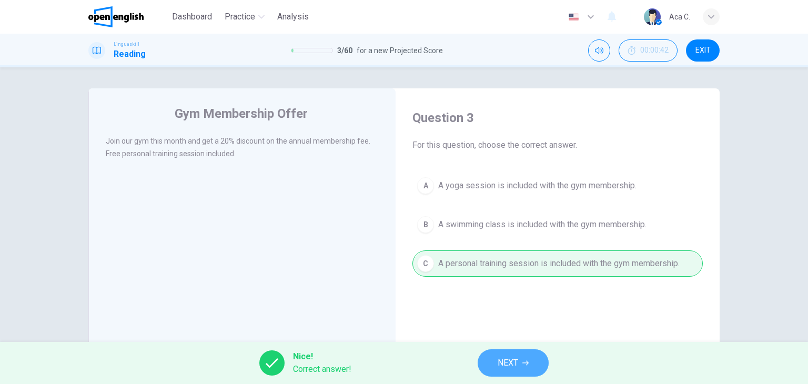
click at [512, 369] on span "NEXT" at bounding box center [508, 363] width 21 height 15
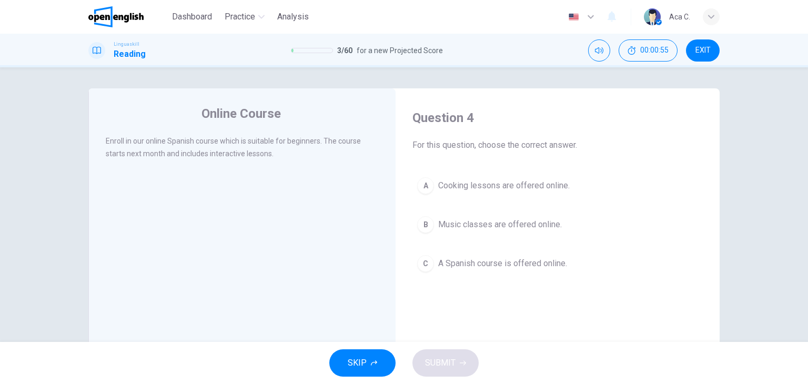
click at [478, 266] on span "A Spanish course is offered online." at bounding box center [502, 263] width 129 height 13
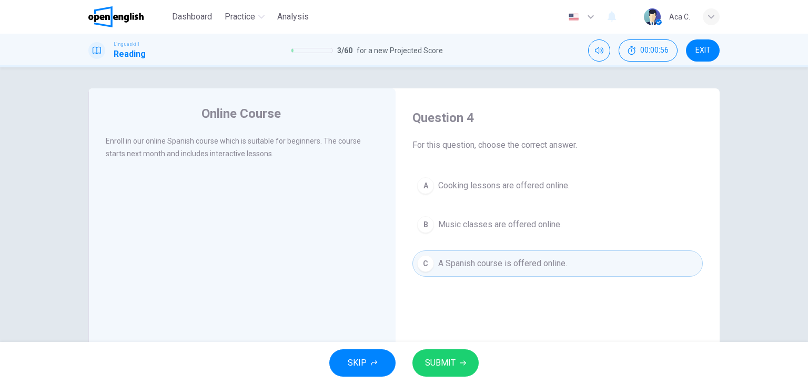
click at [445, 368] on span "SUBMIT" at bounding box center [440, 363] width 31 height 15
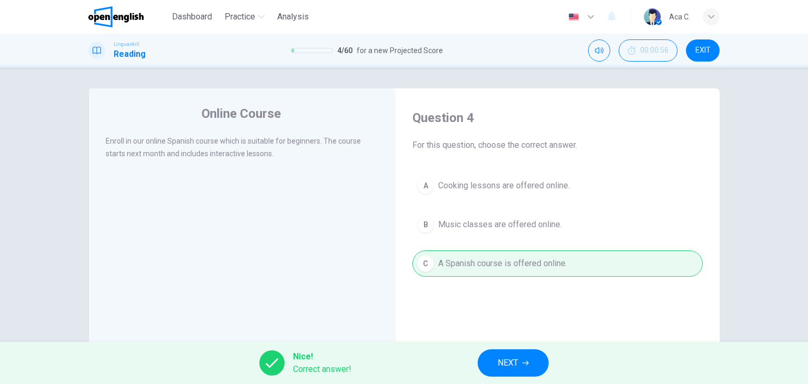
click at [507, 363] on span "NEXT" at bounding box center [508, 363] width 21 height 15
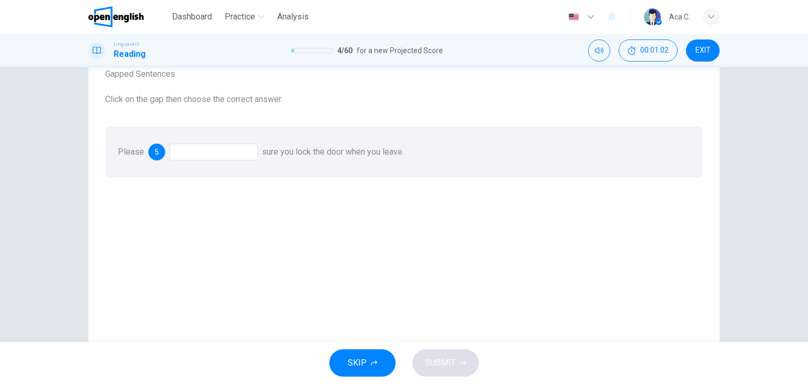
scroll to position [53, 0]
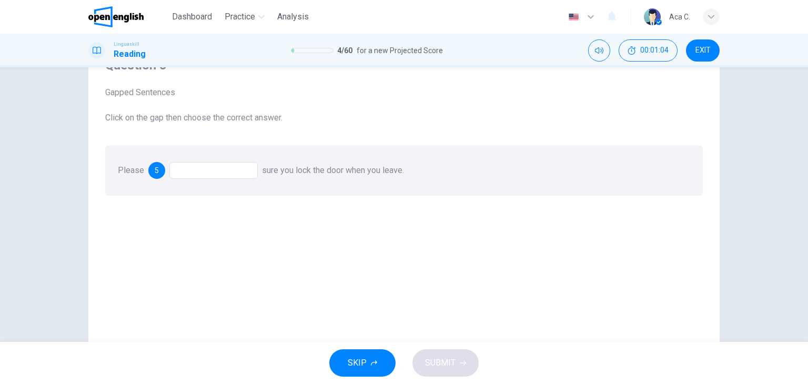
click at [234, 171] on div at bounding box center [213, 170] width 88 height 17
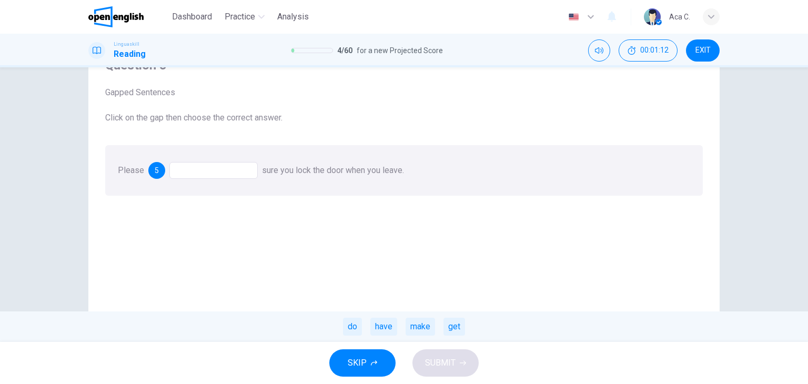
click at [421, 328] on div "make" at bounding box center [420, 327] width 29 height 18
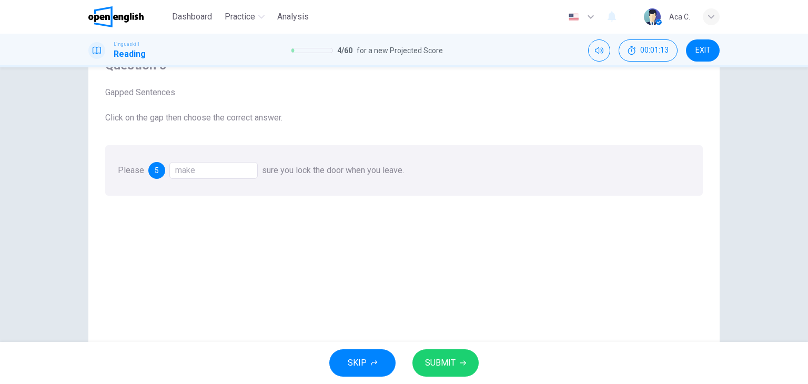
click at [452, 366] on span "SUBMIT" at bounding box center [440, 363] width 31 height 15
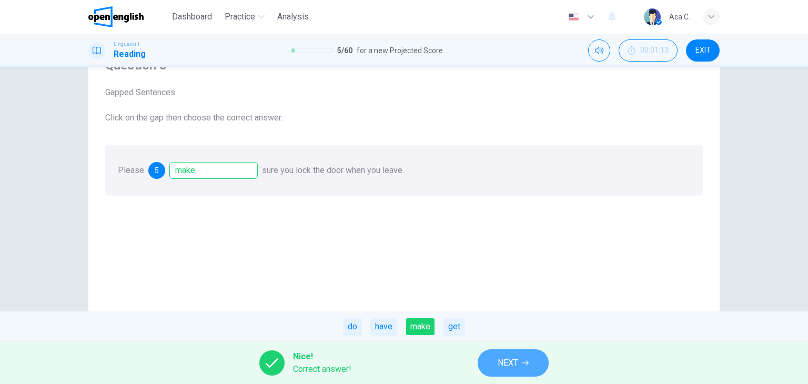
click at [512, 365] on span "NEXT" at bounding box center [508, 363] width 21 height 15
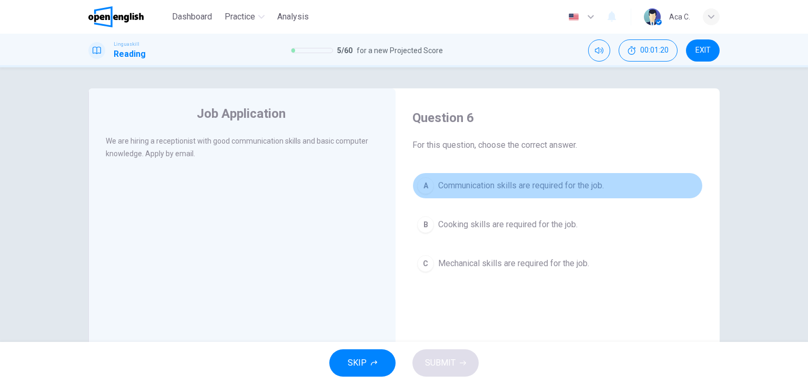
click at [586, 186] on span "Communication skills are required for the job." at bounding box center [521, 185] width 166 height 13
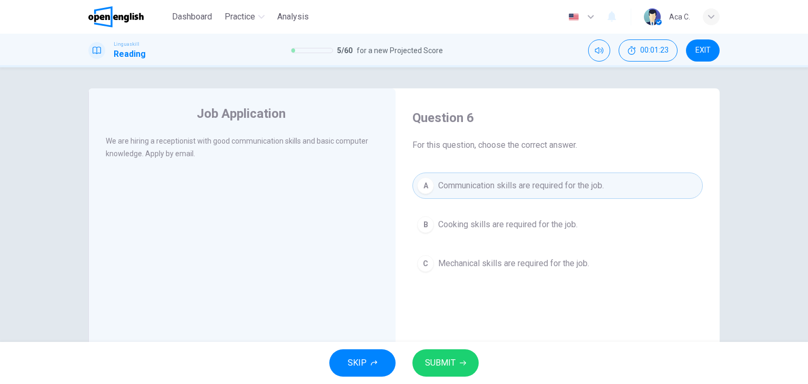
click at [447, 363] on span "SUBMIT" at bounding box center [440, 363] width 31 height 15
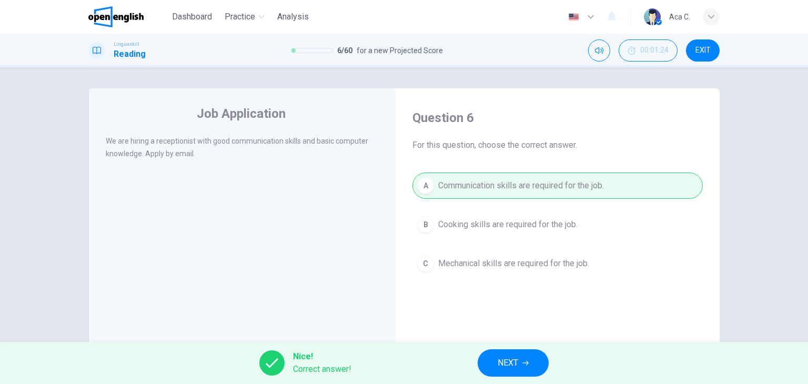
click at [510, 368] on span "NEXT" at bounding box center [508, 363] width 21 height 15
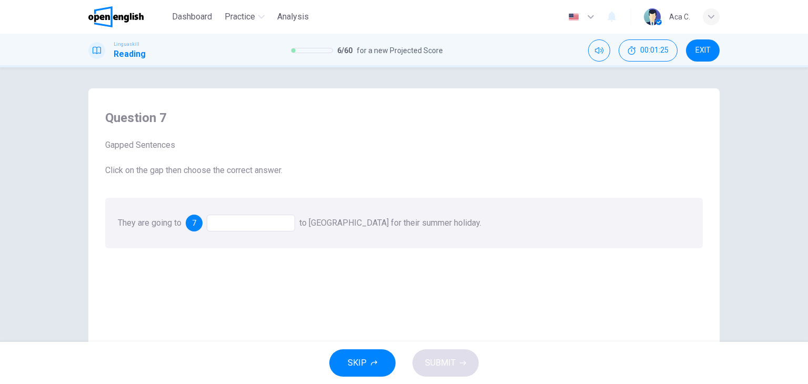
click at [218, 223] on div at bounding box center [251, 223] width 88 height 17
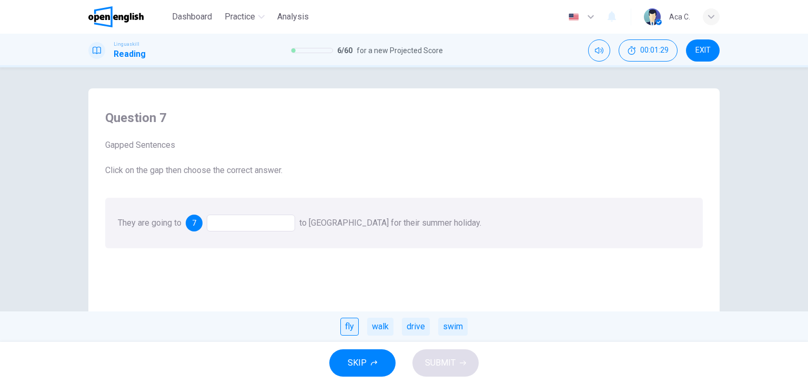
click at [354, 328] on div "fly" at bounding box center [350, 327] width 18 height 18
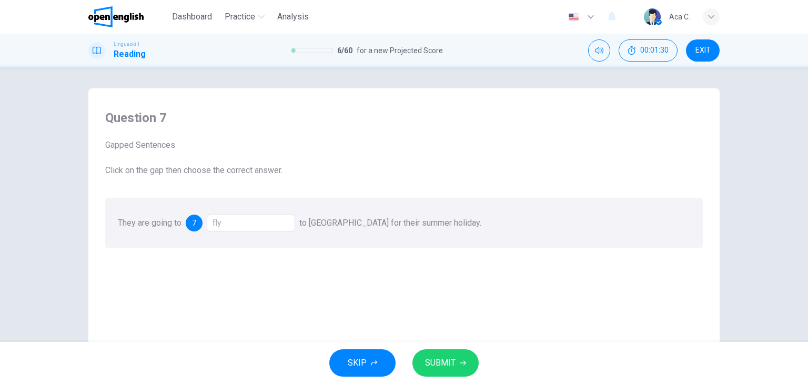
click at [426, 356] on span "SUBMIT" at bounding box center [440, 363] width 31 height 15
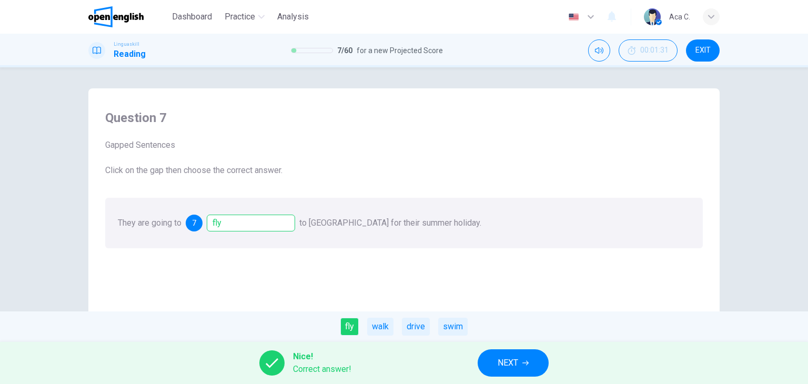
click at [524, 361] on icon "button" at bounding box center [526, 363] width 6 height 6
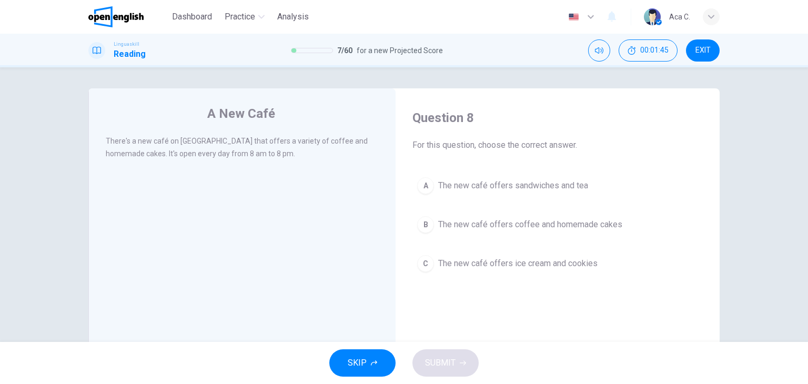
click at [587, 231] on button "B The new café offers coffee and homemade cakes" at bounding box center [558, 225] width 291 height 26
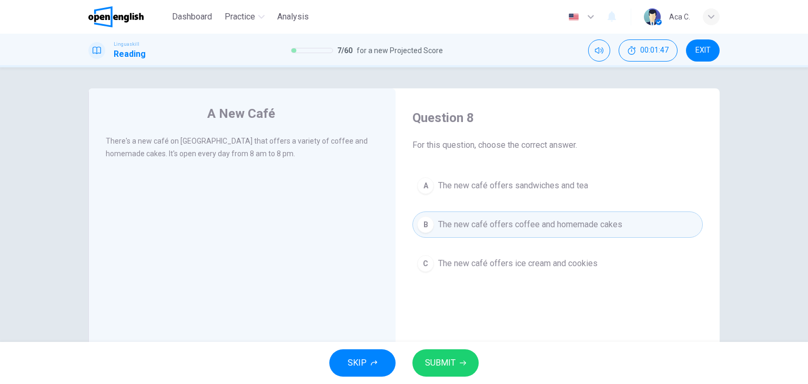
click at [446, 361] on span "SUBMIT" at bounding box center [440, 363] width 31 height 15
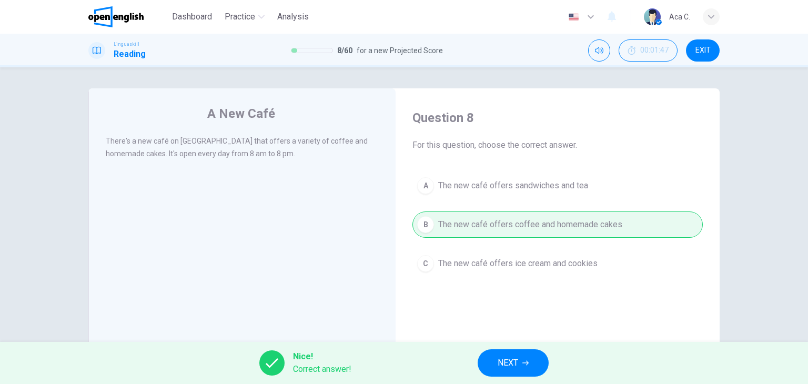
click at [524, 365] on icon "button" at bounding box center [526, 363] width 6 height 6
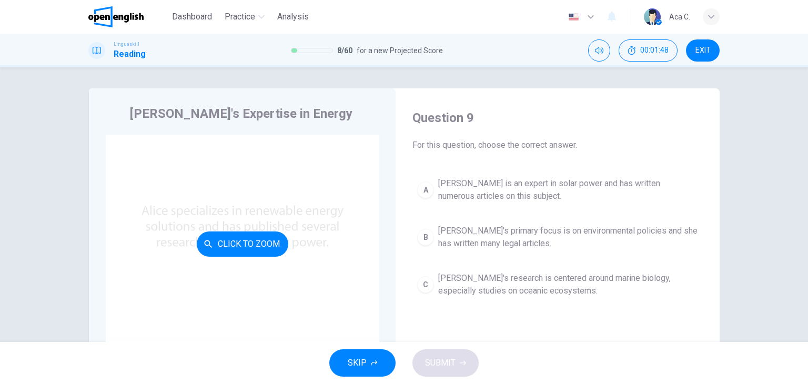
click at [237, 247] on button "Click to Zoom" at bounding box center [243, 244] width 92 height 25
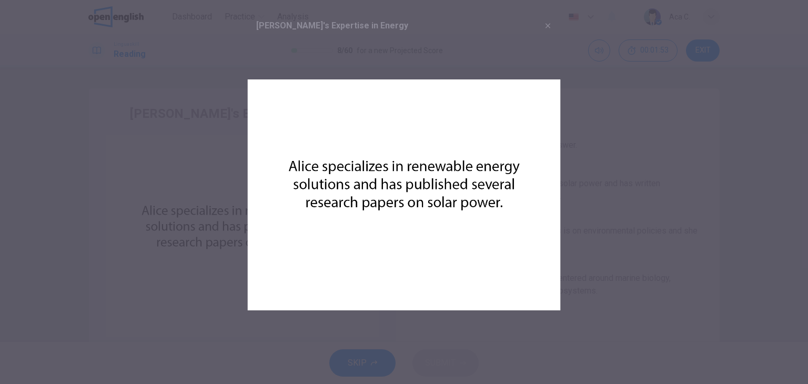
click at [638, 230] on div at bounding box center [404, 192] width 808 height 384
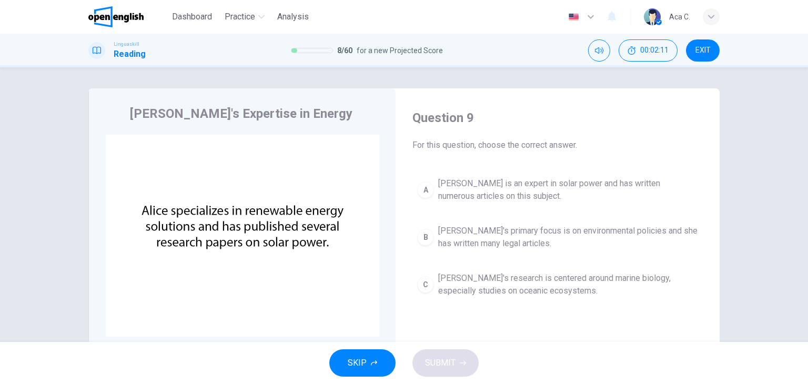
click at [488, 190] on span "[PERSON_NAME] is an expert in solar power and has written numerous articles on …" at bounding box center [568, 189] width 260 height 25
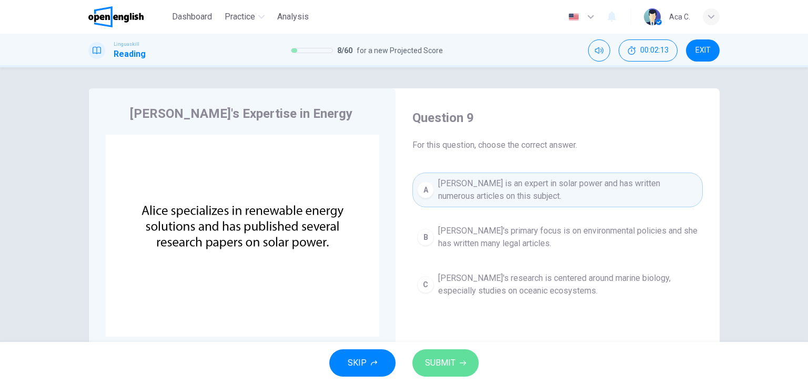
drag, startPoint x: 443, startPoint y: 363, endPoint x: 472, endPoint y: 381, distance: 34.3
click at [444, 363] on span "SUBMIT" at bounding box center [440, 363] width 31 height 15
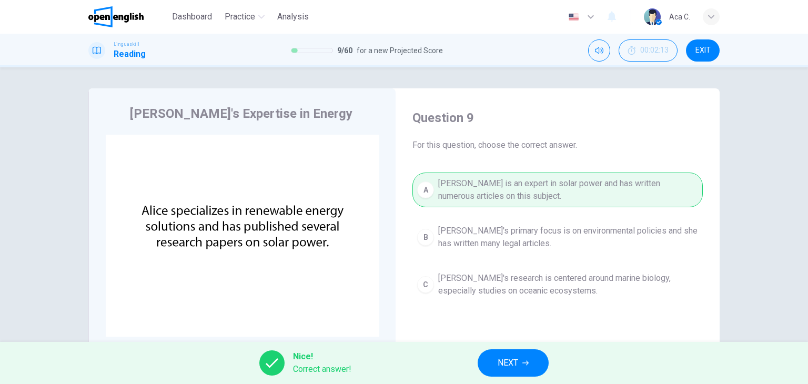
click at [517, 379] on div "Nice! Correct answer! NEXT" at bounding box center [404, 363] width 808 height 42
click at [518, 367] on span "NEXT" at bounding box center [508, 363] width 21 height 15
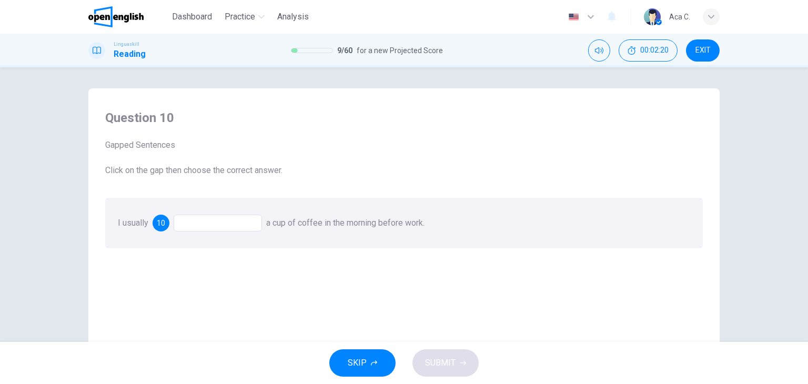
click at [206, 225] on div at bounding box center [218, 223] width 88 height 17
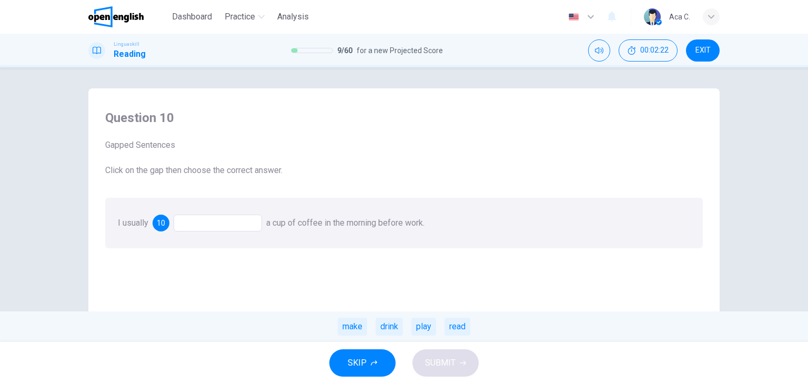
drag, startPoint x: 385, startPoint y: 327, endPoint x: 395, endPoint y: 331, distance: 10.8
click at [387, 327] on div "drink" at bounding box center [389, 327] width 27 height 18
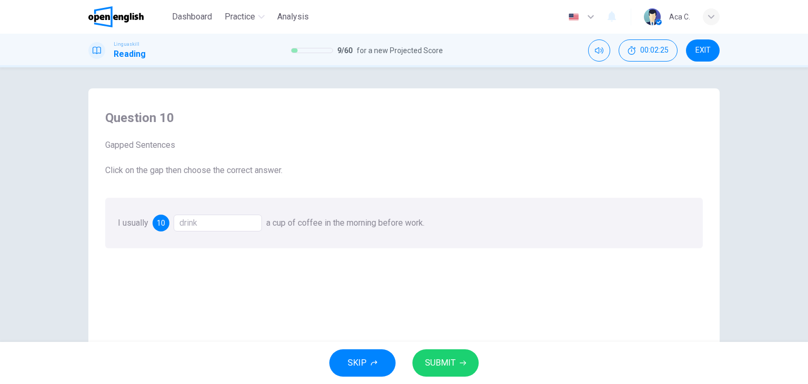
click at [442, 369] on span "SUBMIT" at bounding box center [440, 363] width 31 height 15
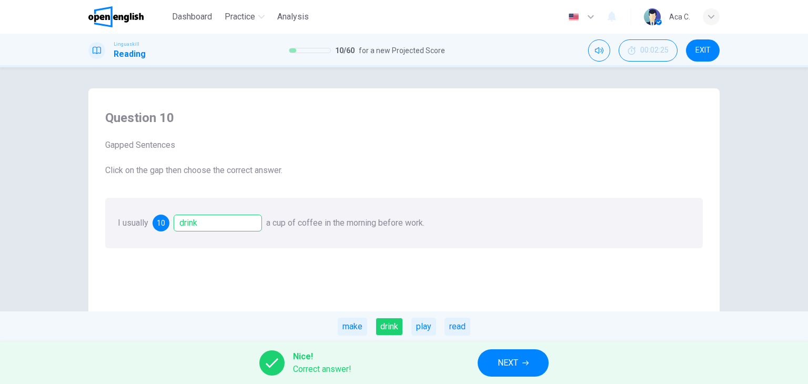
click at [494, 367] on button "NEXT" at bounding box center [513, 362] width 71 height 27
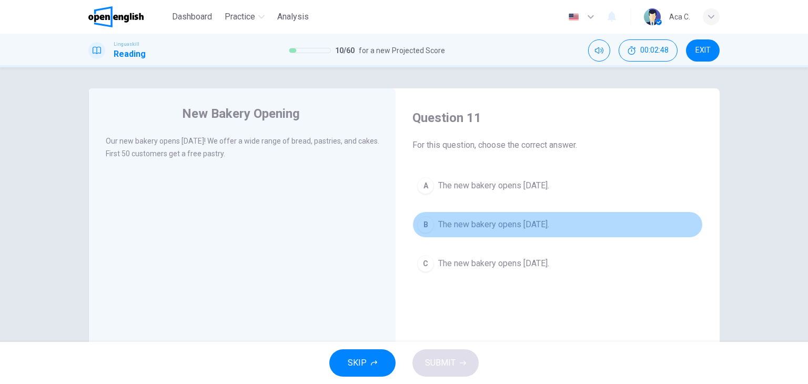
click at [509, 224] on span "The new bakery opens [DATE]." at bounding box center [493, 224] width 111 height 13
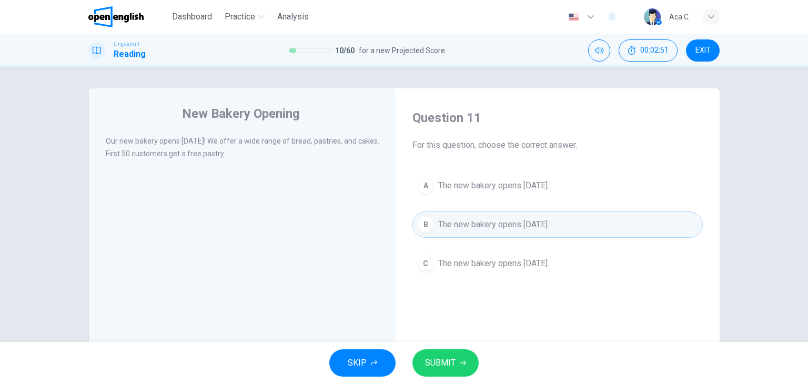
click at [459, 359] on button "SUBMIT" at bounding box center [446, 362] width 66 height 27
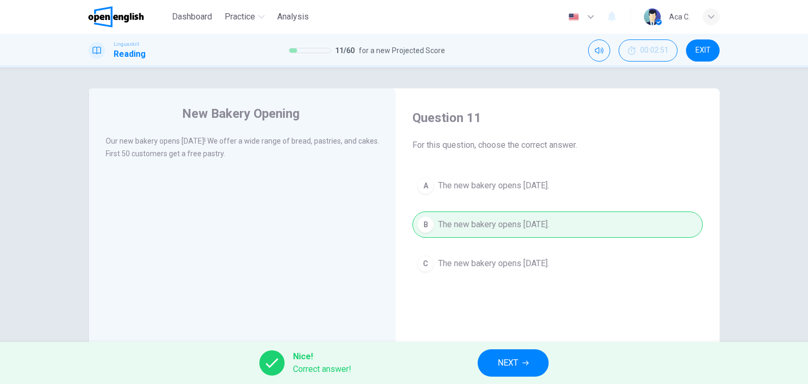
click at [522, 364] on button "NEXT" at bounding box center [513, 362] width 71 height 27
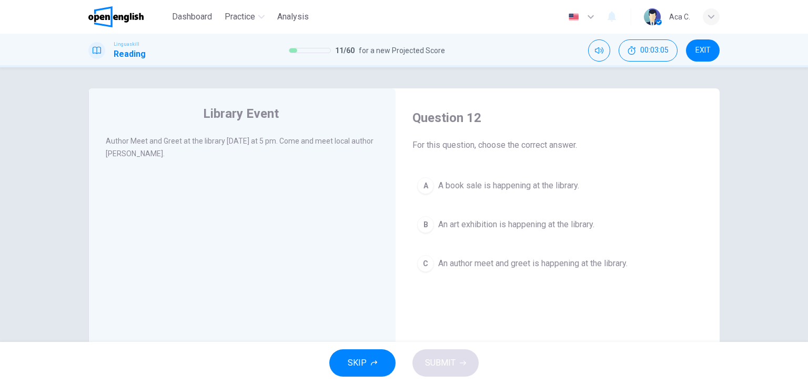
click at [506, 264] on span "An author meet and greet is happening at the library." at bounding box center [532, 263] width 189 height 13
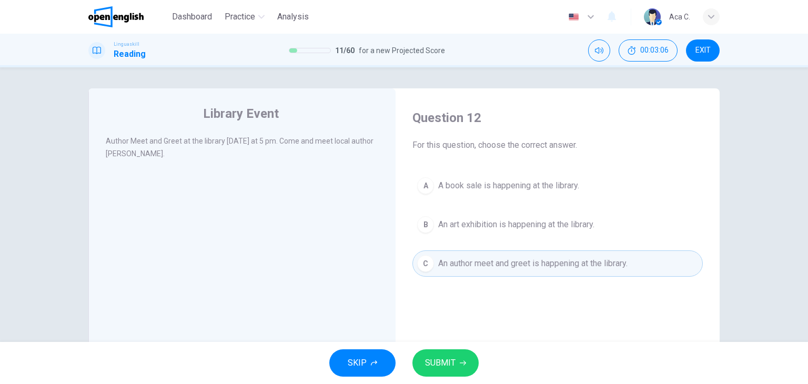
click at [439, 359] on span "SUBMIT" at bounding box center [440, 363] width 31 height 15
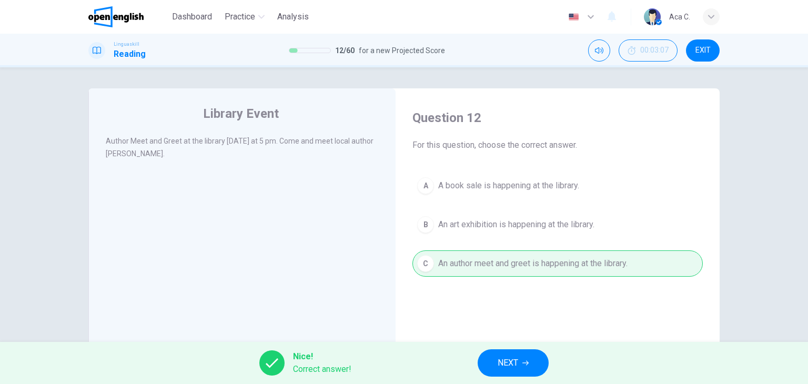
click at [502, 367] on span "NEXT" at bounding box center [508, 363] width 21 height 15
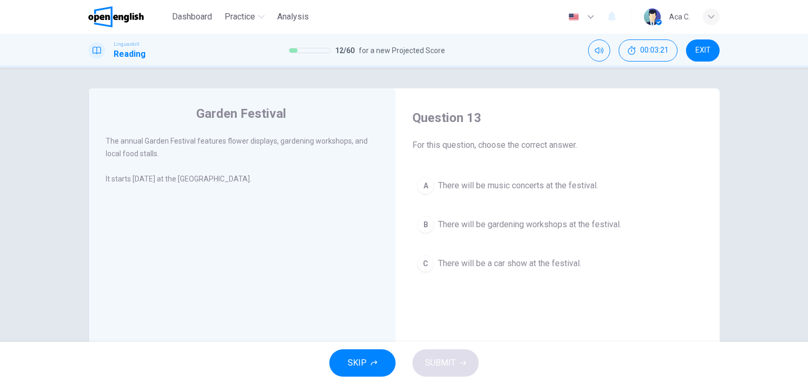
click at [517, 230] on span "There will be gardening workshops at the festival." at bounding box center [529, 224] width 183 height 13
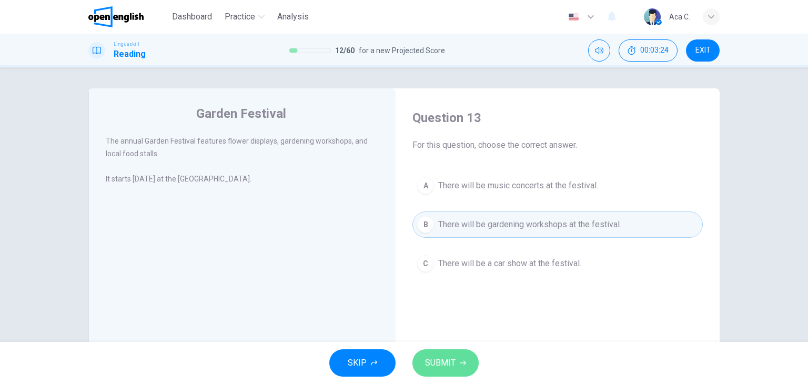
click at [434, 360] on span "SUBMIT" at bounding box center [440, 363] width 31 height 15
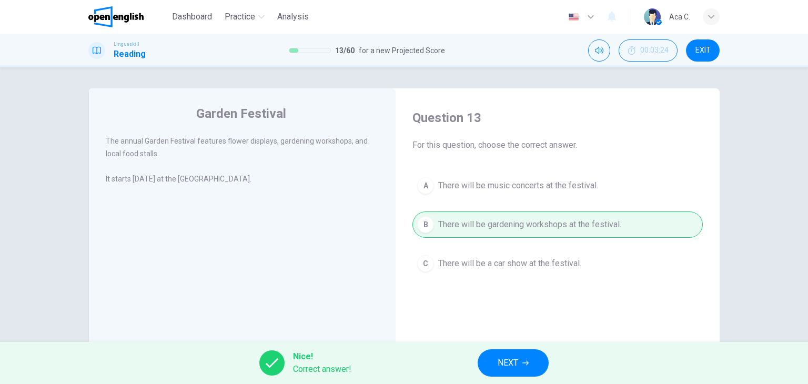
click at [502, 357] on span "NEXT" at bounding box center [508, 363] width 21 height 15
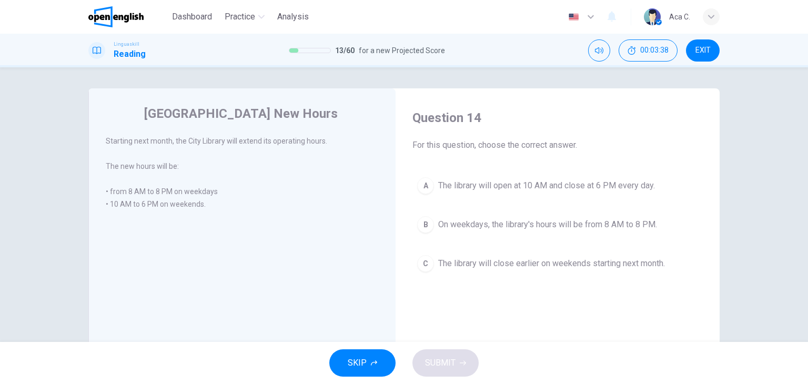
click at [588, 189] on span "The library will open at 10 AM and close at 6 PM every day." at bounding box center [546, 185] width 217 height 13
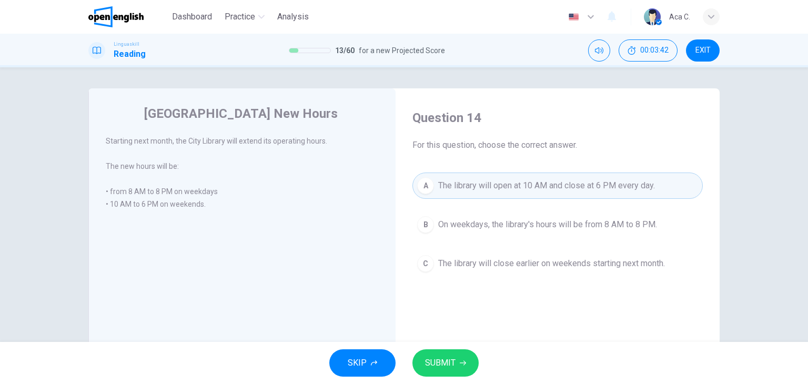
click at [493, 230] on span "On weekdays, the library's hours will be from 8 AM to 8 PM." at bounding box center [547, 224] width 219 height 13
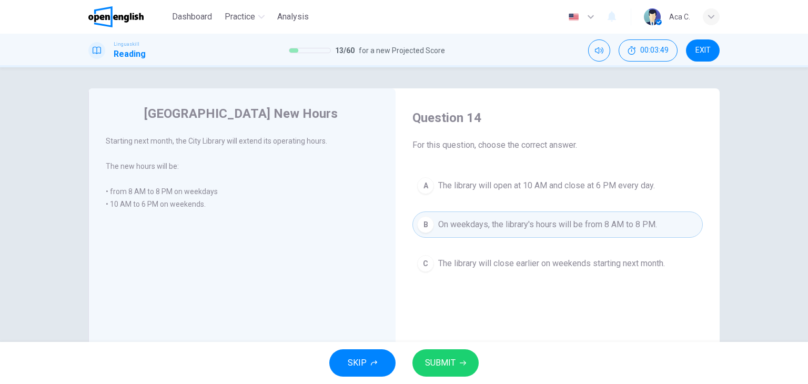
click at [461, 363] on icon "button" at bounding box center [463, 363] width 6 height 5
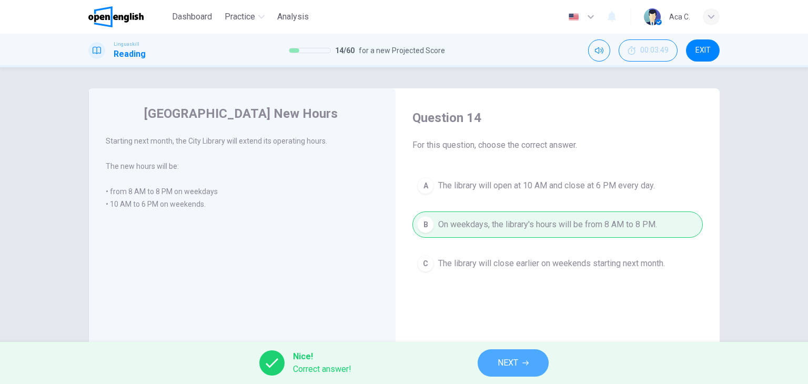
click at [513, 362] on span "NEXT" at bounding box center [508, 363] width 21 height 15
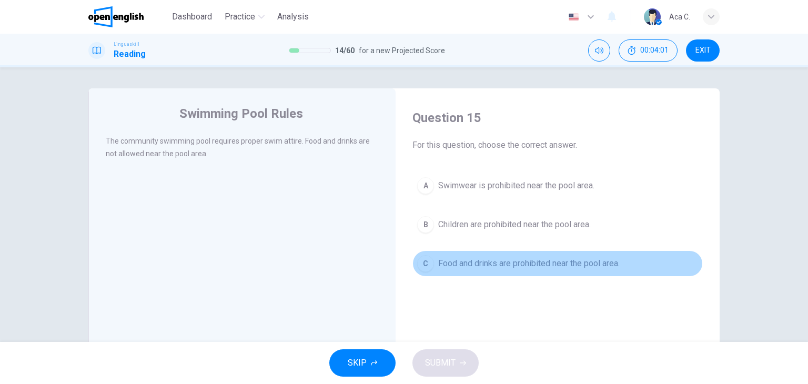
click at [469, 266] on span "Food and drinks are prohibited near the pool area." at bounding box center [529, 263] width 182 height 13
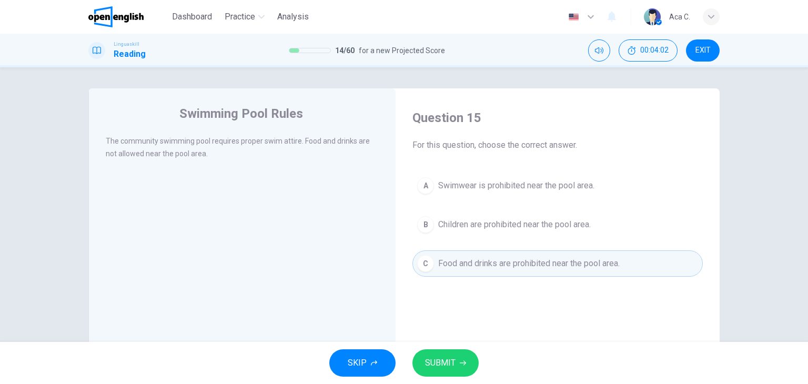
click at [459, 371] on button "SUBMIT" at bounding box center [446, 362] width 66 height 27
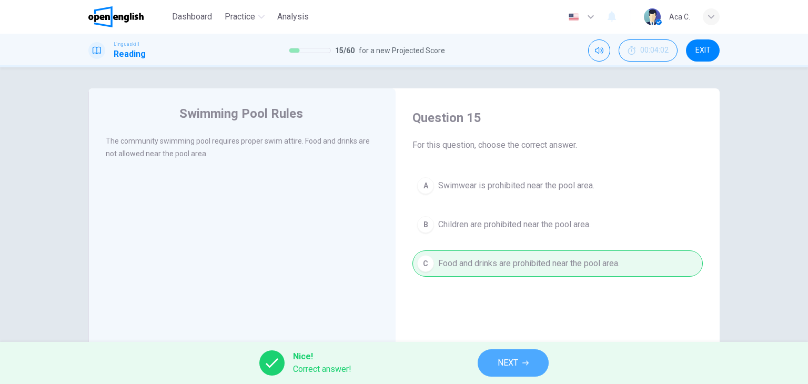
click at [514, 367] on span "NEXT" at bounding box center [508, 363] width 21 height 15
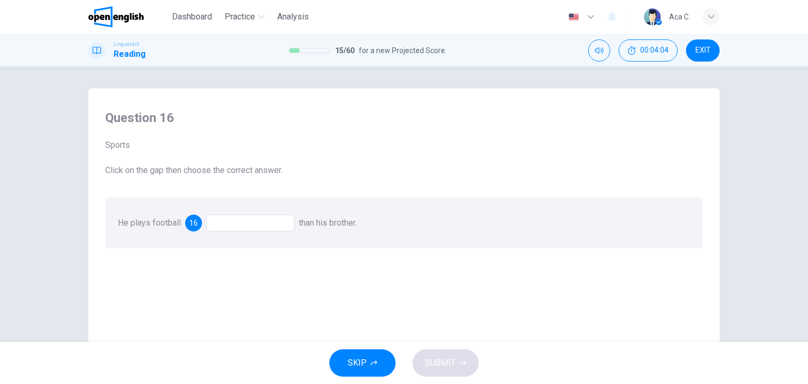
click at [219, 218] on div at bounding box center [250, 223] width 88 height 17
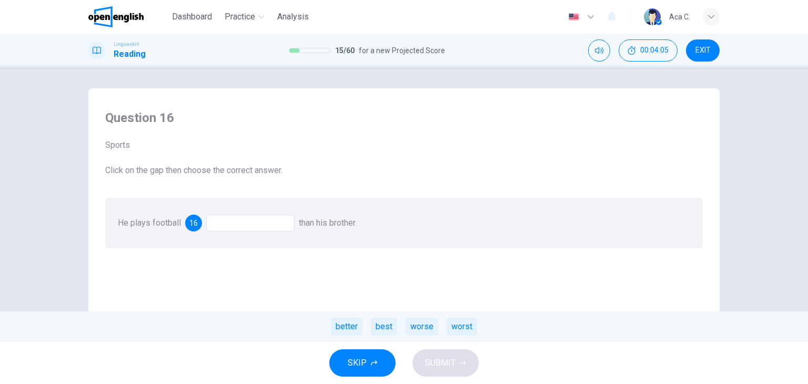
click at [224, 226] on div at bounding box center [250, 223] width 88 height 17
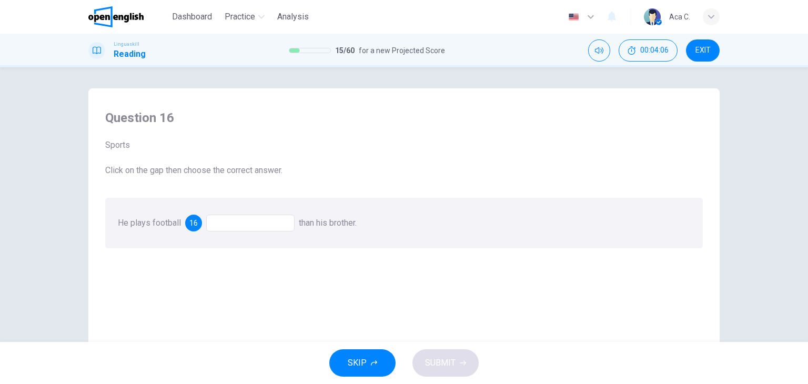
click at [222, 226] on div at bounding box center [250, 223] width 88 height 17
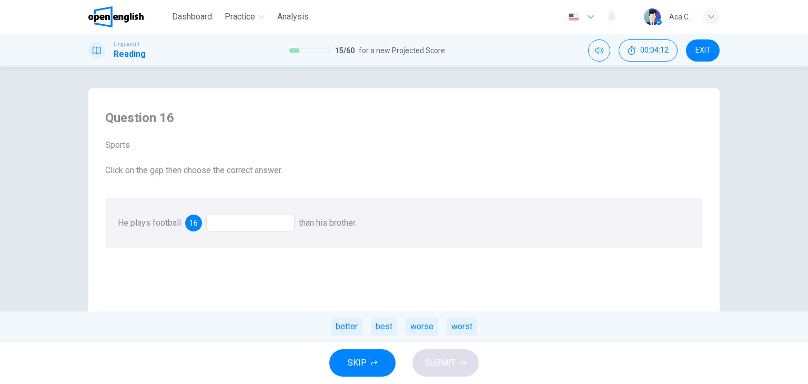
click at [352, 325] on div "better" at bounding box center [347, 327] width 32 height 18
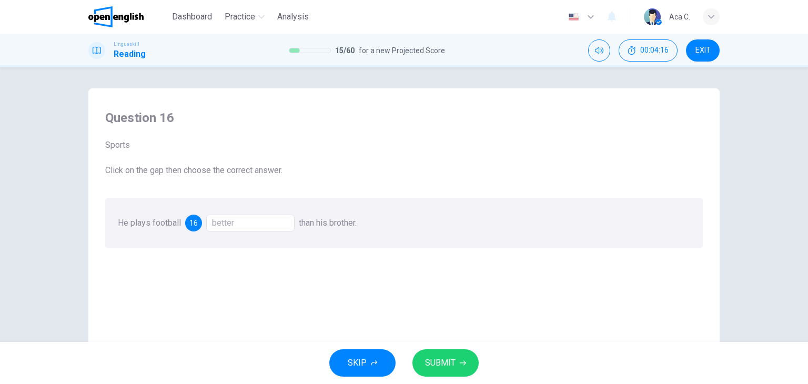
click at [444, 363] on span "SUBMIT" at bounding box center [440, 363] width 31 height 15
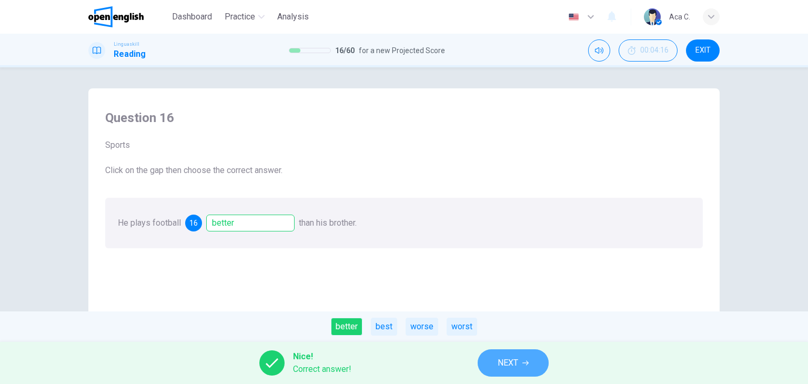
click at [518, 365] on span "NEXT" at bounding box center [508, 363] width 21 height 15
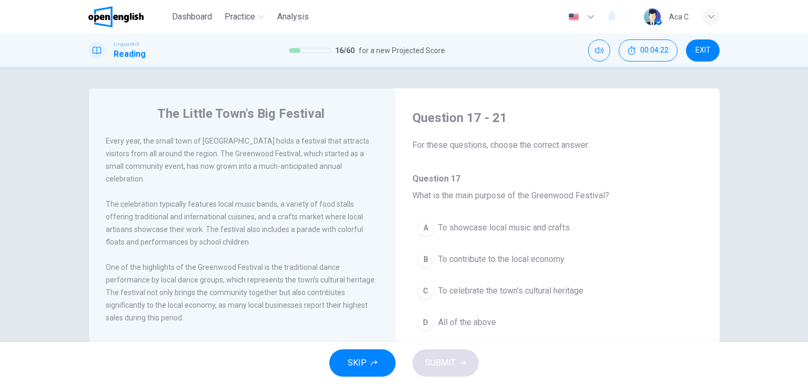
click at [344, 153] on span "Every year, the small town of [GEOGRAPHIC_DATA] holds a festival that attracts …" at bounding box center [238, 160] width 264 height 46
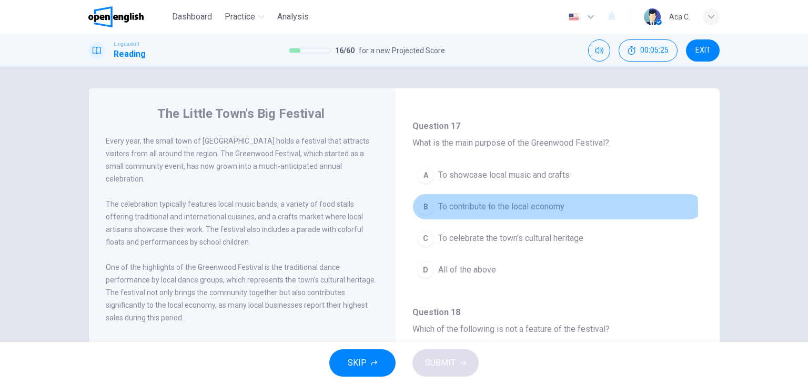
click at [536, 209] on span "To contribute to the local economy" at bounding box center [501, 207] width 126 height 13
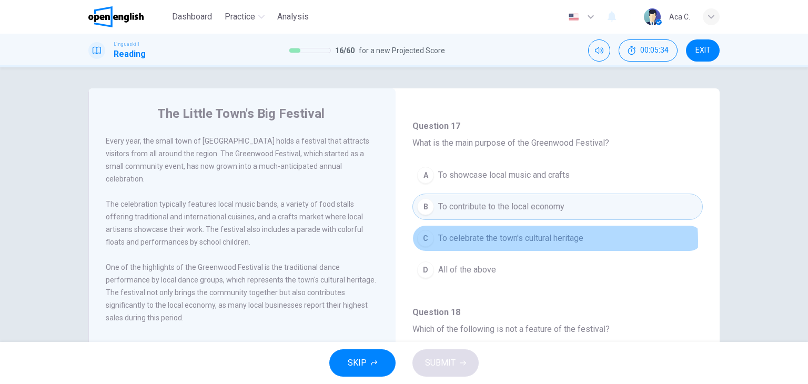
click at [522, 241] on span "To celebrate the town's cultural heritage" at bounding box center [510, 238] width 145 height 13
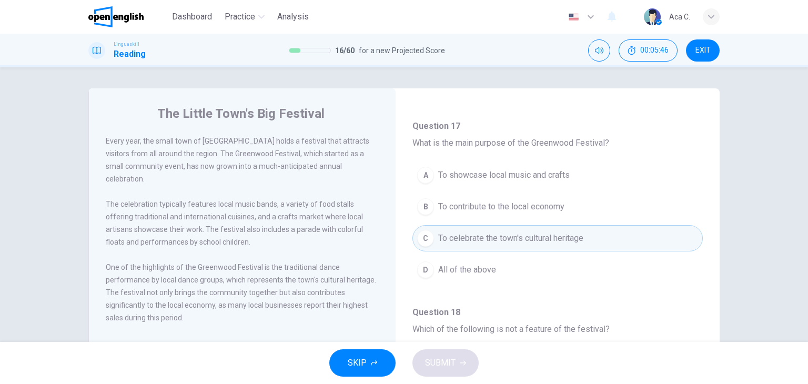
click at [446, 275] on button "D All of the above" at bounding box center [558, 270] width 291 height 26
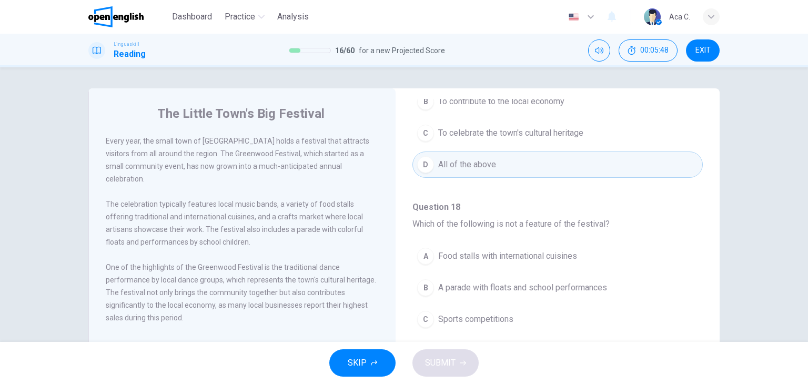
scroll to position [211, 0]
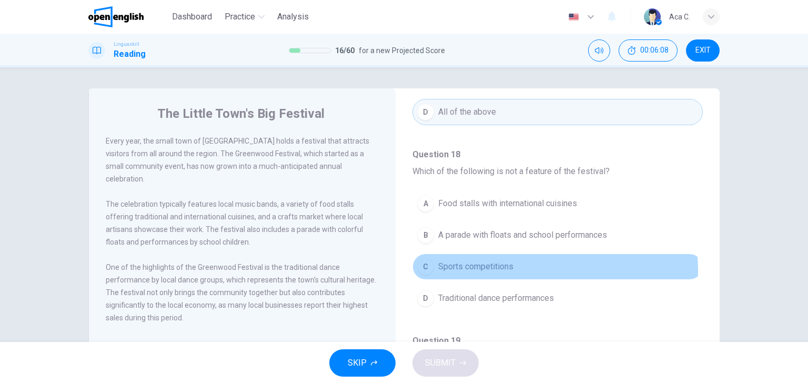
click at [485, 269] on span "Sports competitions" at bounding box center [475, 267] width 75 height 13
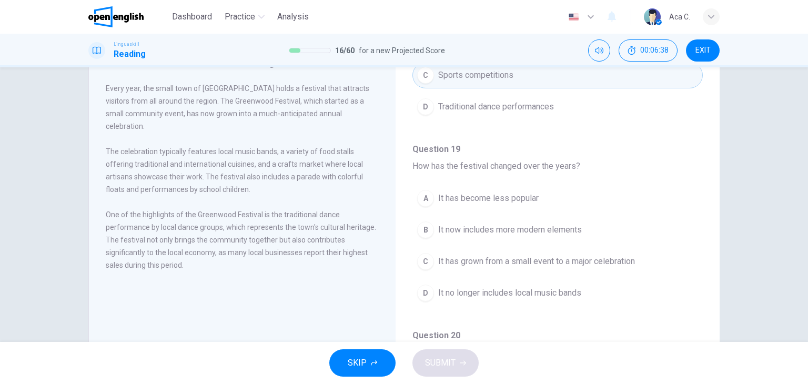
scroll to position [368, 0]
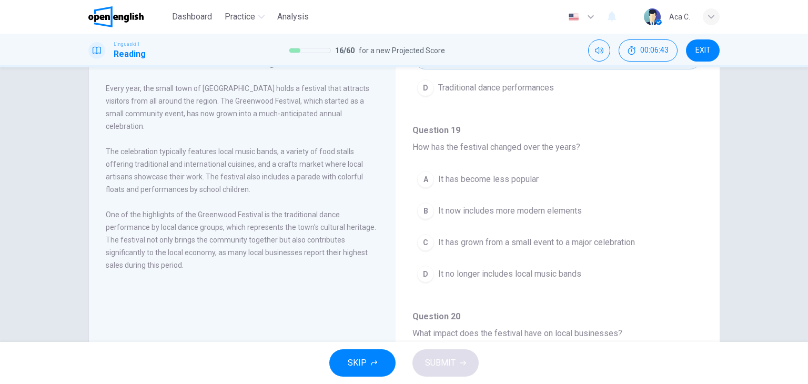
click at [605, 240] on span "It has grown from a small event to a major celebration" at bounding box center [536, 242] width 197 height 13
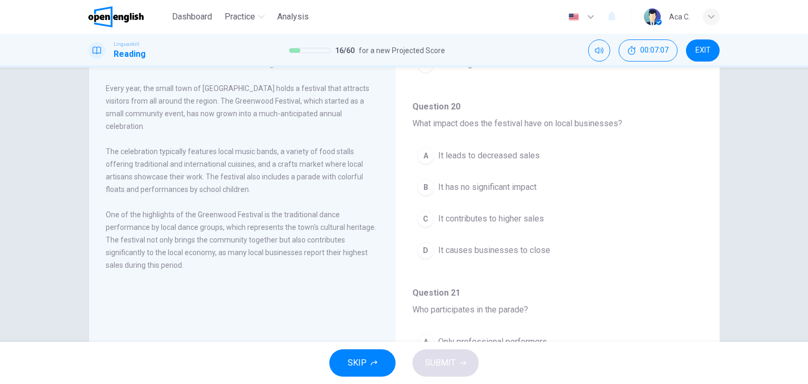
scroll to position [579, 0]
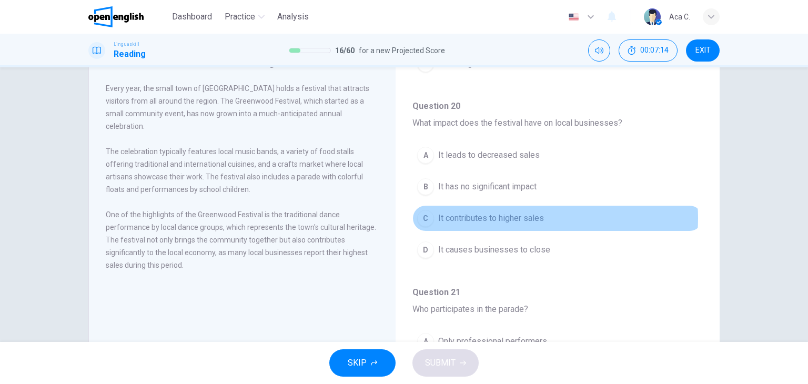
drag, startPoint x: 517, startPoint y: 215, endPoint x: 550, endPoint y: 214, distance: 32.6
click at [518, 214] on span "It contributes to higher sales" at bounding box center [491, 218] width 106 height 13
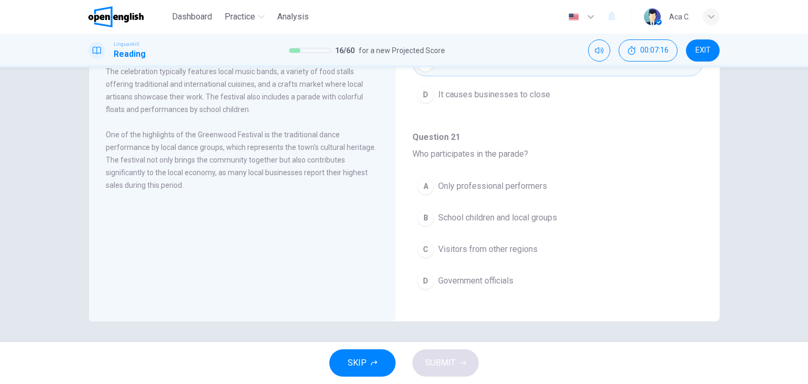
scroll to position [133, 0]
click at [498, 216] on span "School children and local groups" at bounding box center [497, 217] width 119 height 13
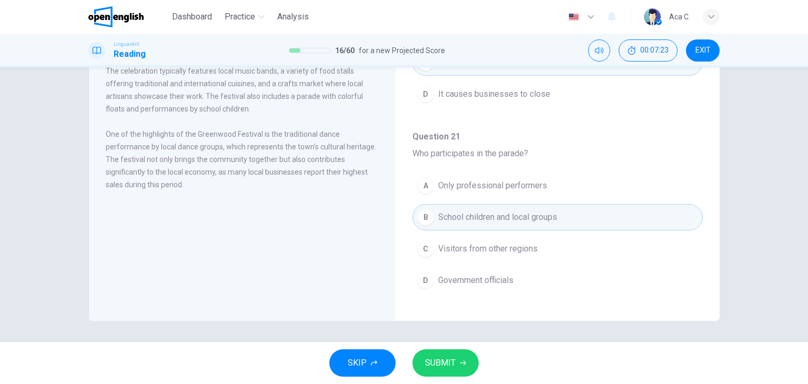
click at [448, 359] on span "SUBMIT" at bounding box center [440, 363] width 31 height 15
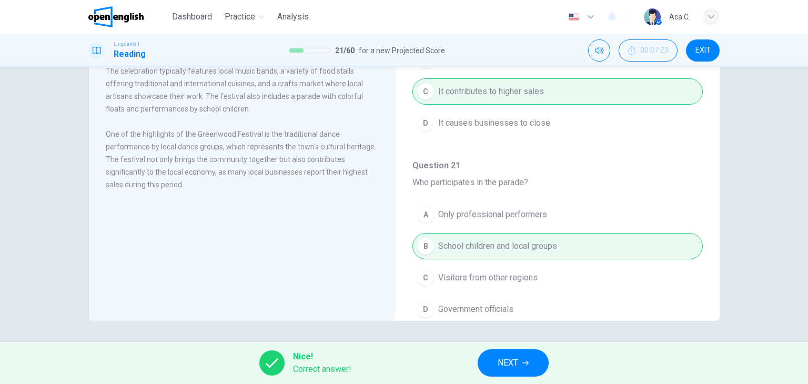
scroll to position [602, 0]
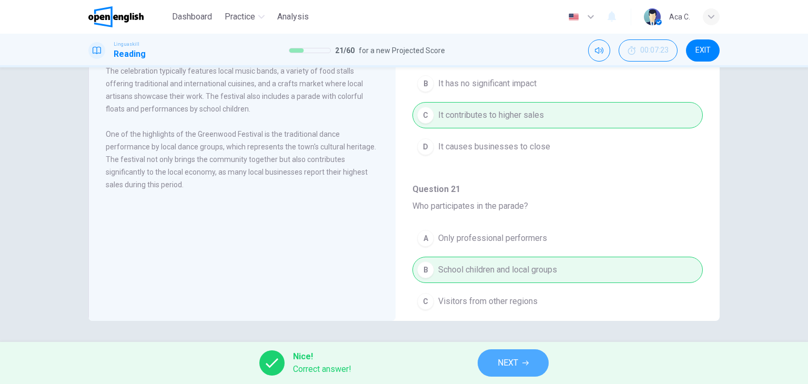
click at [505, 361] on span "NEXT" at bounding box center [508, 363] width 21 height 15
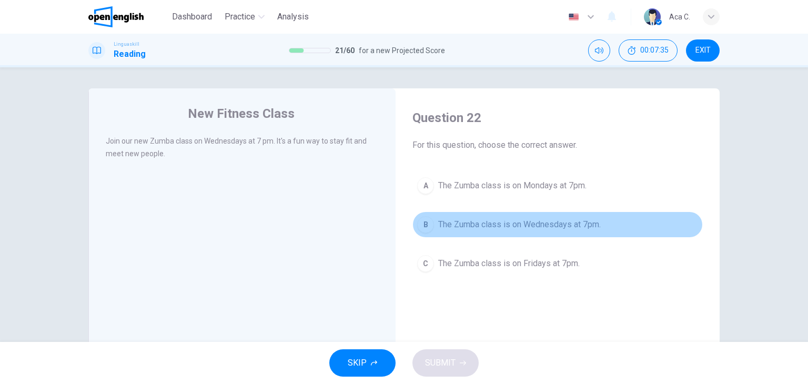
click at [535, 221] on span "The Zumba class is on Wednesdays at 7pm." at bounding box center [519, 224] width 163 height 13
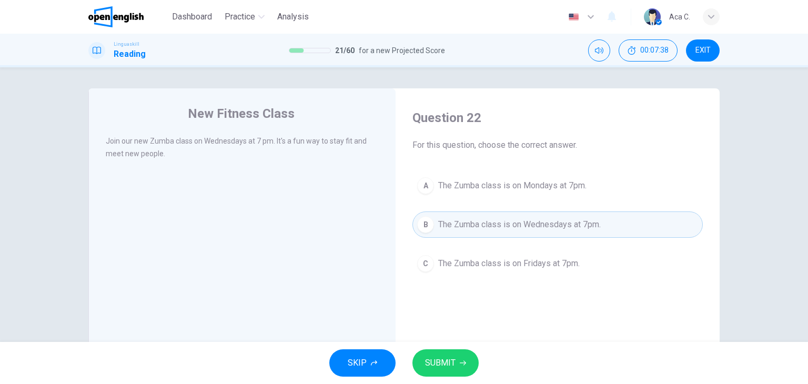
click at [461, 356] on button "SUBMIT" at bounding box center [446, 362] width 66 height 27
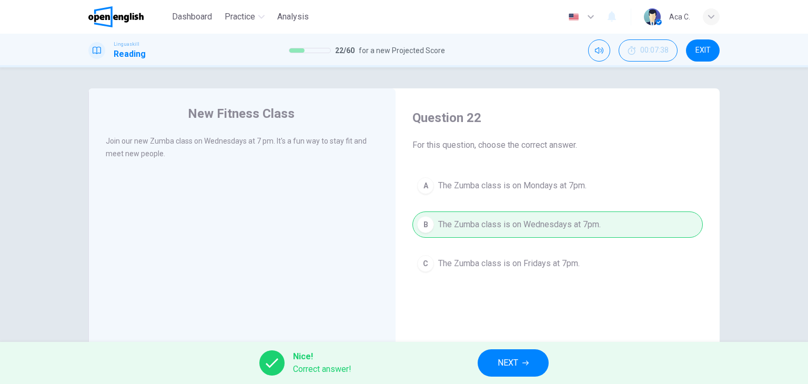
click at [513, 365] on span "NEXT" at bounding box center [508, 363] width 21 height 15
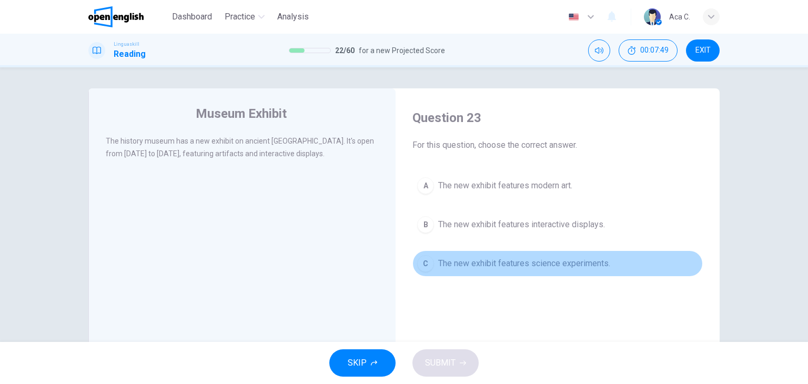
drag, startPoint x: 517, startPoint y: 266, endPoint x: 522, endPoint y: 278, distance: 13.5
click at [518, 266] on span "The new exhibit features science experiments." at bounding box center [524, 263] width 172 height 13
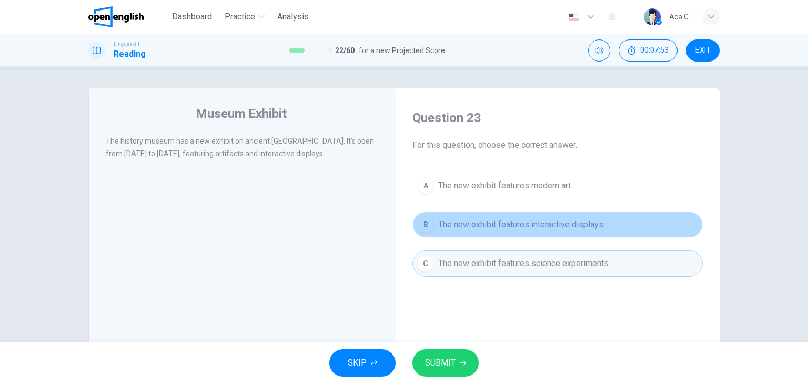
click at [495, 230] on span "The new exhibit features interactive displays." at bounding box center [521, 224] width 167 height 13
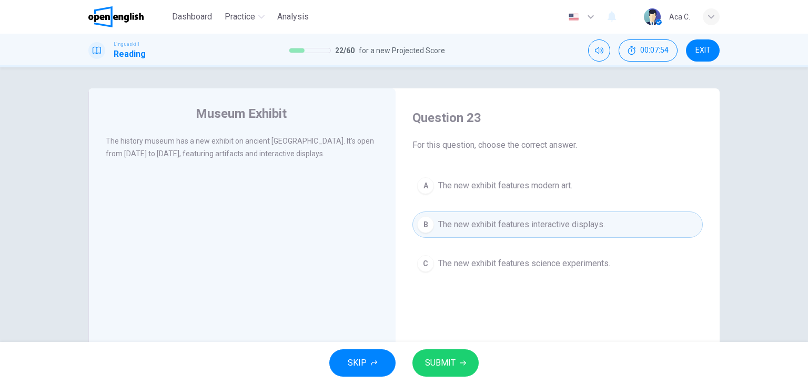
click at [443, 370] on button "SUBMIT" at bounding box center [446, 362] width 66 height 27
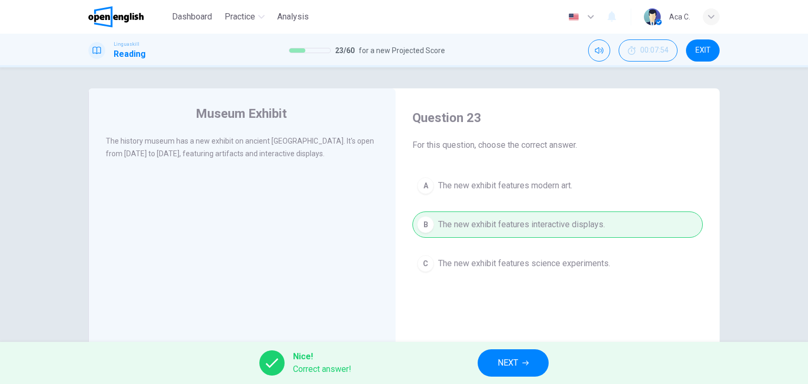
click at [518, 363] on span "NEXT" at bounding box center [508, 363] width 21 height 15
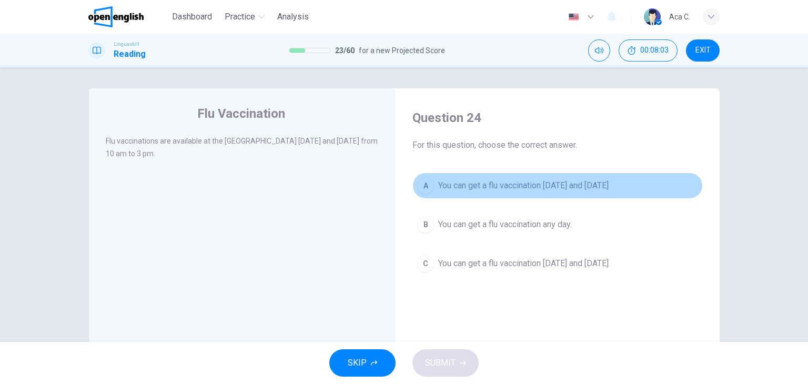
click at [609, 189] on span "You can get a flu vaccination [DATE] and [DATE]" at bounding box center [523, 185] width 171 height 13
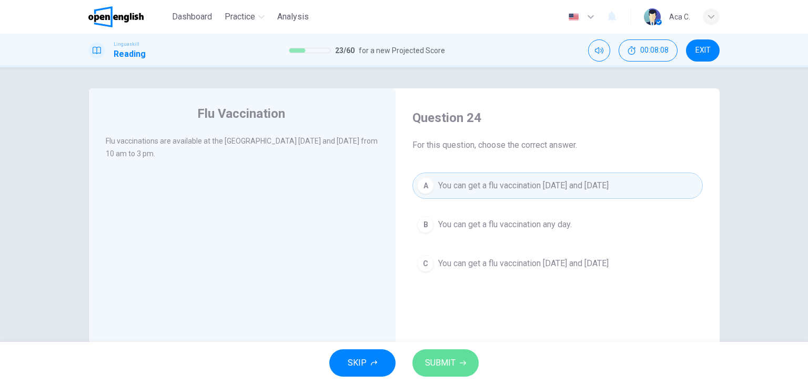
click at [461, 363] on icon "button" at bounding box center [463, 363] width 6 height 5
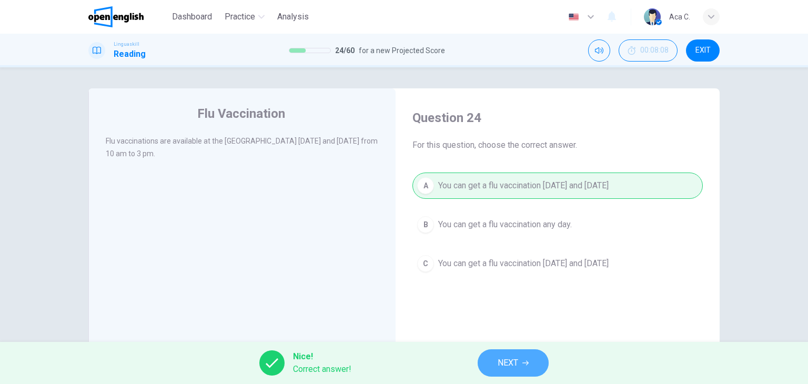
click at [522, 363] on button "NEXT" at bounding box center [513, 362] width 71 height 27
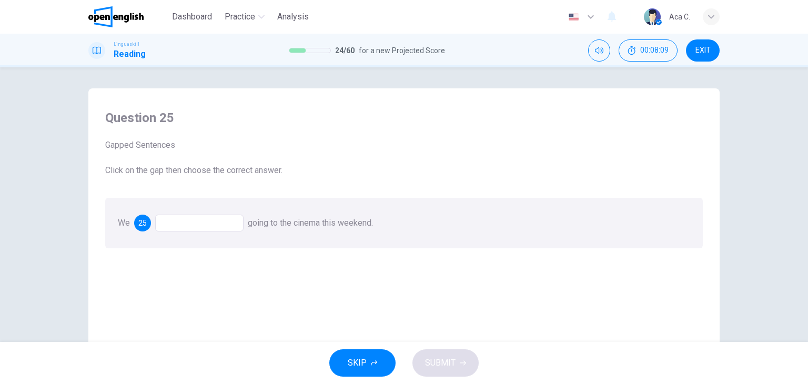
click at [182, 222] on div at bounding box center [199, 223] width 88 height 17
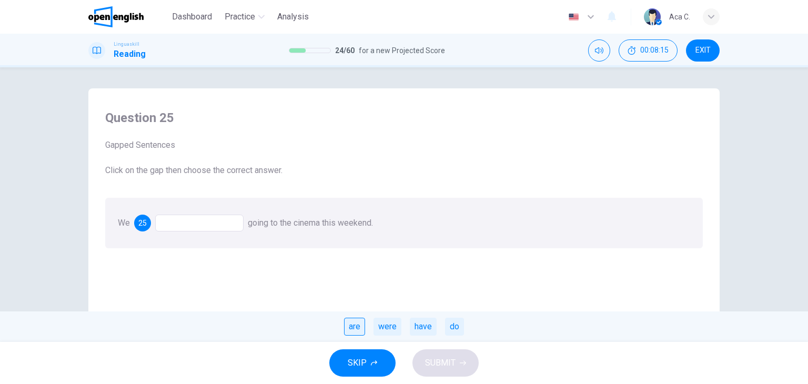
click at [354, 326] on div "are" at bounding box center [354, 327] width 21 height 18
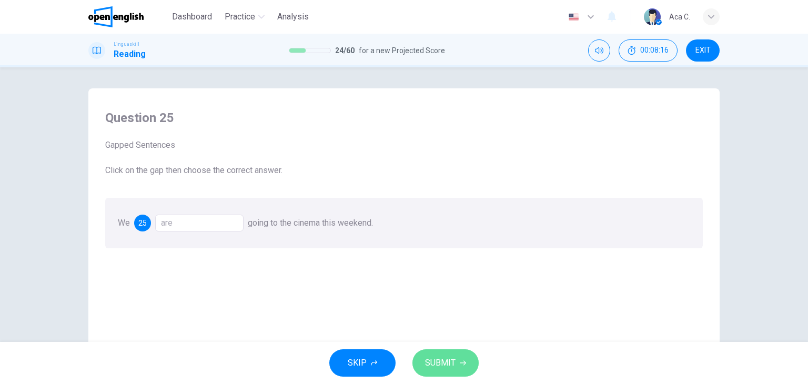
click at [429, 359] on span "SUBMIT" at bounding box center [440, 363] width 31 height 15
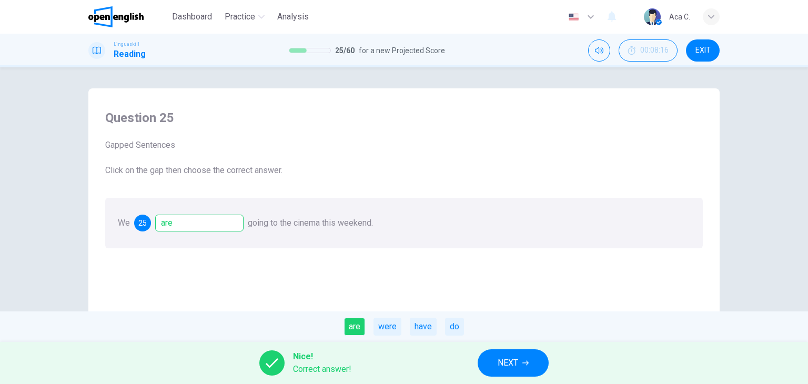
click at [505, 357] on span "NEXT" at bounding box center [508, 363] width 21 height 15
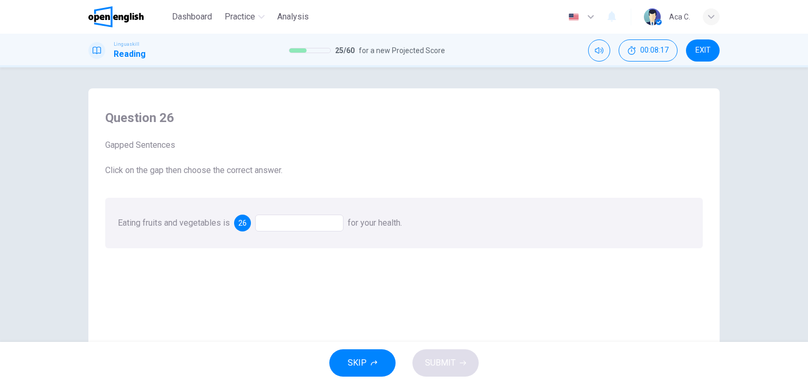
click at [284, 225] on div at bounding box center [299, 223] width 88 height 17
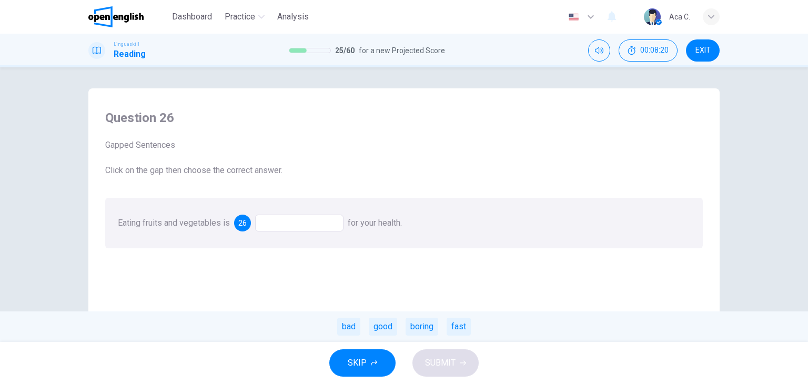
click at [385, 328] on div "good" at bounding box center [383, 327] width 28 height 18
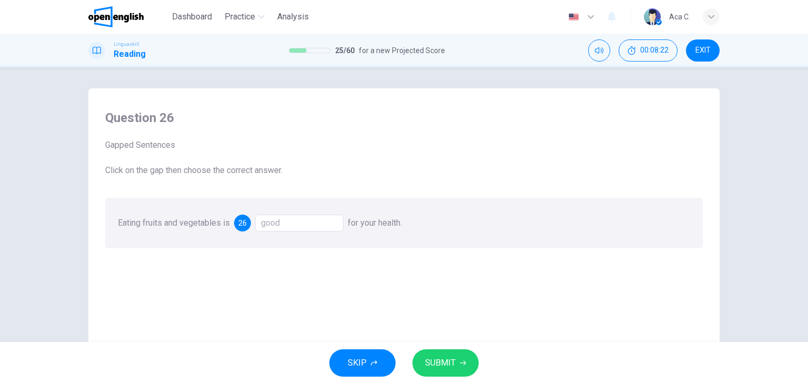
click at [448, 366] on span "SUBMIT" at bounding box center [440, 363] width 31 height 15
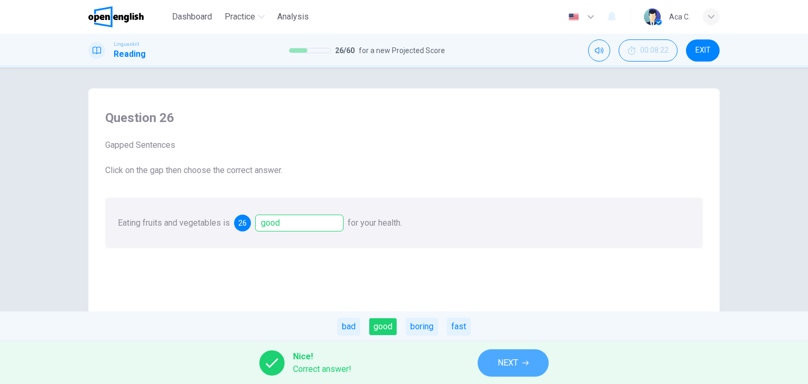
click at [515, 363] on span "NEXT" at bounding box center [508, 363] width 21 height 15
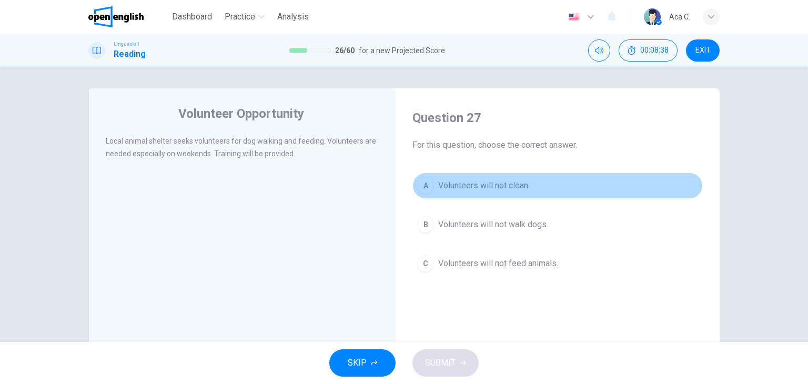
click at [488, 185] on span "Volunteers will not clean." at bounding box center [484, 185] width 92 height 13
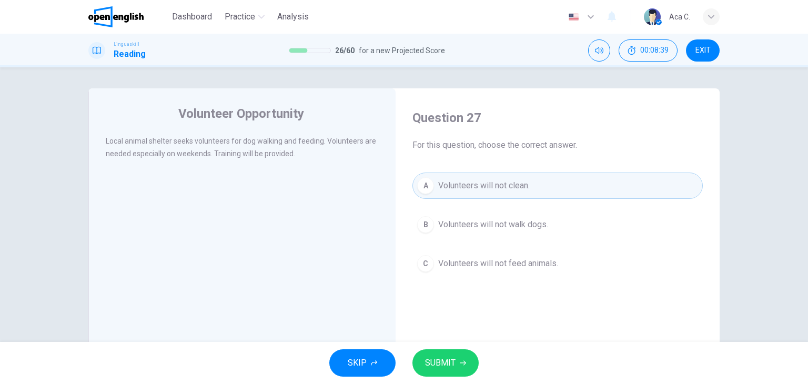
drag, startPoint x: 443, startPoint y: 364, endPoint x: 448, endPoint y: 382, distance: 18.8
click at [444, 364] on span "SUBMIT" at bounding box center [440, 363] width 31 height 15
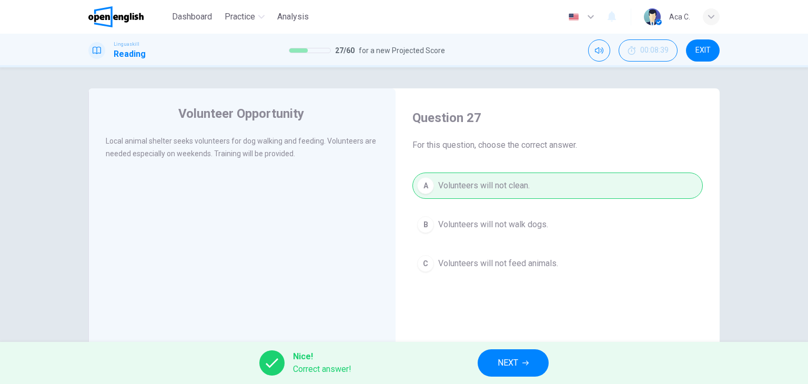
click at [501, 365] on span "NEXT" at bounding box center [508, 363] width 21 height 15
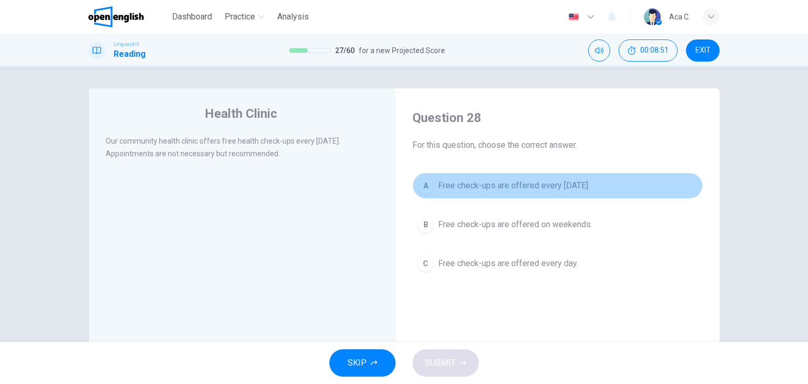
drag, startPoint x: 575, startPoint y: 188, endPoint x: 588, endPoint y: 202, distance: 19.0
click at [578, 186] on span "Free check-ups are offered every [DATE]." at bounding box center [514, 185] width 152 height 13
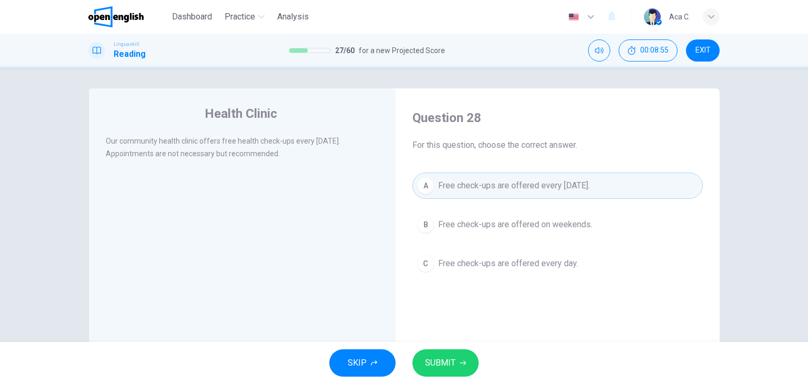
click at [446, 365] on span "SUBMIT" at bounding box center [440, 363] width 31 height 15
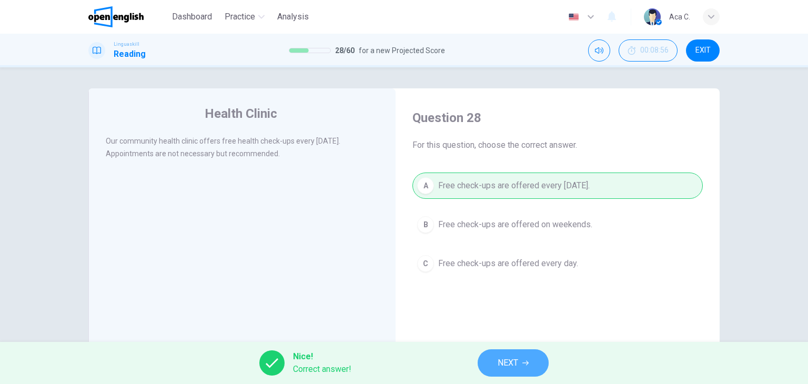
click at [503, 363] on span "NEXT" at bounding box center [508, 363] width 21 height 15
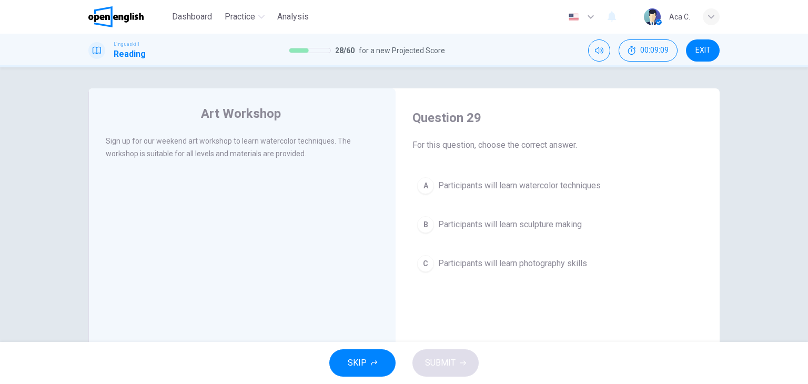
click at [583, 186] on span "Participants will learn watercolor techniques" at bounding box center [519, 185] width 163 height 13
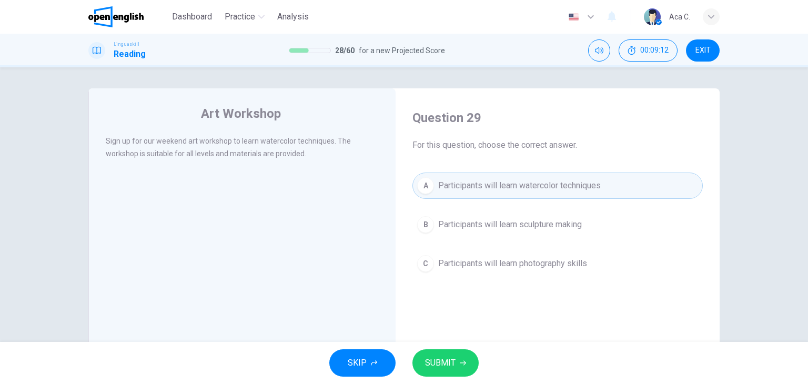
click at [451, 361] on span "SUBMIT" at bounding box center [440, 363] width 31 height 15
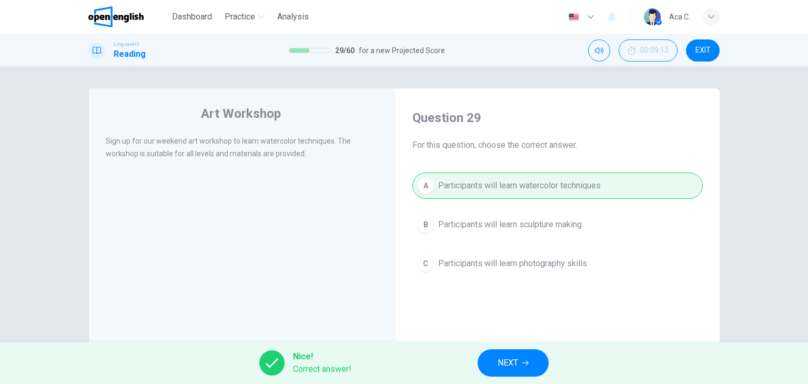
click at [512, 363] on span "NEXT" at bounding box center [508, 363] width 21 height 15
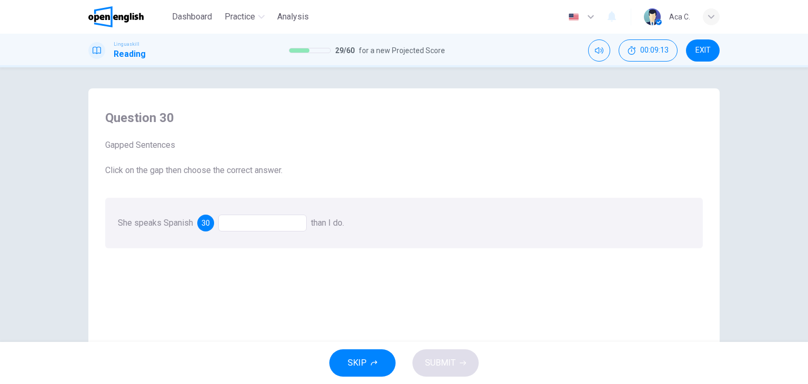
drag, startPoint x: 243, startPoint y: 226, endPoint x: 236, endPoint y: 232, distance: 9.1
click at [243, 225] on div at bounding box center [262, 223] width 88 height 17
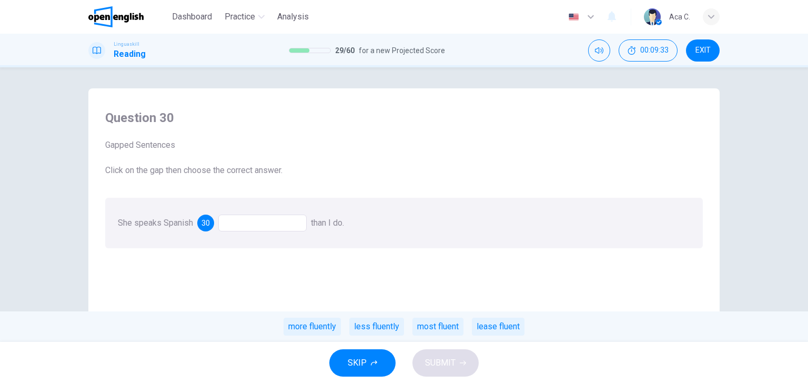
click at [322, 327] on div "more fluently" at bounding box center [312, 327] width 57 height 18
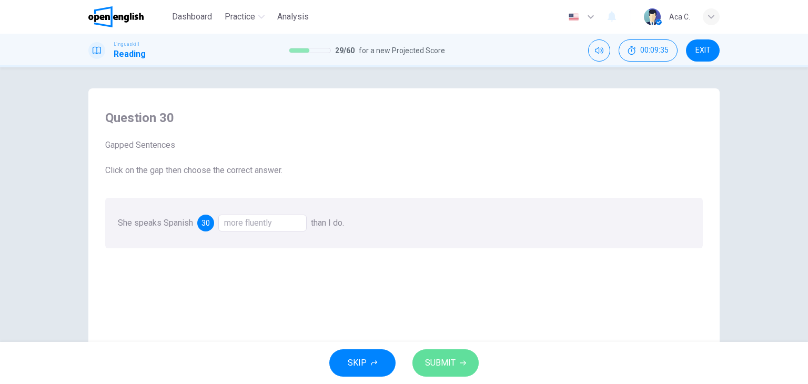
click at [434, 364] on span "SUBMIT" at bounding box center [440, 363] width 31 height 15
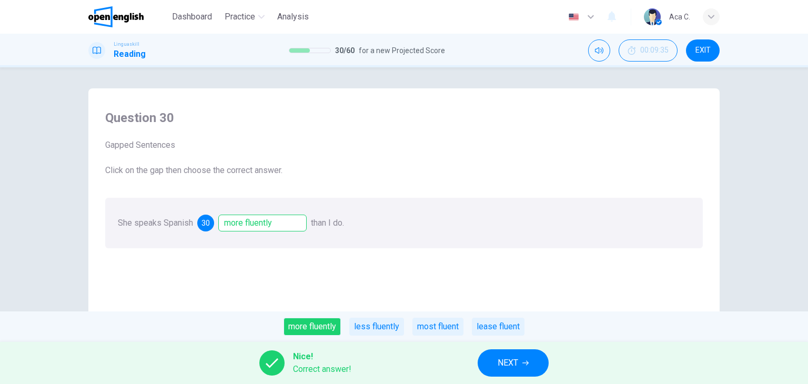
click at [512, 361] on span "NEXT" at bounding box center [508, 363] width 21 height 15
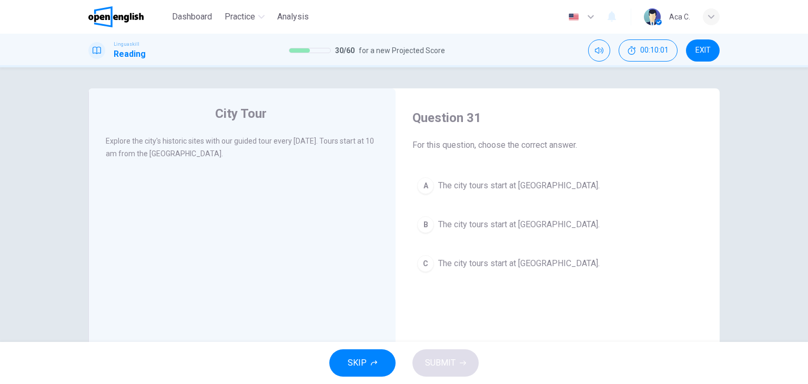
click at [544, 188] on span "The city tours start at [GEOGRAPHIC_DATA]." at bounding box center [519, 185] width 162 height 13
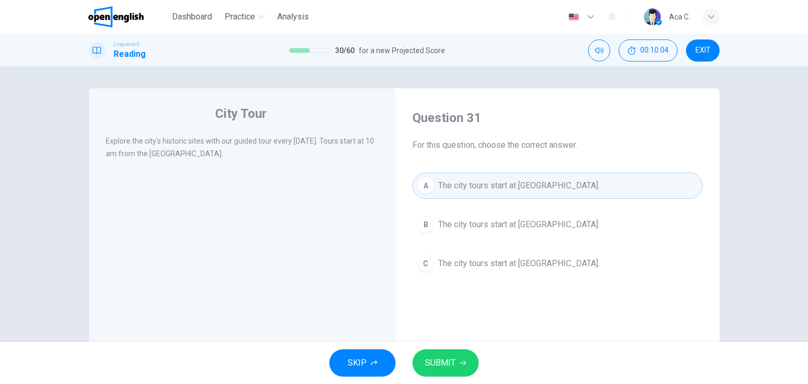
click at [442, 369] on span "SUBMIT" at bounding box center [440, 363] width 31 height 15
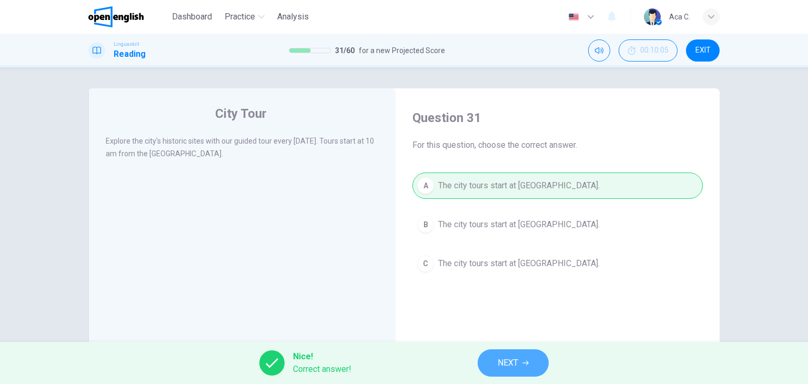
click at [499, 366] on span "NEXT" at bounding box center [508, 363] width 21 height 15
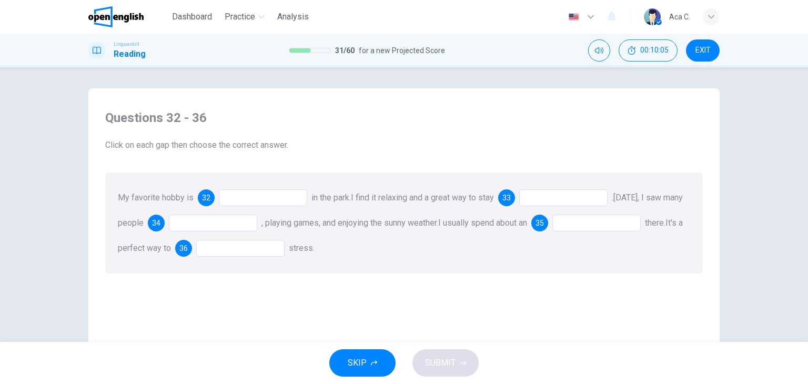
click at [236, 200] on div at bounding box center [263, 197] width 88 height 17
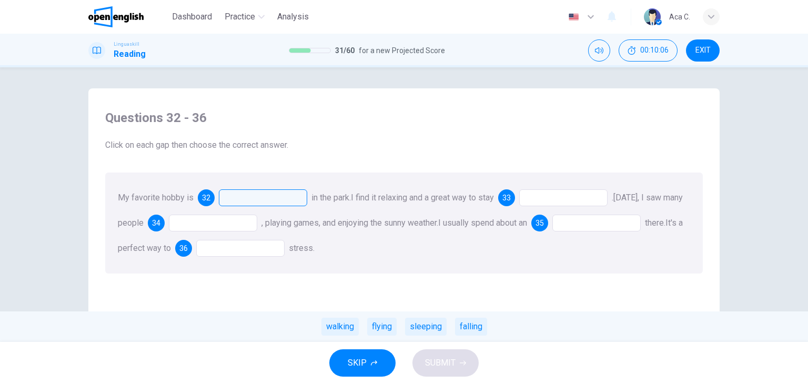
scroll to position [53, 0]
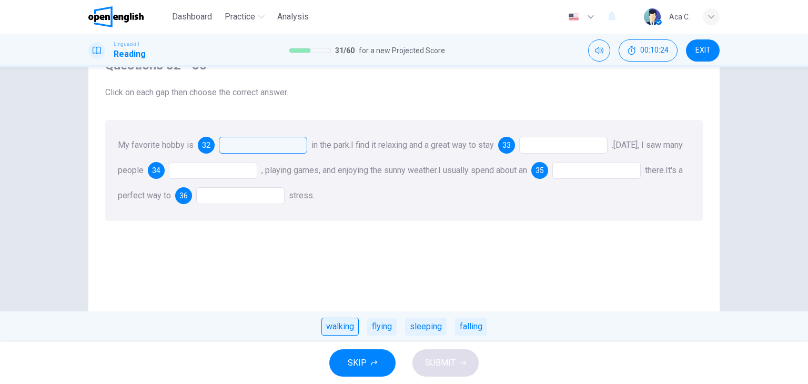
click at [340, 329] on div "walking" at bounding box center [340, 327] width 37 height 18
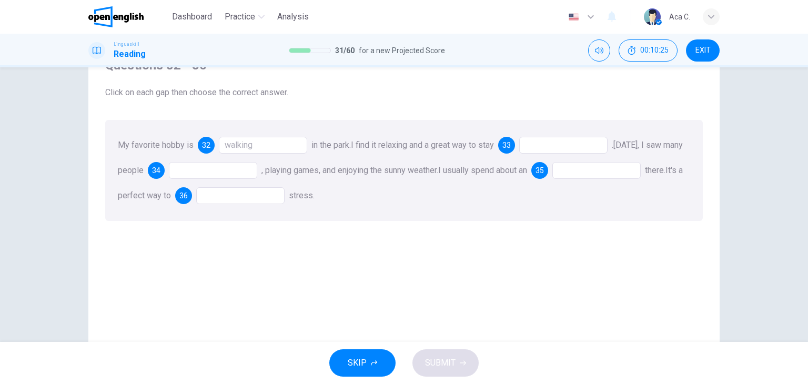
click at [562, 150] on div at bounding box center [563, 145] width 88 height 17
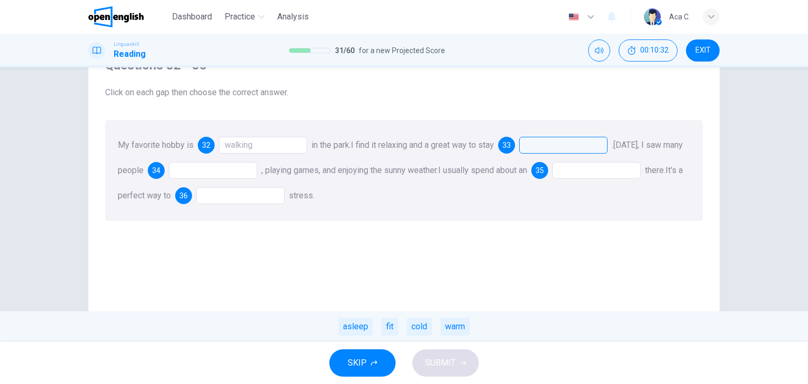
click at [393, 323] on div "fit" at bounding box center [390, 327] width 17 height 18
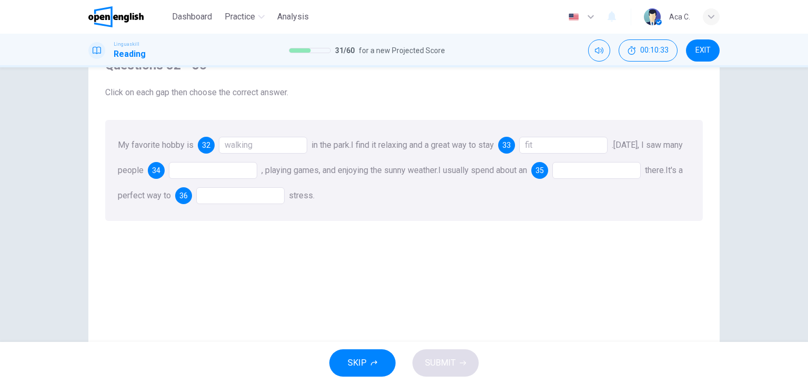
click at [223, 173] on div at bounding box center [213, 170] width 88 height 17
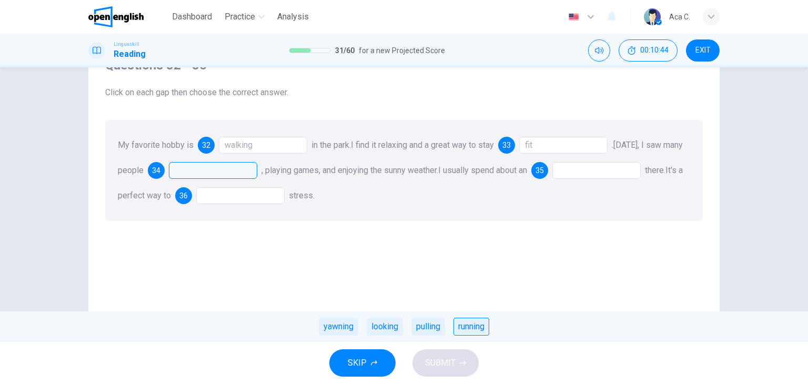
click at [474, 329] on div "running" at bounding box center [472, 327] width 36 height 18
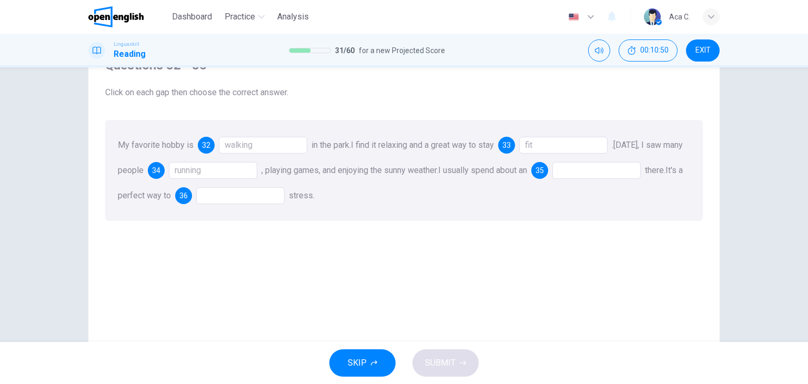
click at [637, 171] on div at bounding box center [597, 170] width 88 height 17
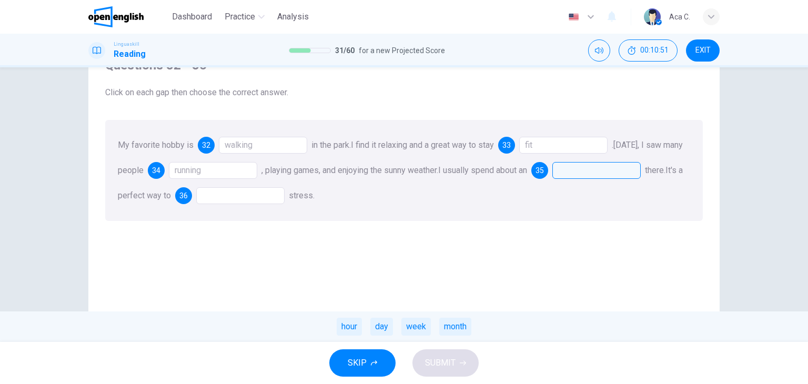
click at [343, 328] on div "hour" at bounding box center [349, 327] width 25 height 18
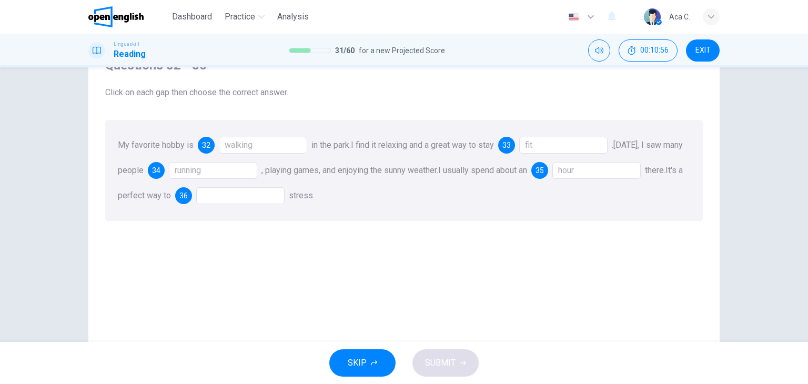
click at [269, 199] on div at bounding box center [240, 195] width 88 height 17
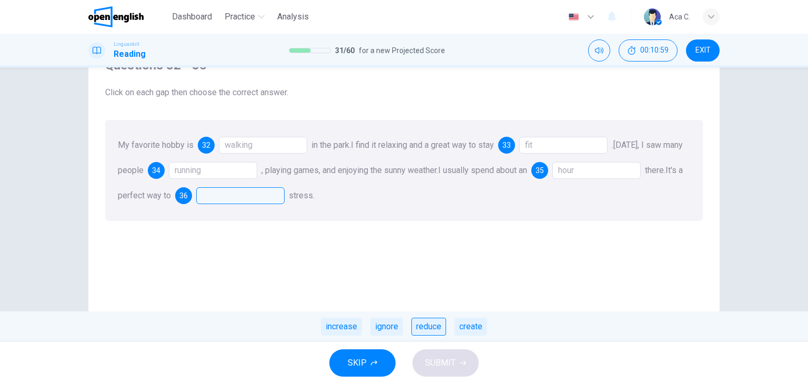
click at [427, 323] on div "reduce" at bounding box center [429, 327] width 35 height 18
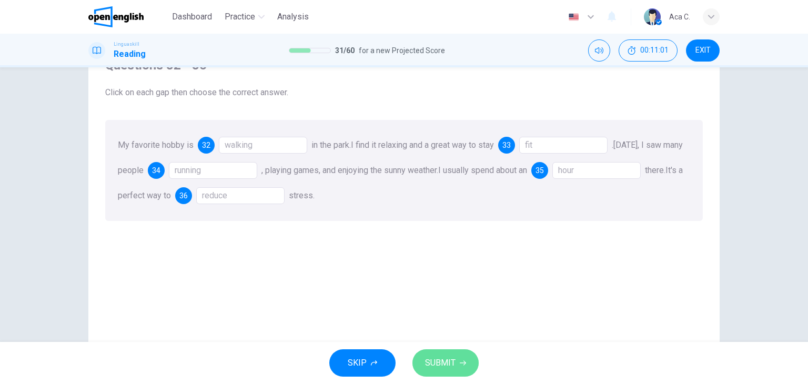
drag, startPoint x: 436, startPoint y: 361, endPoint x: 436, endPoint y: 369, distance: 8.4
click at [436, 361] on span "SUBMIT" at bounding box center [440, 363] width 31 height 15
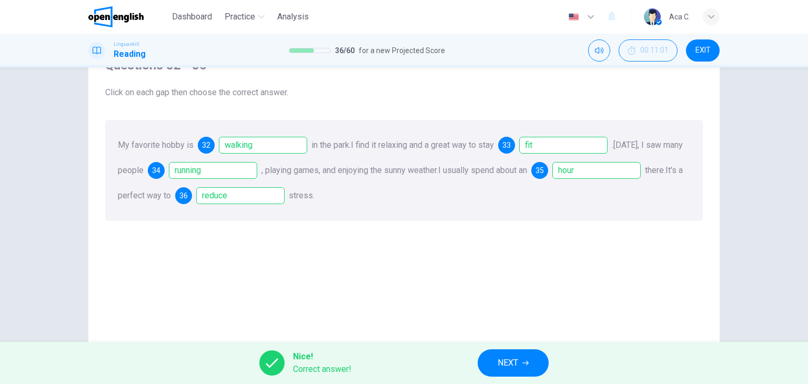
click at [498, 358] on span "NEXT" at bounding box center [508, 363] width 21 height 15
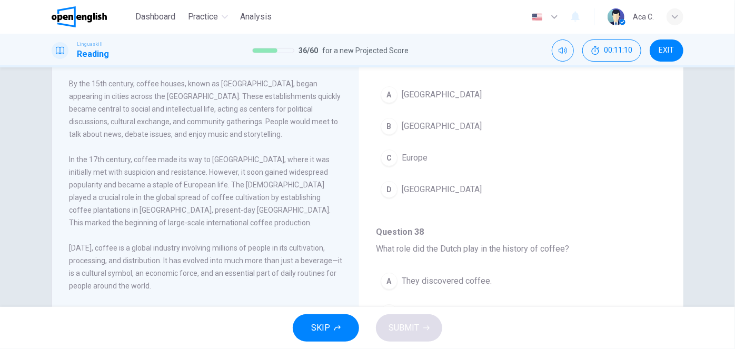
scroll to position [133, 0]
drag, startPoint x: 794, startPoint y: 1, endPoint x: 307, endPoint y: 173, distance: 515.9
click at [310, 173] on span "In the 17th century, coffee made its way to [GEOGRAPHIC_DATA], where it was ini…" at bounding box center [200, 191] width 262 height 72
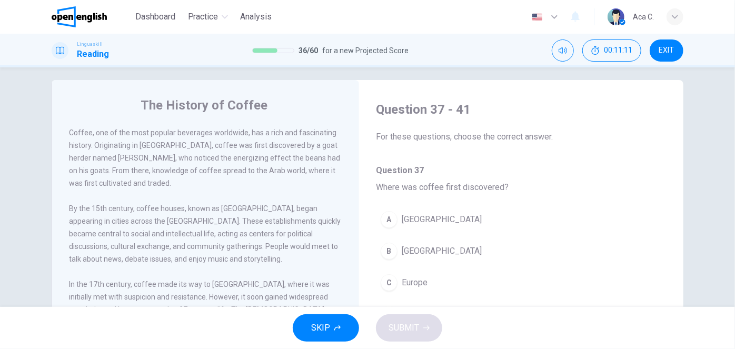
scroll to position [0, 0]
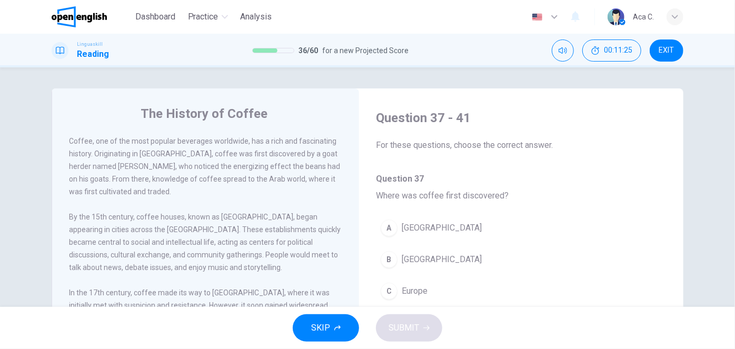
click at [416, 259] on span "[GEOGRAPHIC_DATA]" at bounding box center [442, 259] width 80 height 13
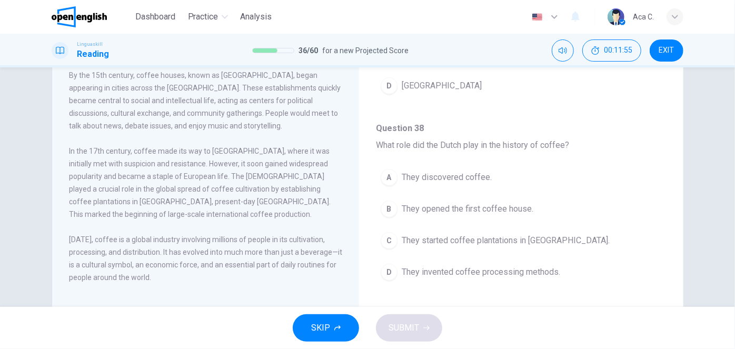
scroll to position [143, 0]
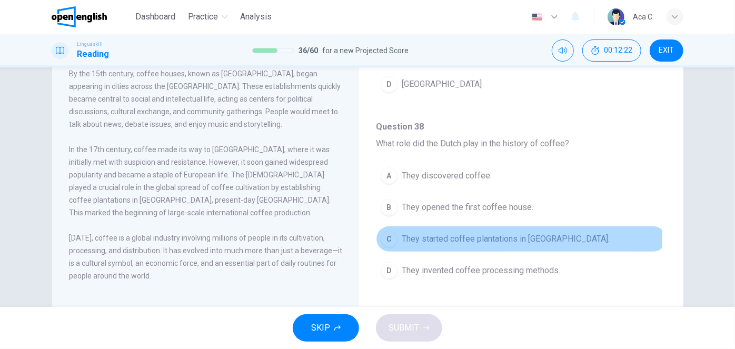
drag, startPoint x: 441, startPoint y: 237, endPoint x: 448, endPoint y: 237, distance: 7.4
click at [442, 237] on span "They started coffee plantations in [GEOGRAPHIC_DATA]." at bounding box center [506, 239] width 208 height 13
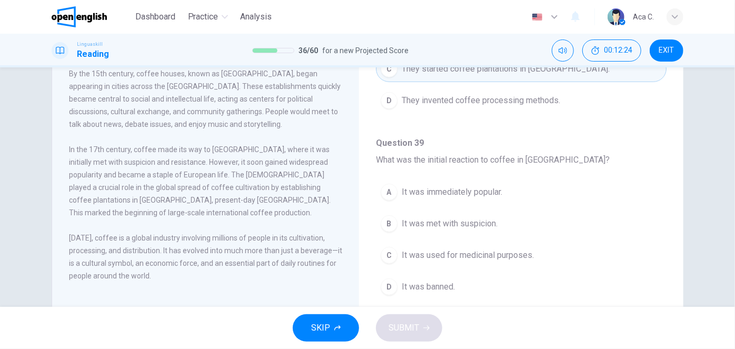
scroll to position [287, 0]
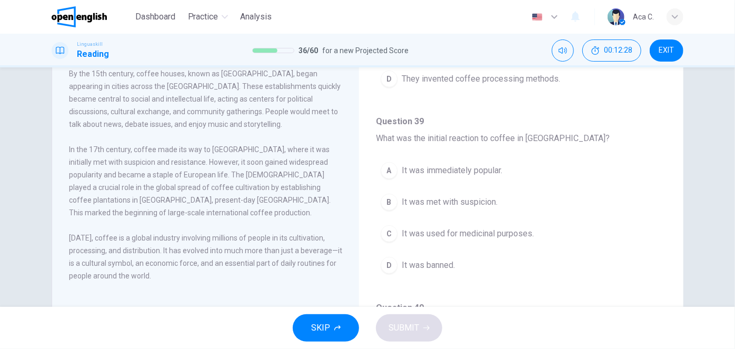
click at [472, 199] on span "It was met with suspicion." at bounding box center [450, 202] width 96 height 13
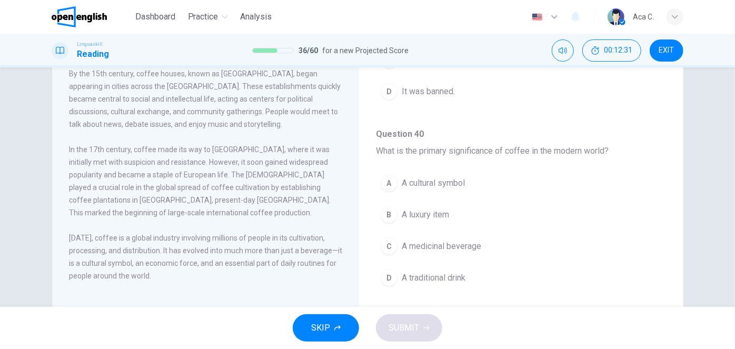
scroll to position [478, 0]
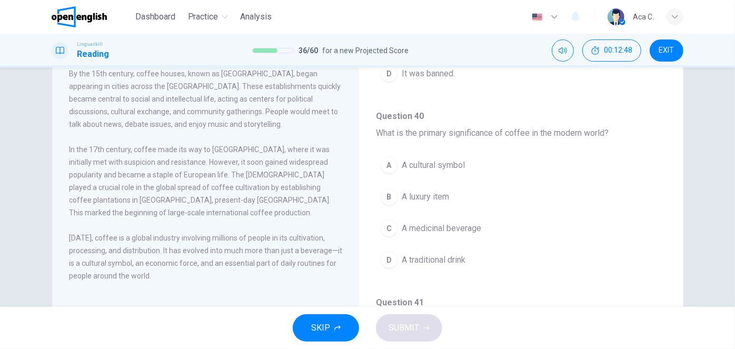
click at [457, 159] on span "A cultural symbol" at bounding box center [433, 165] width 63 height 13
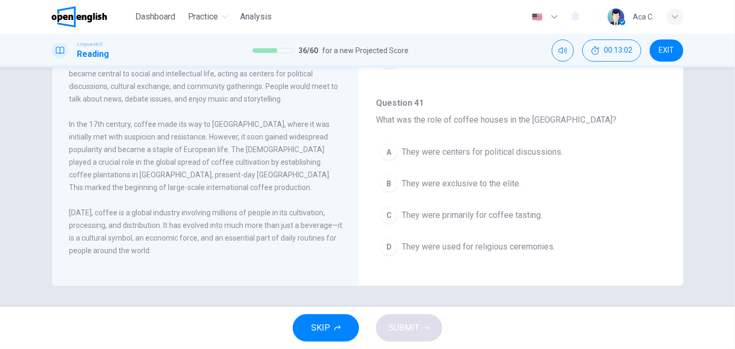
scroll to position [121, 0]
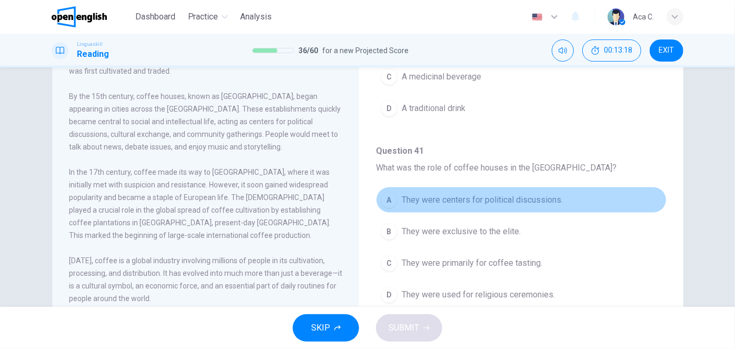
click at [537, 196] on span "They were centers for political discussions." at bounding box center [482, 200] width 161 height 13
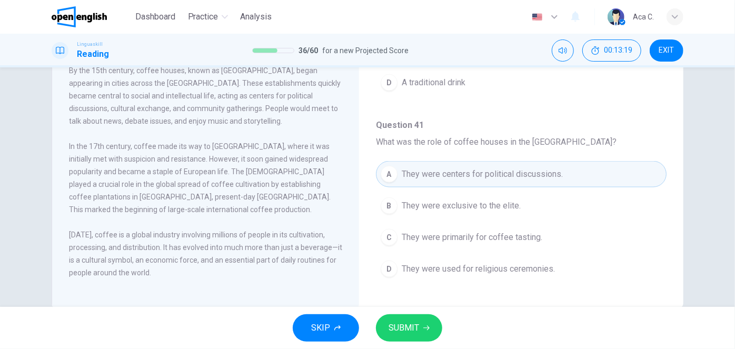
scroll to position [168, 0]
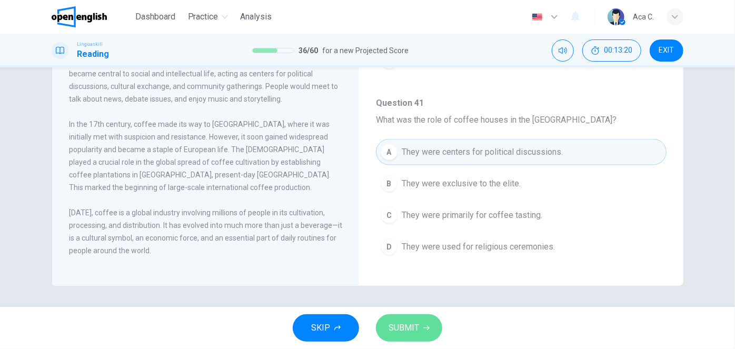
click at [425, 321] on button "SUBMIT" at bounding box center [409, 327] width 66 height 27
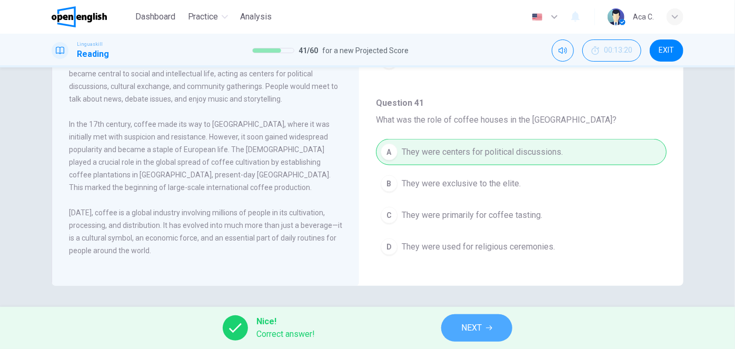
click at [469, 322] on span "NEXT" at bounding box center [471, 328] width 21 height 15
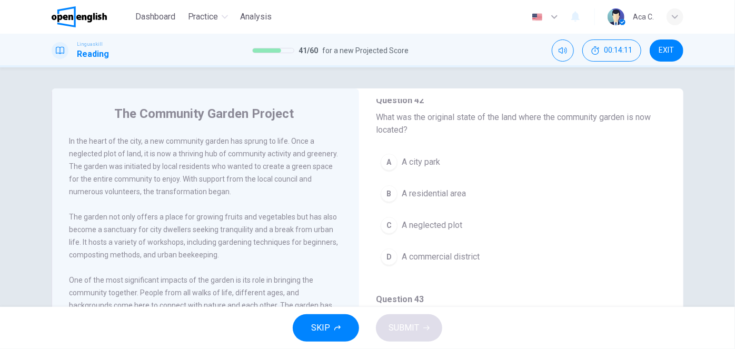
scroll to position [95, 0]
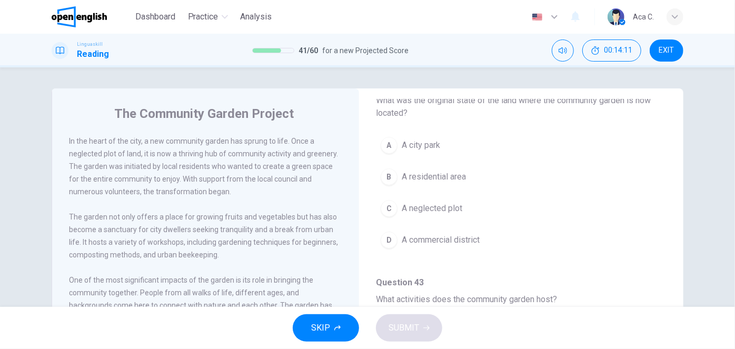
drag, startPoint x: 439, startPoint y: 208, endPoint x: 452, endPoint y: 208, distance: 12.6
click at [441, 206] on span "A neglected plot" at bounding box center [432, 208] width 61 height 13
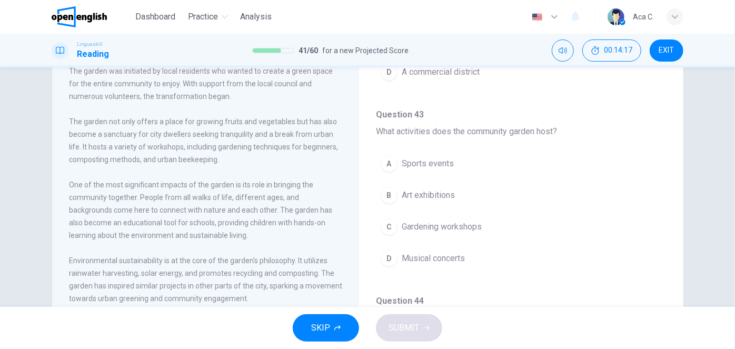
scroll to position [191, 0]
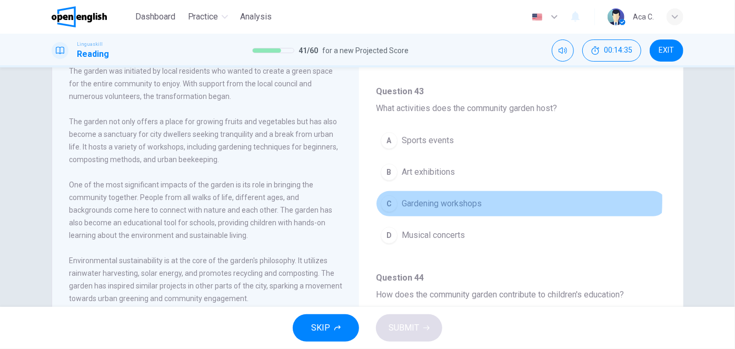
click at [460, 198] on span "Gardening workshops" at bounding box center [442, 203] width 80 height 13
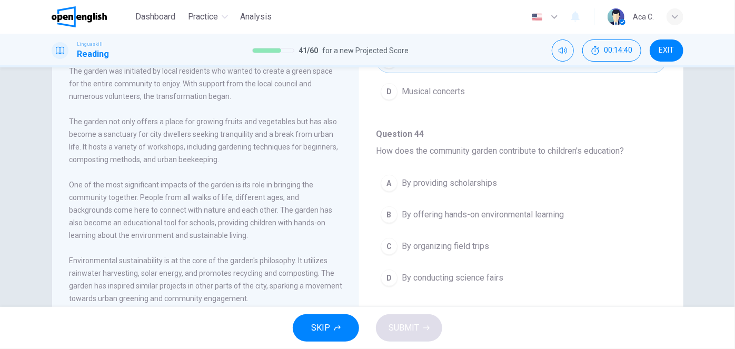
scroll to position [143, 0]
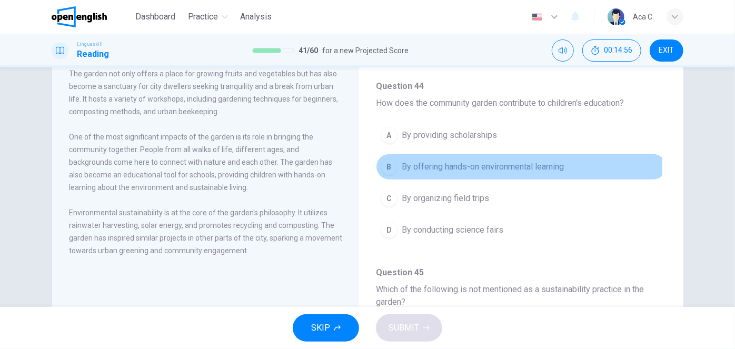
drag, startPoint x: 460, startPoint y: 166, endPoint x: 487, endPoint y: 172, distance: 28.1
click at [460, 166] on span "By offering hands-on environmental learning" at bounding box center [483, 167] width 162 height 13
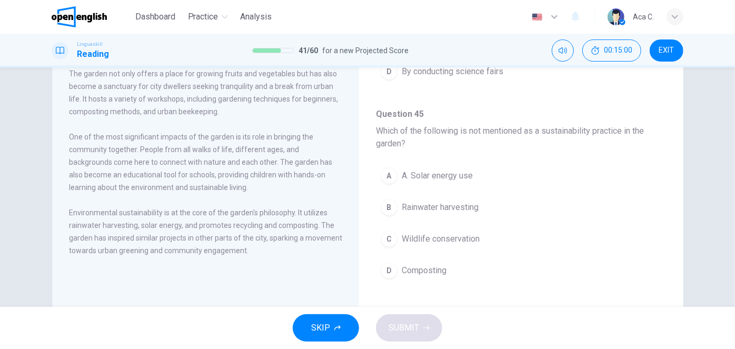
scroll to position [478, 0]
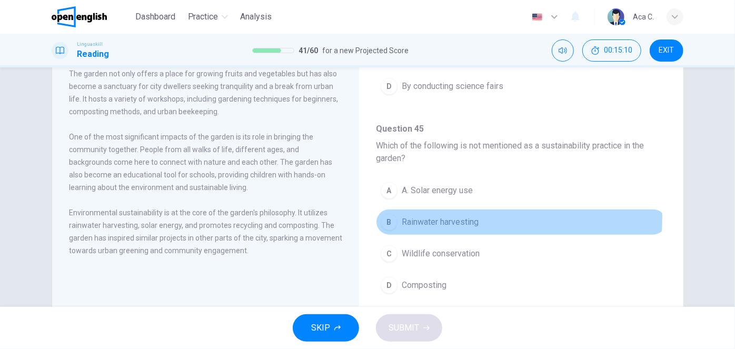
click at [439, 216] on span "Rainwater harvesting" at bounding box center [440, 222] width 77 height 13
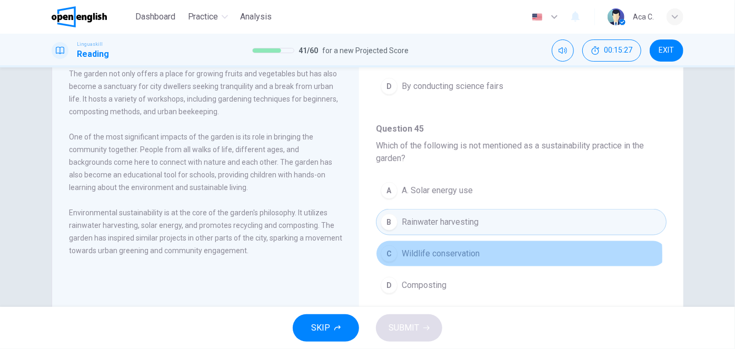
click at [418, 251] on span "Wildlife conservation" at bounding box center [441, 253] width 78 height 13
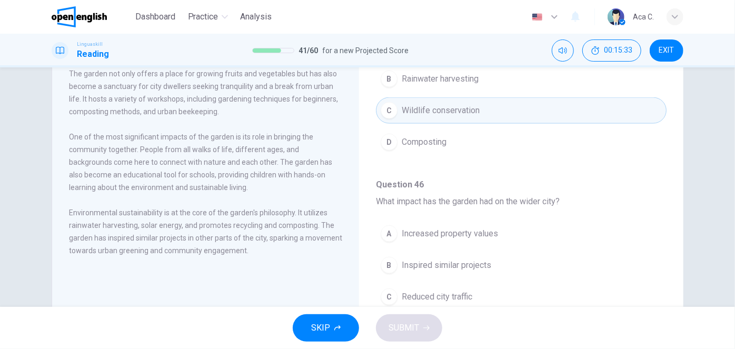
scroll to position [669, 0]
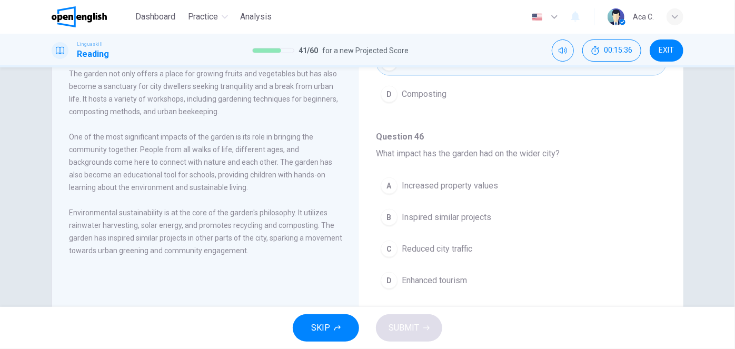
click at [461, 215] on span "Inspired similar projects" at bounding box center [446, 217] width 89 height 13
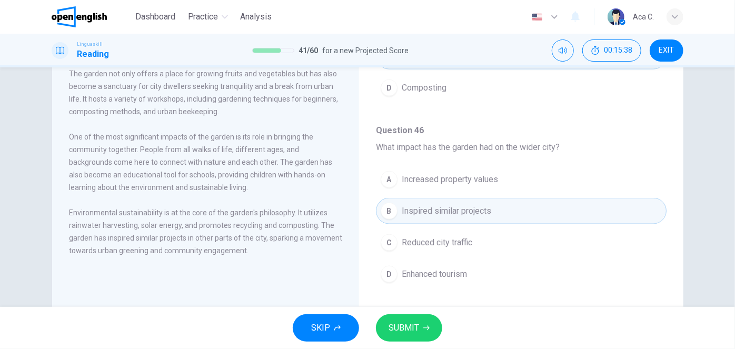
scroll to position [678, 0]
click at [408, 324] on span "SUBMIT" at bounding box center [403, 328] width 31 height 15
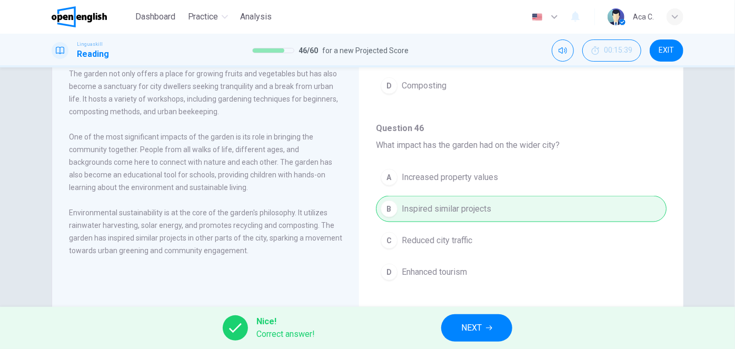
click at [472, 332] on span "NEXT" at bounding box center [471, 328] width 21 height 15
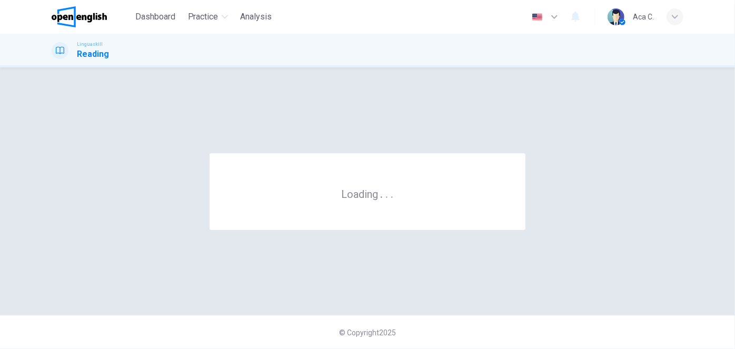
scroll to position [0, 0]
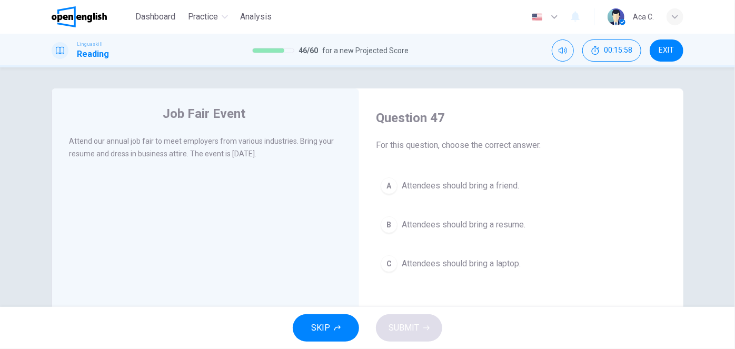
click at [462, 227] on span "Attendees should bring a resume." at bounding box center [464, 224] width 124 height 13
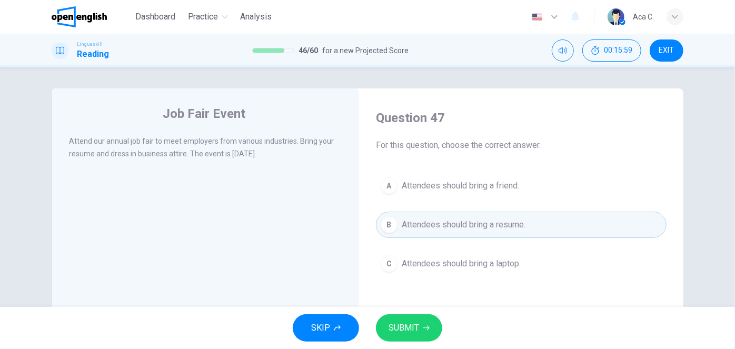
click at [412, 328] on span "SUBMIT" at bounding box center [403, 328] width 31 height 15
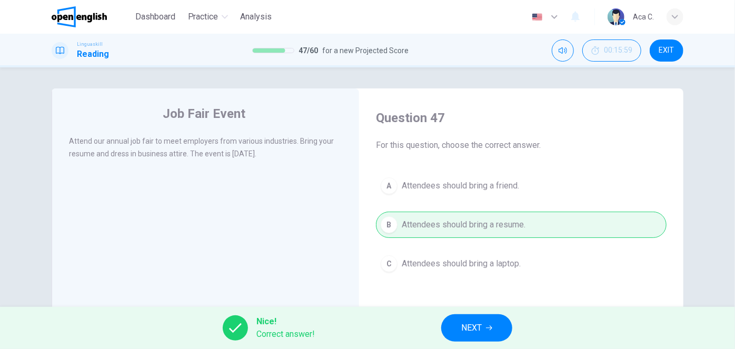
click at [473, 324] on span "NEXT" at bounding box center [471, 328] width 21 height 15
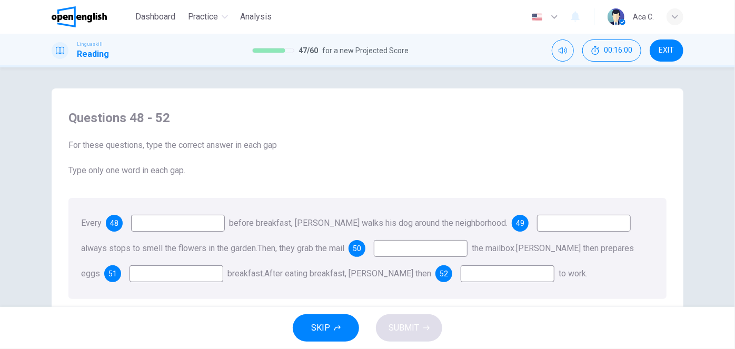
click at [181, 226] on input at bounding box center [178, 223] width 94 height 17
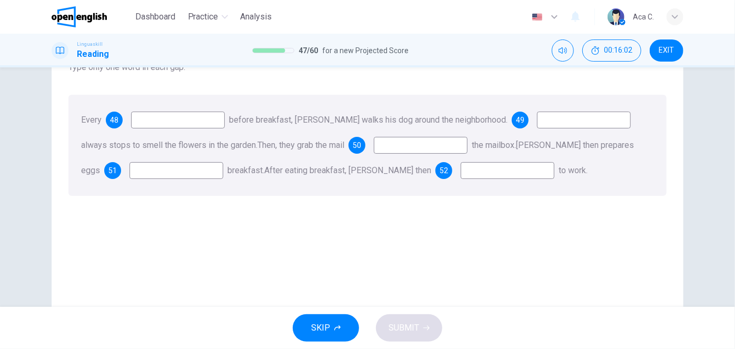
scroll to position [47, 0]
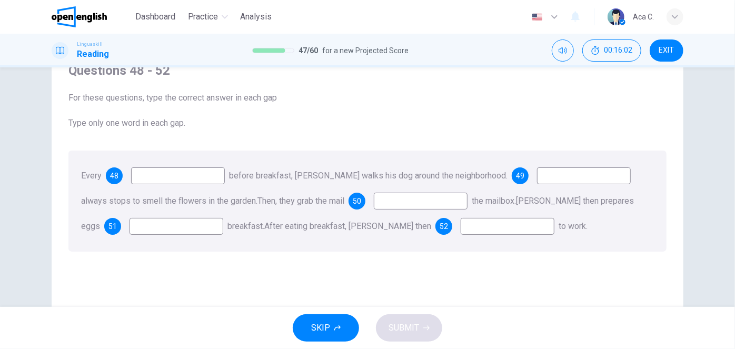
click at [178, 177] on input at bounding box center [178, 175] width 94 height 17
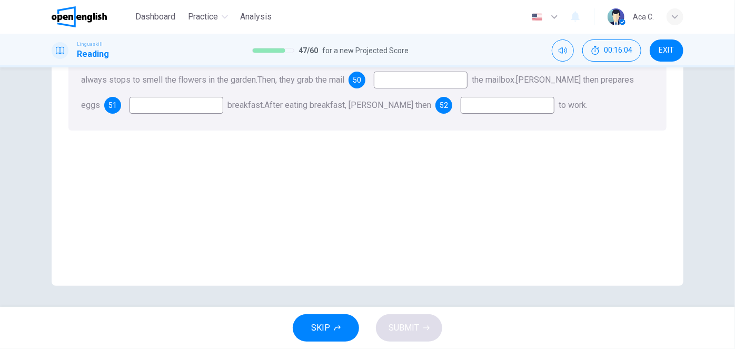
scroll to position [73, 0]
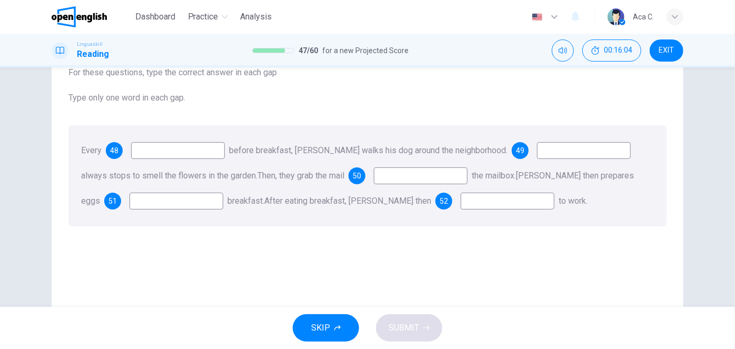
drag, startPoint x: 193, startPoint y: 155, endPoint x: 143, endPoint y: 152, distance: 50.6
click at [191, 154] on input at bounding box center [178, 150] width 94 height 17
click at [109, 154] on div "48" at bounding box center [114, 150] width 17 height 17
click at [133, 101] on span "Type only one word in each gap." at bounding box center [367, 98] width 598 height 13
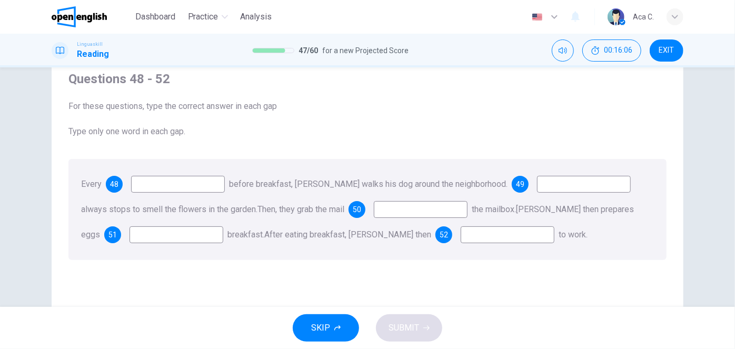
scroll to position [0, 0]
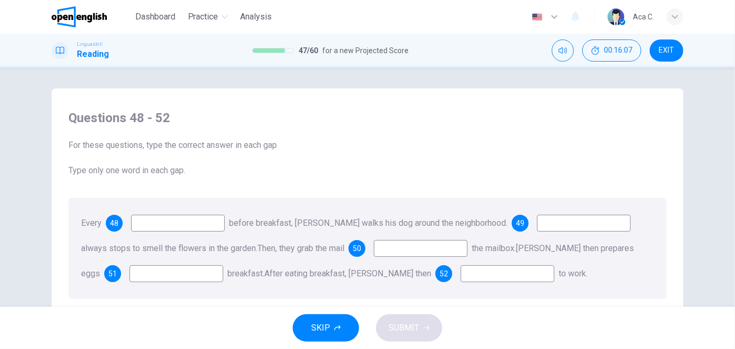
click at [158, 141] on span "For these questions, type the correct answer in each gap" at bounding box center [367, 145] width 598 height 13
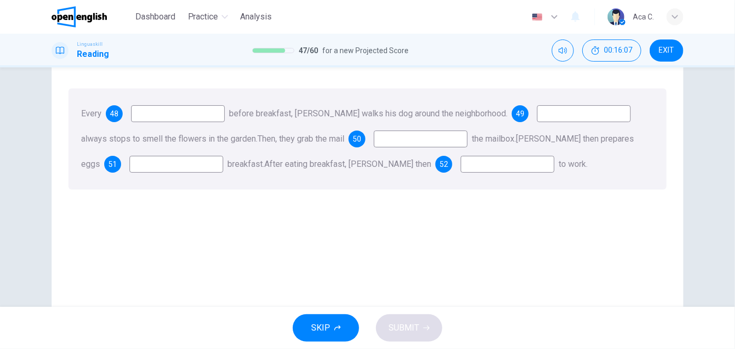
scroll to position [168, 0]
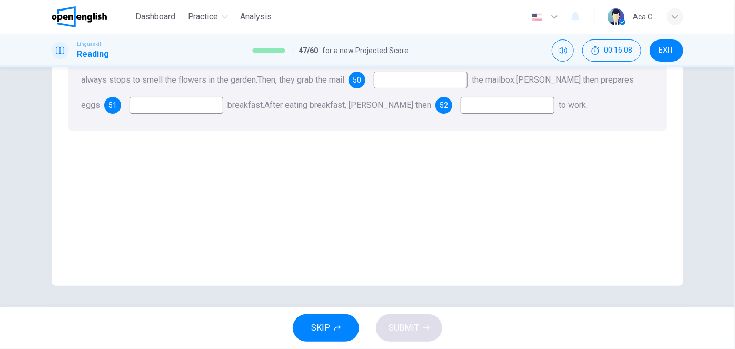
click at [310, 254] on div "Questions 48 - 52 For these questions, type the correct answer in each gap Type…" at bounding box center [367, 108] width 615 height 355
drag, startPoint x: 294, startPoint y: 202, endPoint x: 280, endPoint y: 194, distance: 16.1
click at [287, 197] on div "Questions 48 - 52 For these questions, type the correct answer in each gap Type…" at bounding box center [367, 108] width 615 height 355
click at [172, 107] on input at bounding box center [176, 105] width 94 height 17
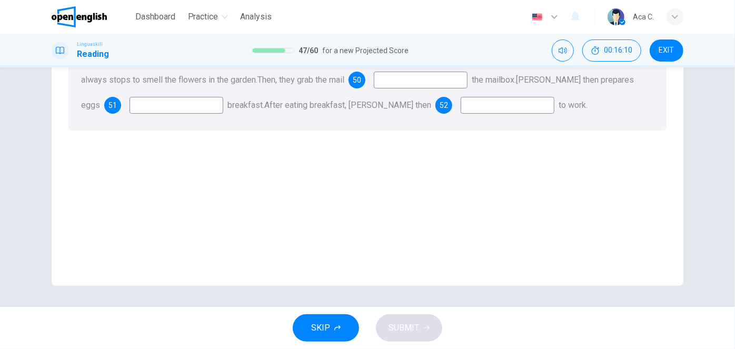
click at [172, 107] on input at bounding box center [176, 105] width 94 height 17
click at [468, 107] on input at bounding box center [508, 105] width 94 height 17
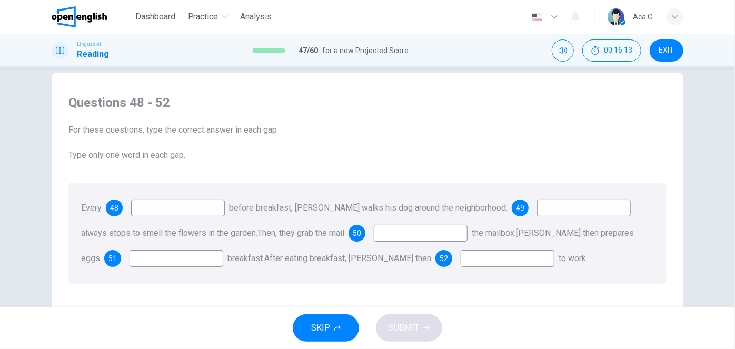
scroll to position [0, 0]
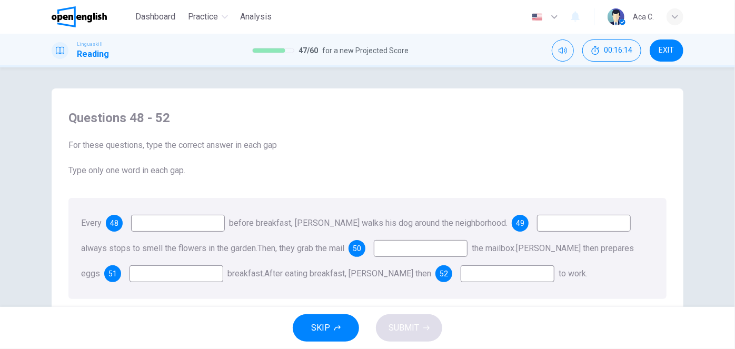
click at [543, 227] on input at bounding box center [584, 223] width 94 height 17
click at [493, 221] on span "before breakfast, [PERSON_NAME] walks his dog around the neighborhood." at bounding box center [368, 223] width 278 height 10
click at [203, 221] on input at bounding box center [178, 223] width 94 height 17
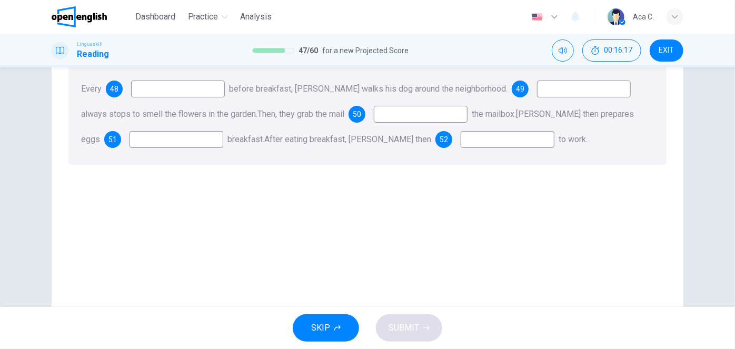
scroll to position [73, 0]
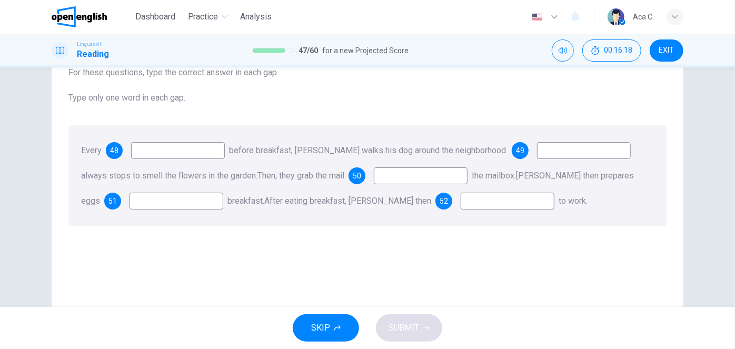
click at [160, 153] on input at bounding box center [178, 150] width 94 height 17
drag, startPoint x: 172, startPoint y: 201, endPoint x: 184, endPoint y: 201, distance: 12.1
click at [173, 201] on input at bounding box center [176, 201] width 94 height 17
drag, startPoint x: 511, startPoint y: 202, endPoint x: 506, endPoint y: 205, distance: 5.7
click at [511, 202] on input at bounding box center [508, 201] width 94 height 17
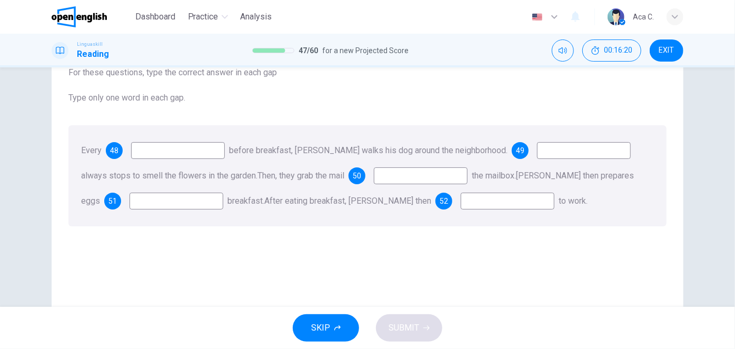
click at [331, 325] on button "SKIP" at bounding box center [326, 327] width 66 height 27
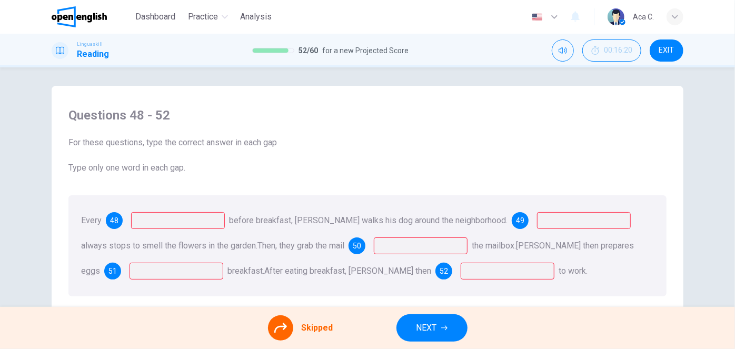
scroll to position [0, 0]
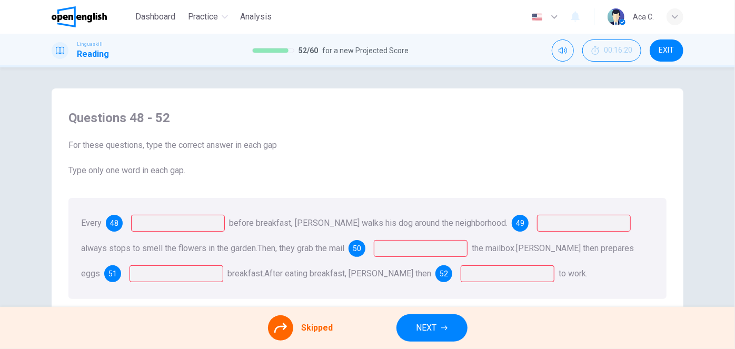
click at [318, 331] on span "Skipped" at bounding box center [318, 328] width 32 height 13
click at [421, 329] on span "NEXT" at bounding box center [426, 328] width 21 height 15
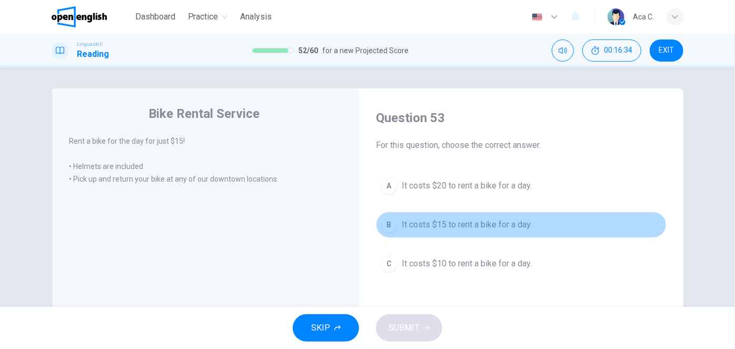
click at [431, 227] on span "It costs $15 to rent a bike for a day." at bounding box center [467, 224] width 130 height 13
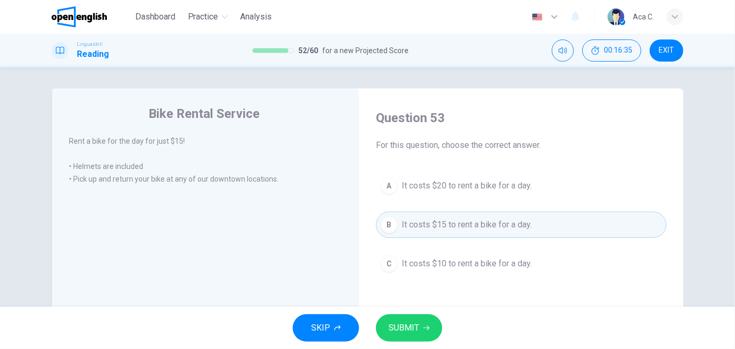
click at [407, 327] on span "SUBMIT" at bounding box center [403, 328] width 31 height 15
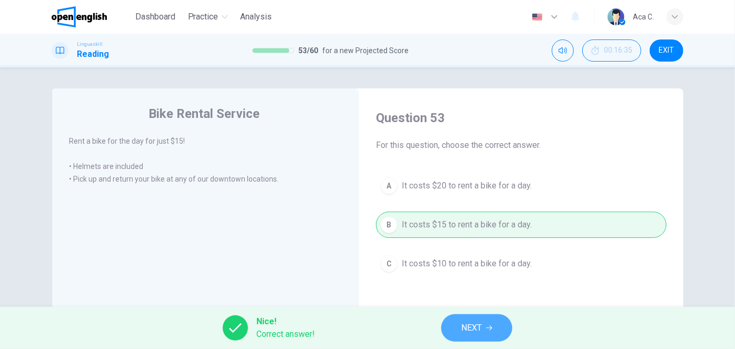
click at [471, 330] on span "NEXT" at bounding box center [471, 328] width 21 height 15
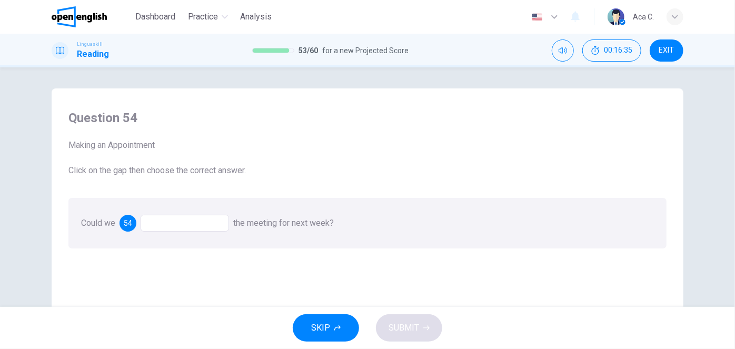
click at [187, 223] on div at bounding box center [185, 223] width 88 height 17
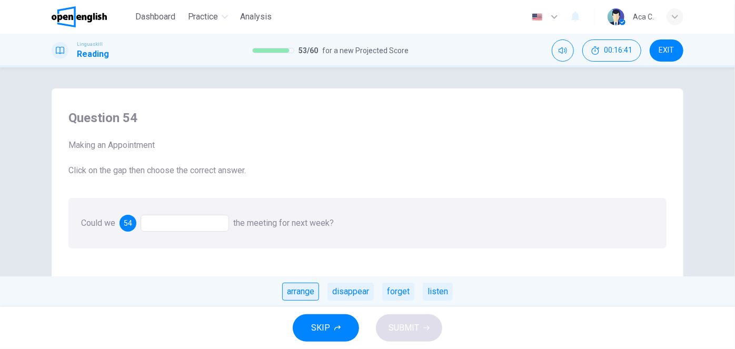
click at [308, 294] on div "arrange" at bounding box center [300, 292] width 37 height 18
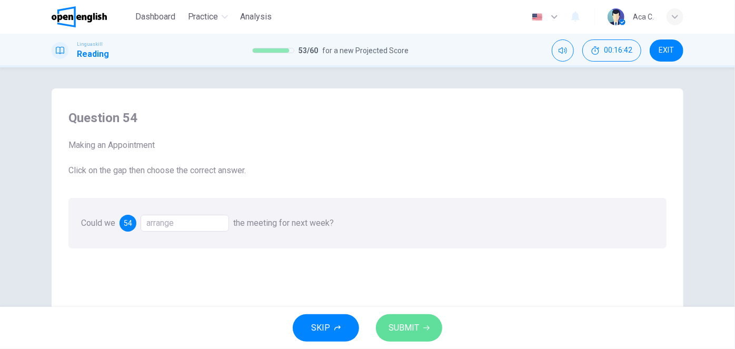
click at [414, 325] on span "SUBMIT" at bounding box center [403, 328] width 31 height 15
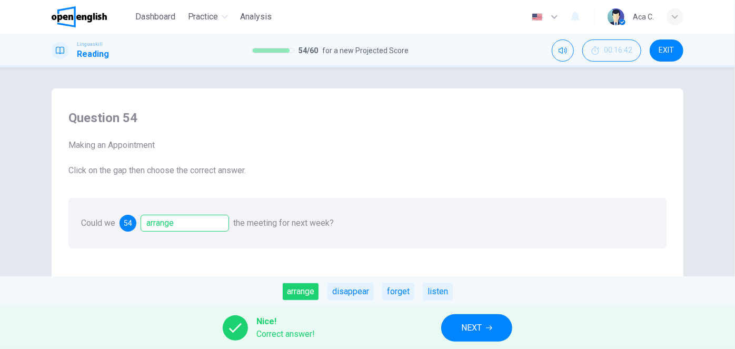
click at [457, 332] on button "NEXT" at bounding box center [476, 327] width 71 height 27
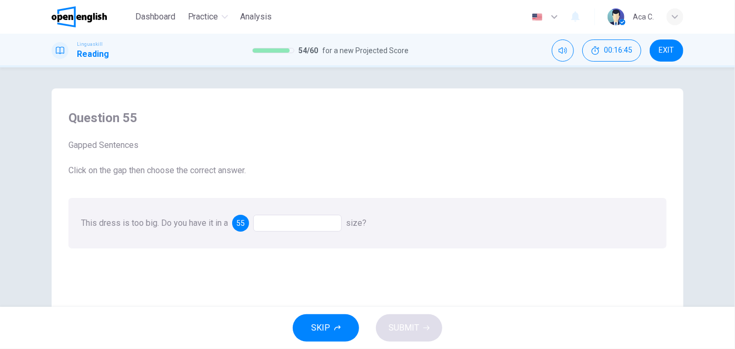
click at [295, 225] on div at bounding box center [297, 223] width 88 height 17
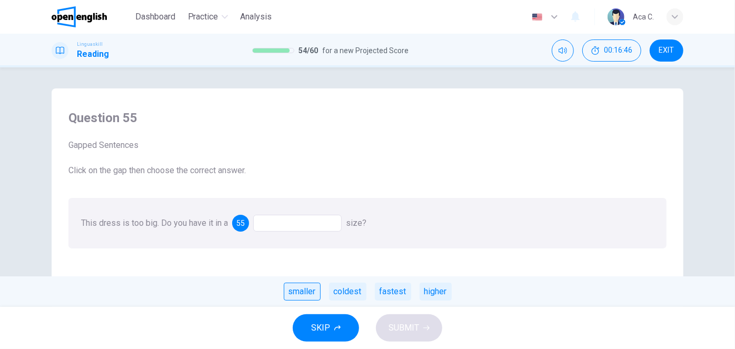
click at [307, 289] on div "smaller" at bounding box center [302, 292] width 37 height 18
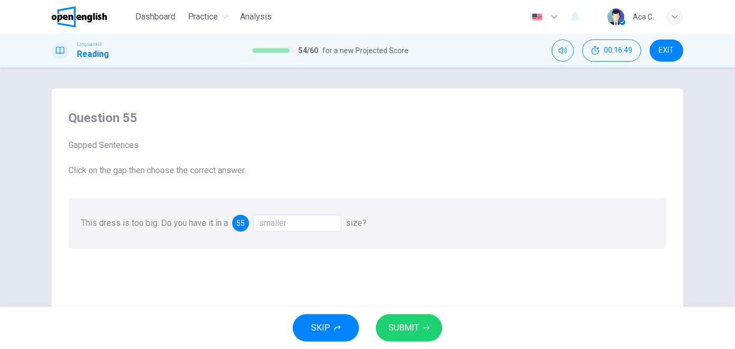
click at [401, 327] on span "SUBMIT" at bounding box center [403, 328] width 31 height 15
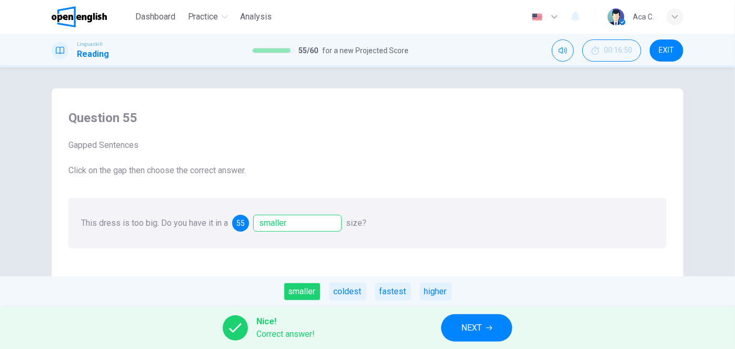
click at [488, 329] on icon "button" at bounding box center [489, 328] width 6 height 6
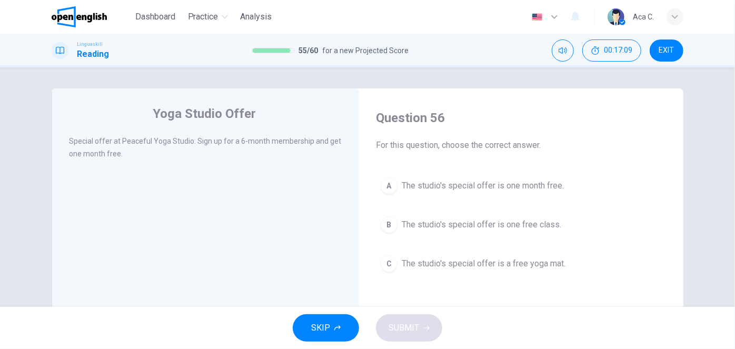
click at [530, 187] on span "The studio's special offer is one month free." at bounding box center [483, 185] width 162 height 13
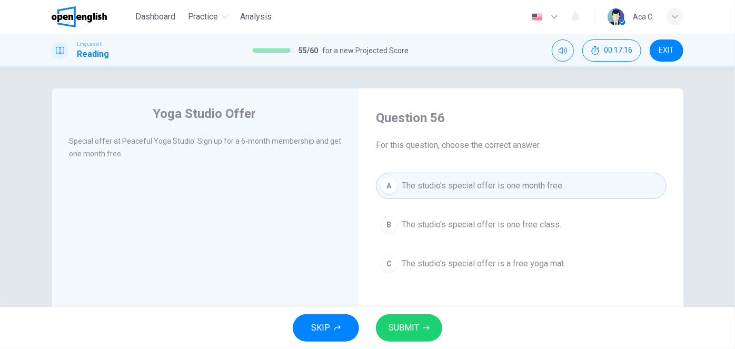
click at [409, 328] on span "SUBMIT" at bounding box center [403, 328] width 31 height 15
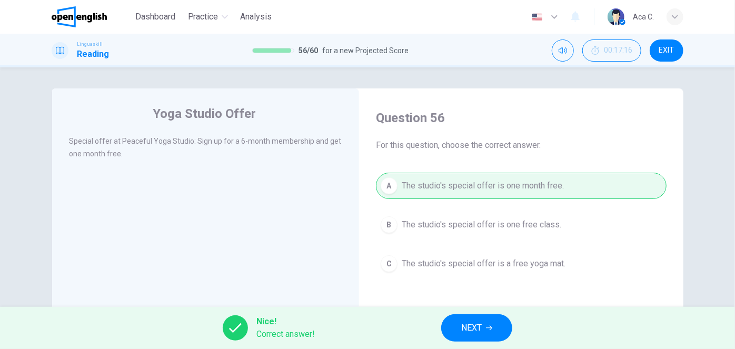
click at [476, 326] on span "NEXT" at bounding box center [471, 328] width 21 height 15
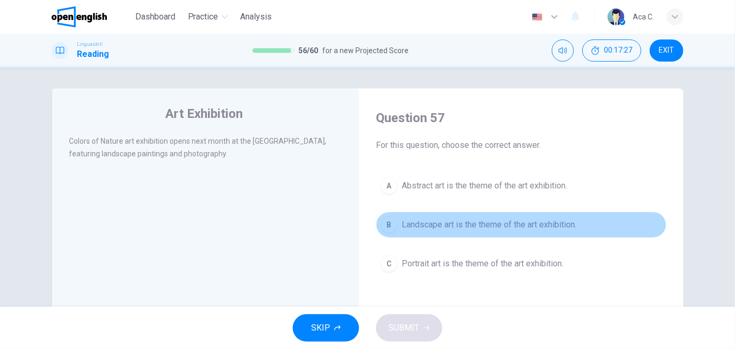
drag, startPoint x: 448, startPoint y: 227, endPoint x: 455, endPoint y: 229, distance: 7.3
click at [449, 227] on span "Landscape art is the theme of the art exhibition." at bounding box center [489, 224] width 175 height 13
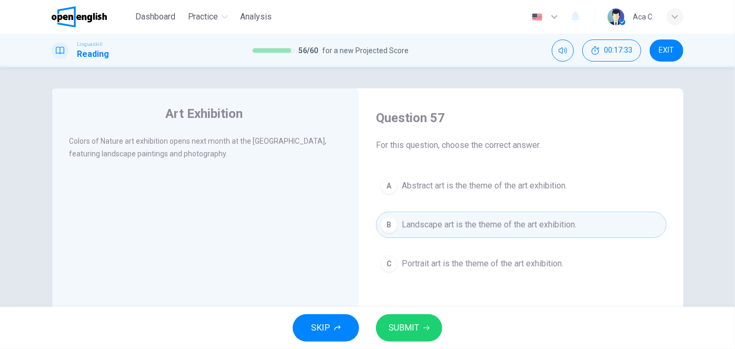
click at [407, 332] on span "SUBMIT" at bounding box center [403, 328] width 31 height 15
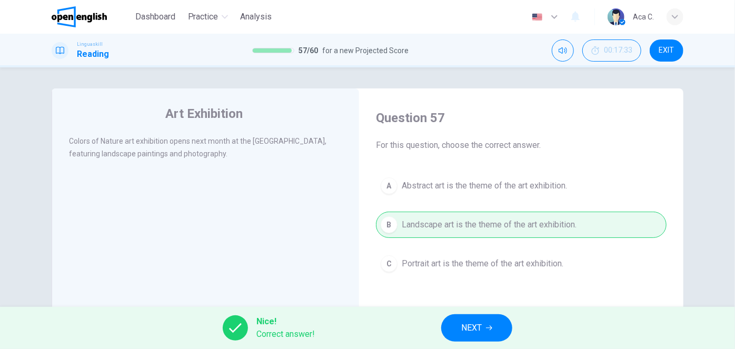
click at [472, 327] on span "NEXT" at bounding box center [471, 328] width 21 height 15
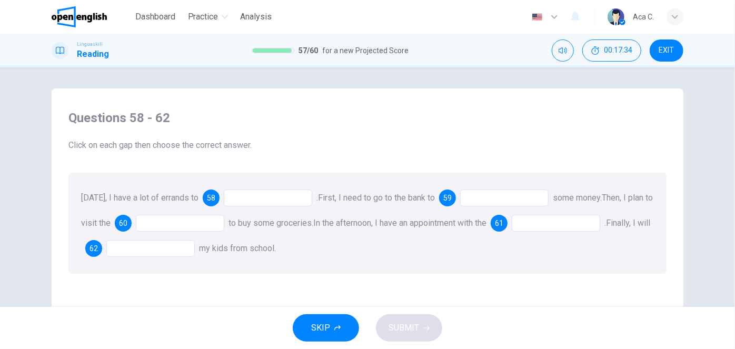
click at [258, 197] on div at bounding box center [268, 197] width 88 height 17
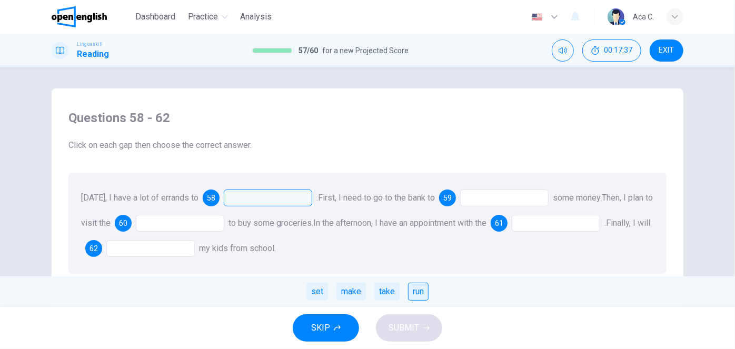
click at [419, 295] on div "run" at bounding box center [418, 292] width 21 height 18
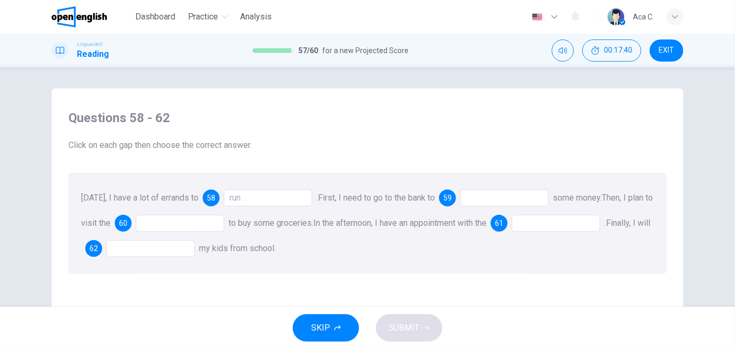
click at [505, 199] on div at bounding box center [504, 197] width 88 height 17
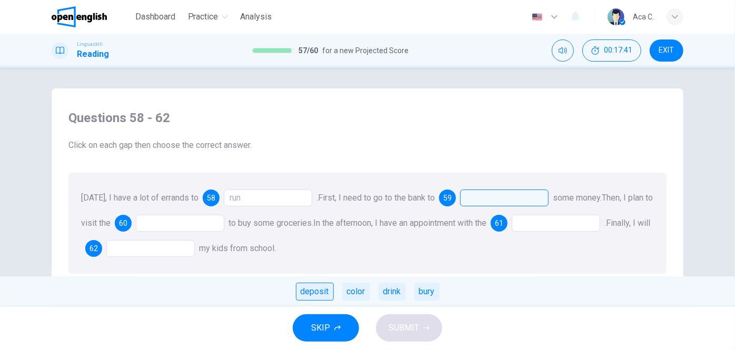
click at [317, 294] on div "deposit" at bounding box center [315, 292] width 38 height 18
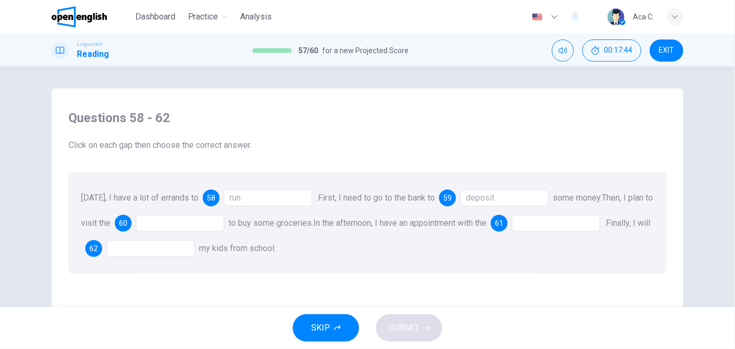
click at [162, 225] on div at bounding box center [180, 223] width 88 height 17
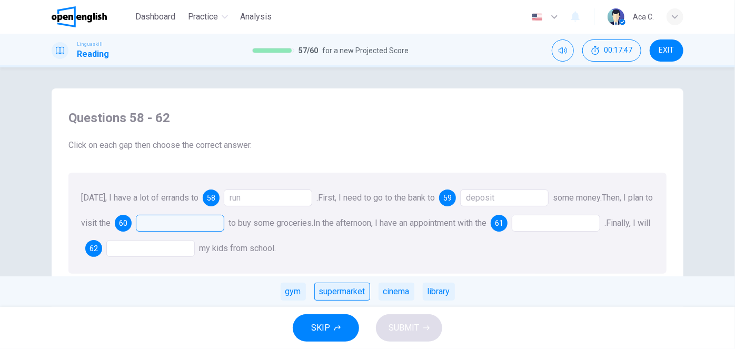
click at [349, 294] on div "supermarket" at bounding box center [342, 292] width 56 height 18
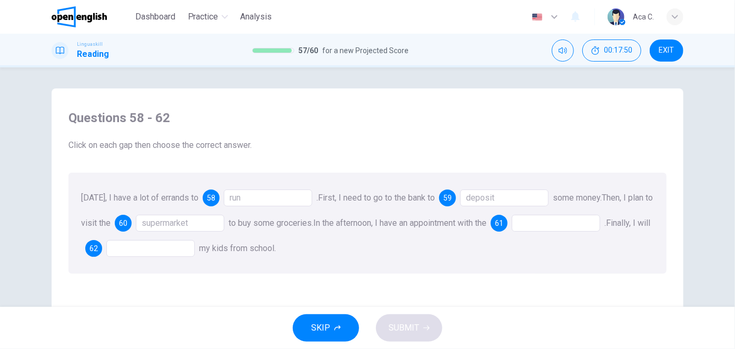
click at [565, 226] on div at bounding box center [556, 223] width 88 height 17
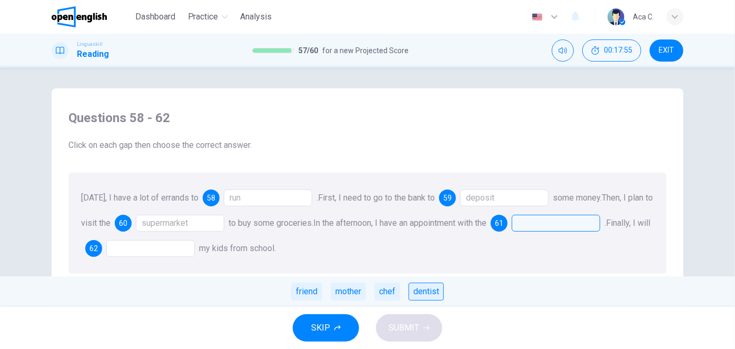
click at [429, 294] on div "dentist" at bounding box center [425, 292] width 35 height 18
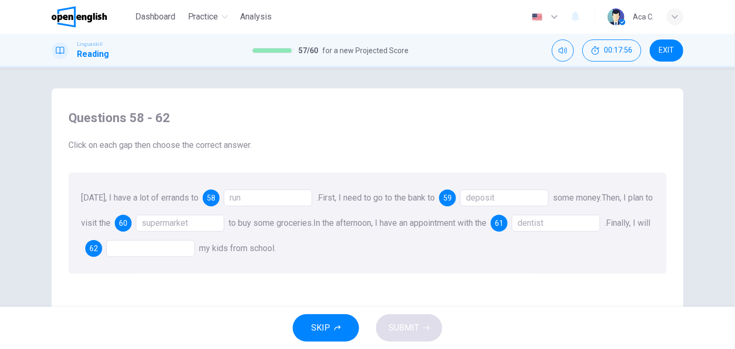
click at [573, 219] on div "dentist" at bounding box center [556, 223] width 88 height 17
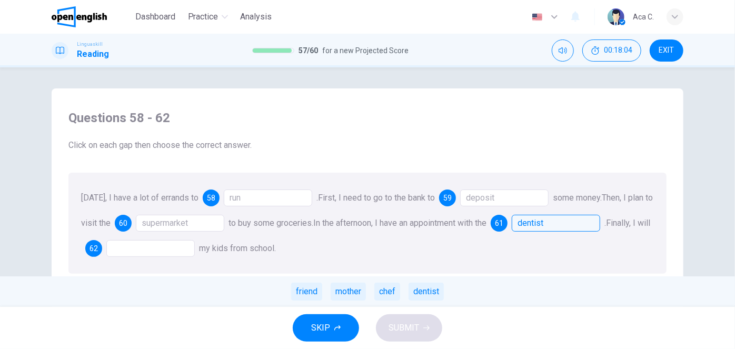
click at [151, 250] on div at bounding box center [150, 248] width 88 height 17
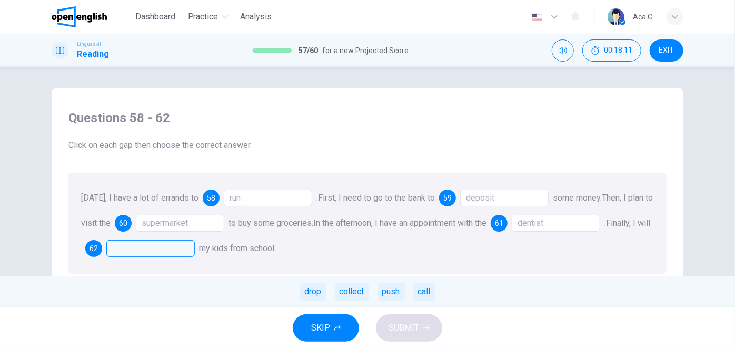
drag, startPoint x: 344, startPoint y: 295, endPoint x: 348, endPoint y: 299, distance: 5.6
click at [345, 295] on div "collect" at bounding box center [352, 292] width 34 height 18
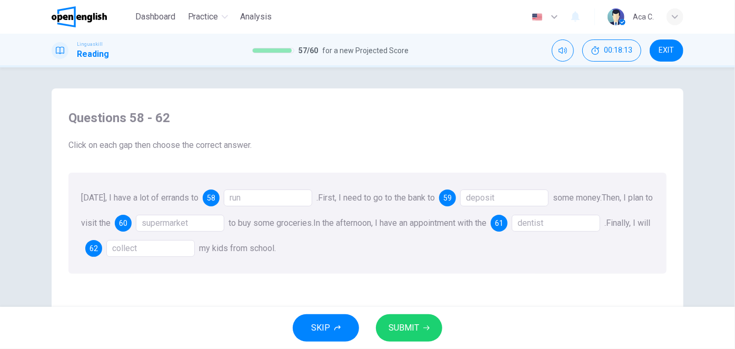
click at [192, 272] on div "[DATE], I have a lot of errands to 58 run . First, I need to go to the bank to …" at bounding box center [367, 223] width 598 height 101
click at [416, 327] on span "SUBMIT" at bounding box center [403, 328] width 31 height 15
